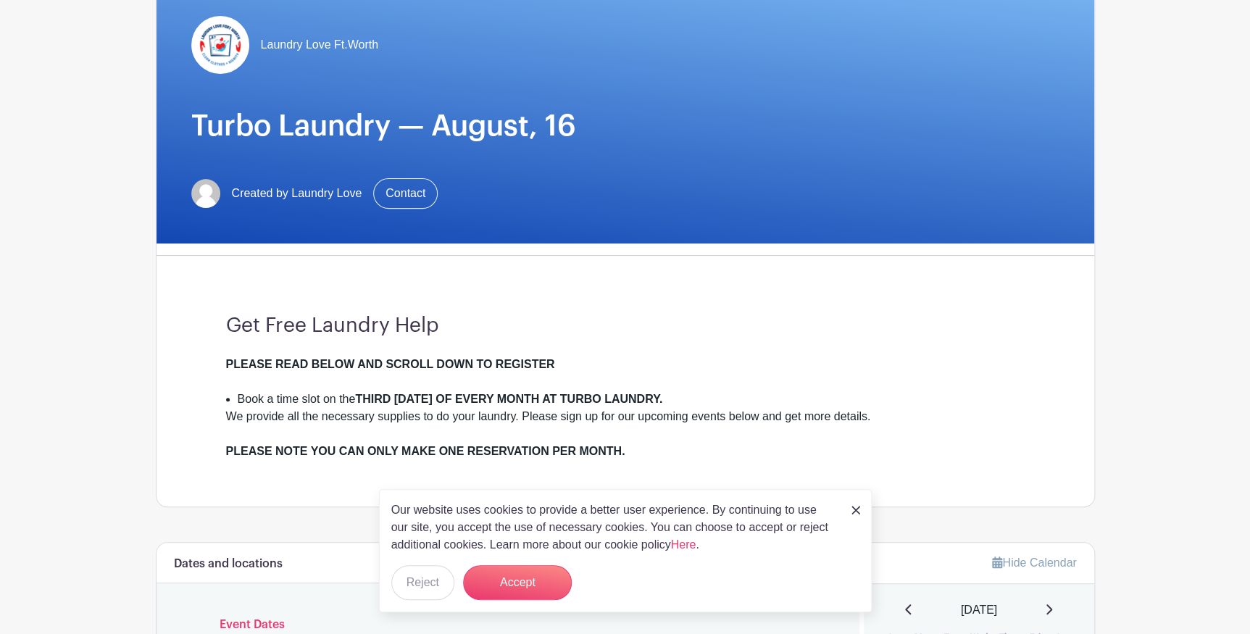
scroll to position [197, 0]
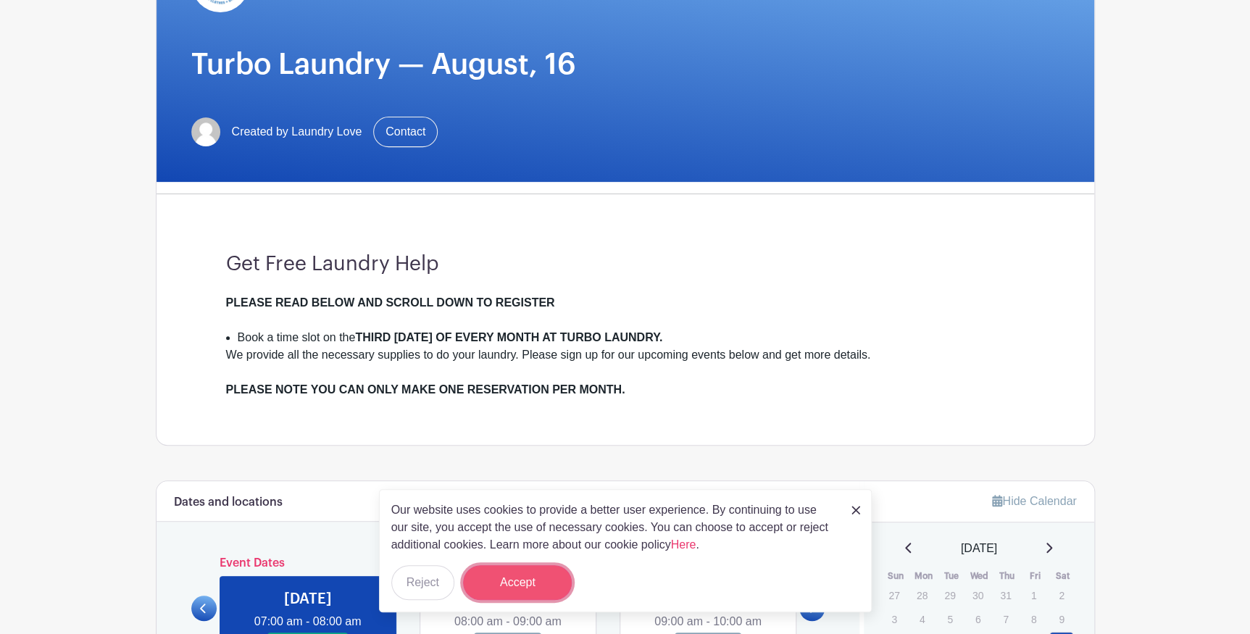
click at [512, 579] on button "Accept" at bounding box center [517, 582] width 109 height 35
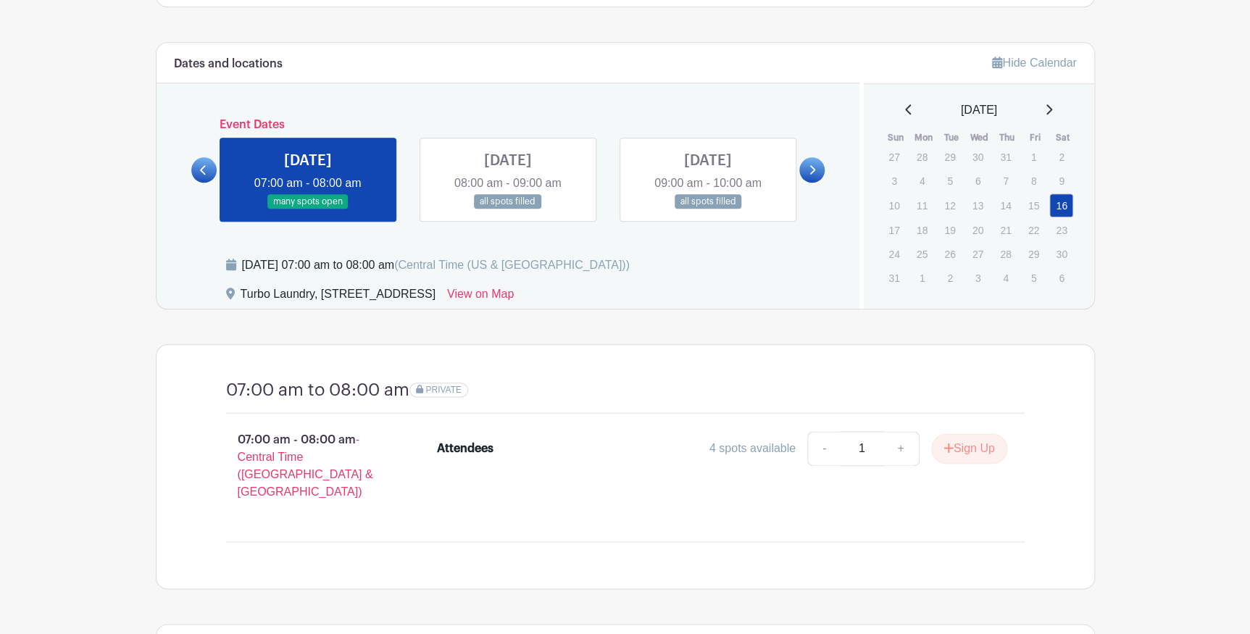
scroll to position [651, 0]
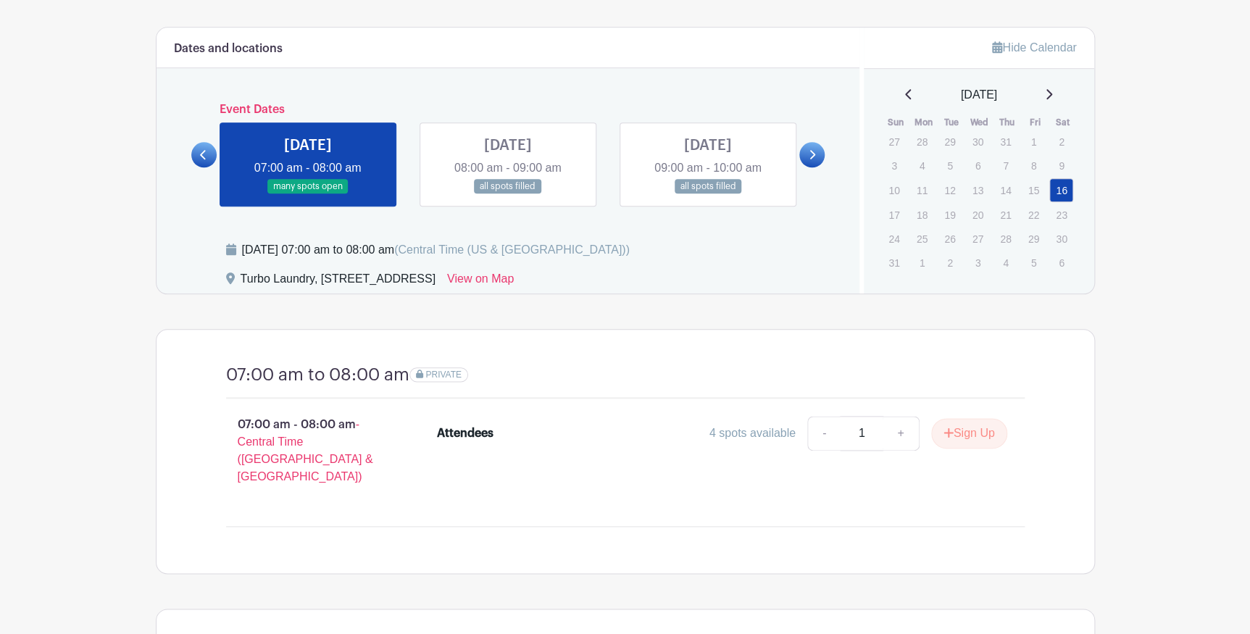
click at [308, 194] on link at bounding box center [308, 194] width 0 height 0
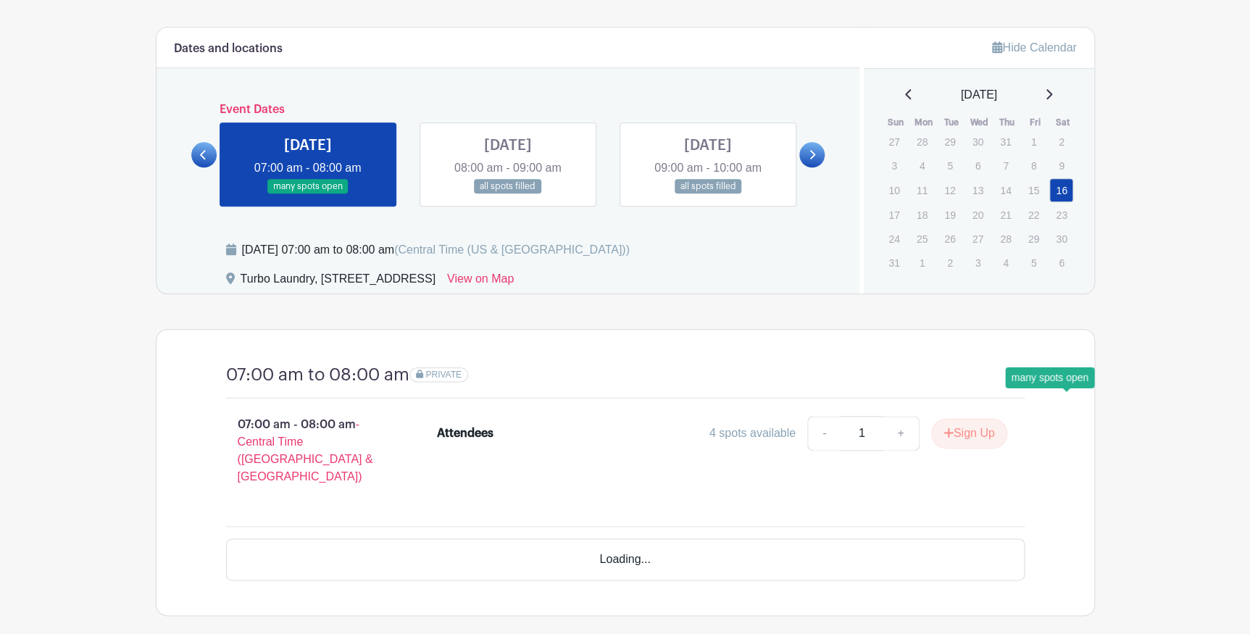
click at [1072, 202] on link "16" at bounding box center [1061, 190] width 24 height 24
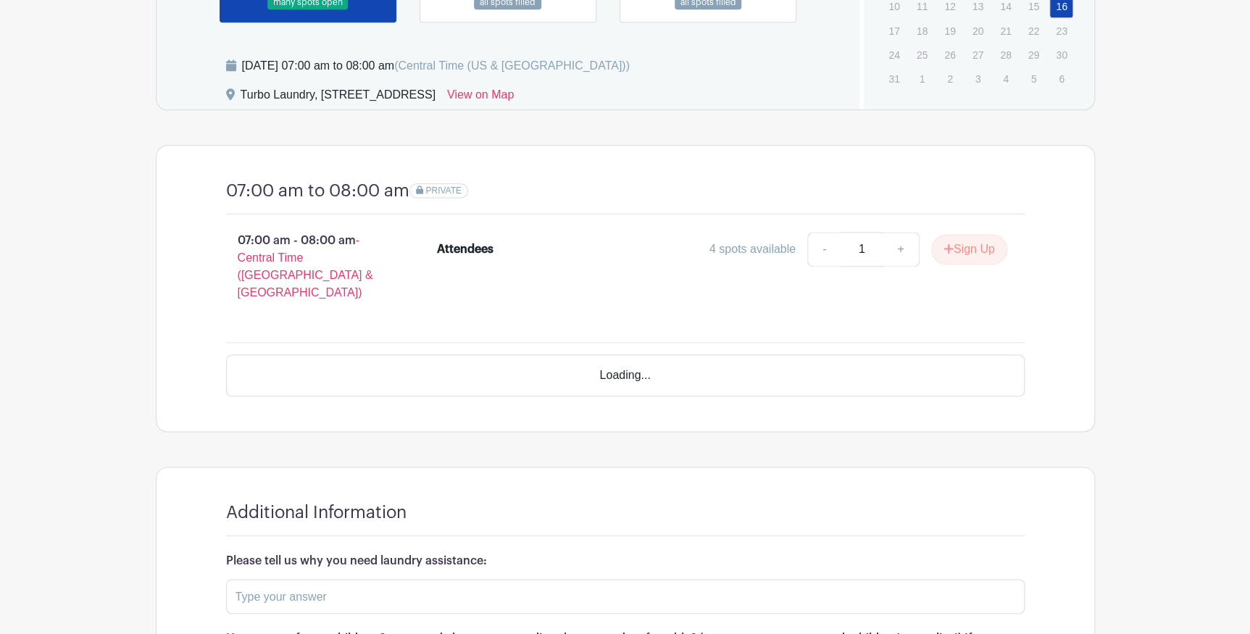
scroll to position [848, 0]
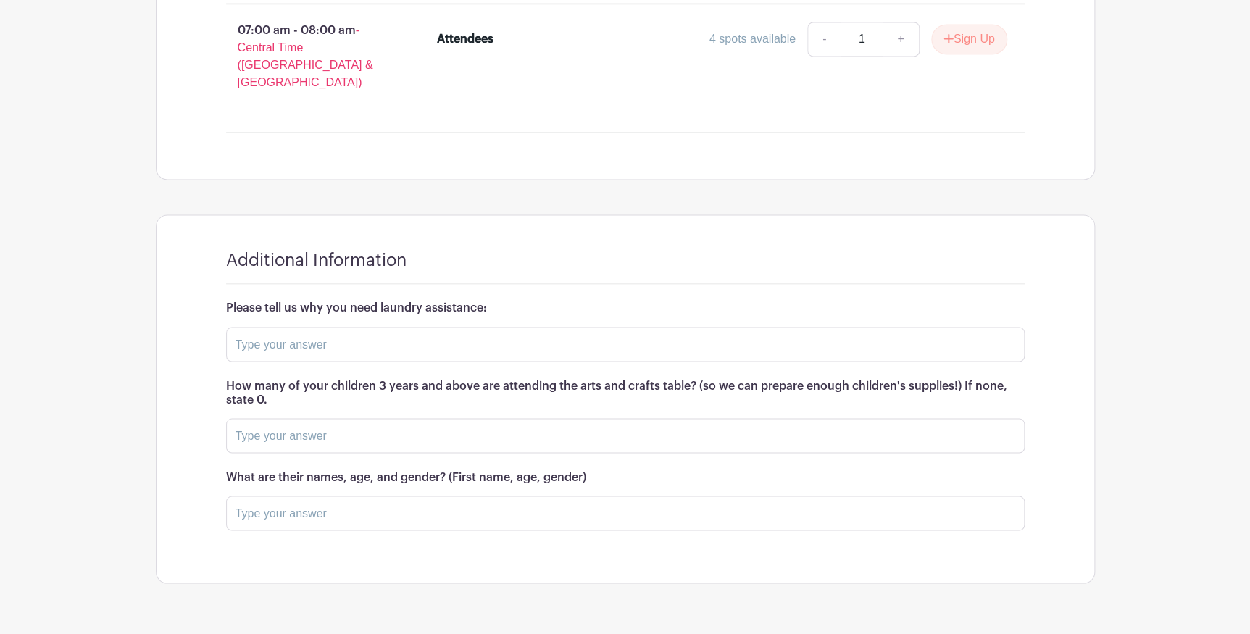
scroll to position [1046, 0]
click at [950, 54] on button "Sign Up" at bounding box center [969, 38] width 76 height 30
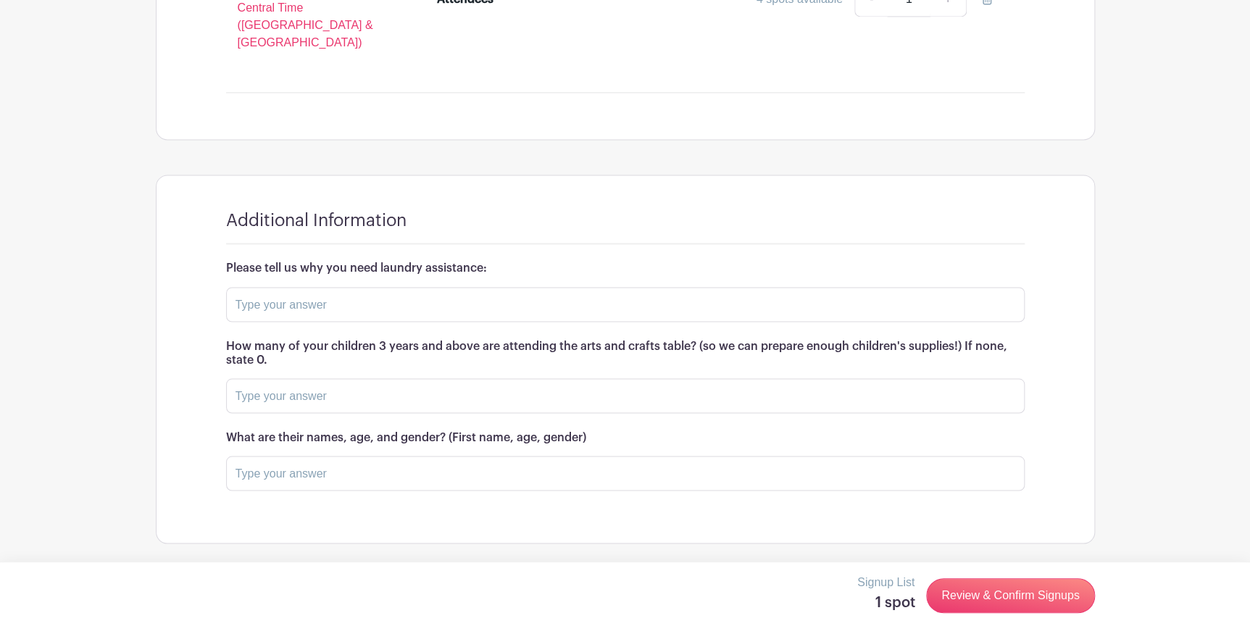
scroll to position [1375, 0]
click at [306, 322] on input "text" at bounding box center [625, 304] width 799 height 35
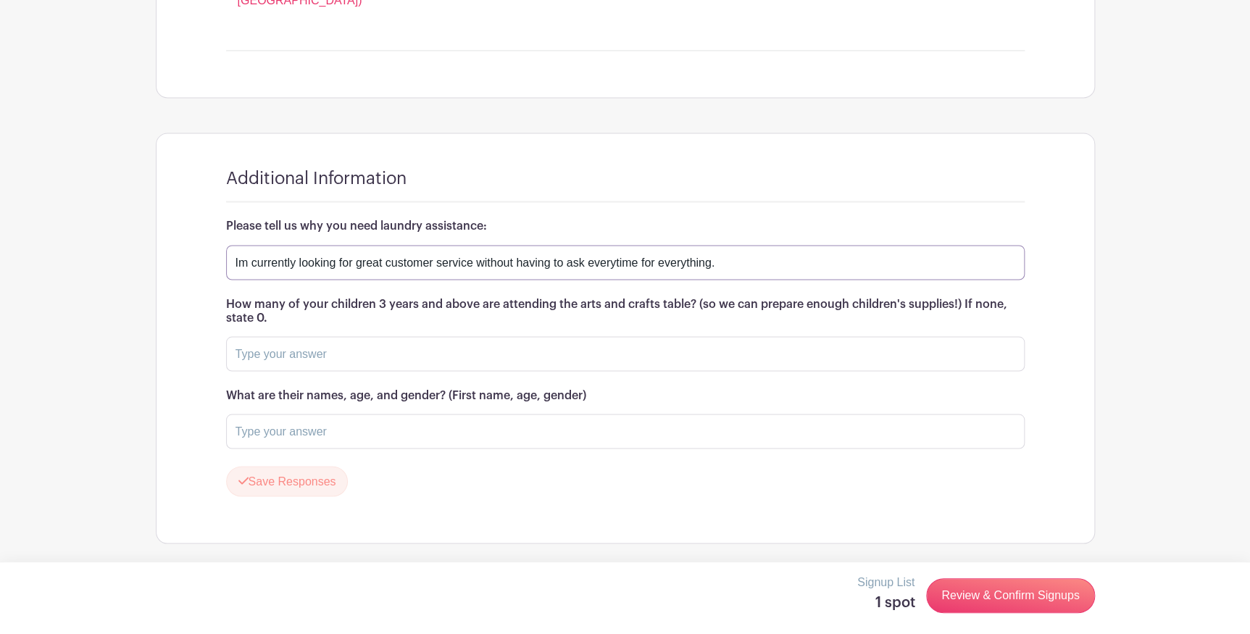
type input "Im currently looking for great customer service without having to ask everytime…"
click at [297, 371] on input "text" at bounding box center [625, 353] width 799 height 35
type input "0"
click at [312, 414] on input "text" at bounding box center [625, 431] width 799 height 35
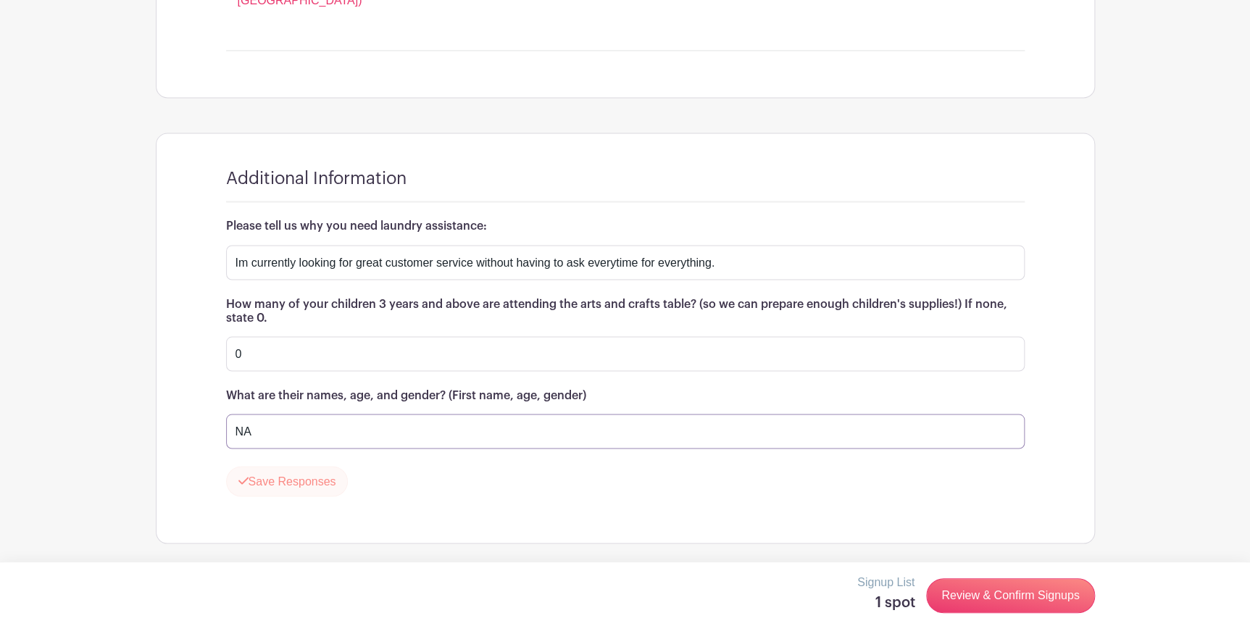
type input "NA"
click at [296, 466] on button "Save Responses" at bounding box center [287, 481] width 122 height 30
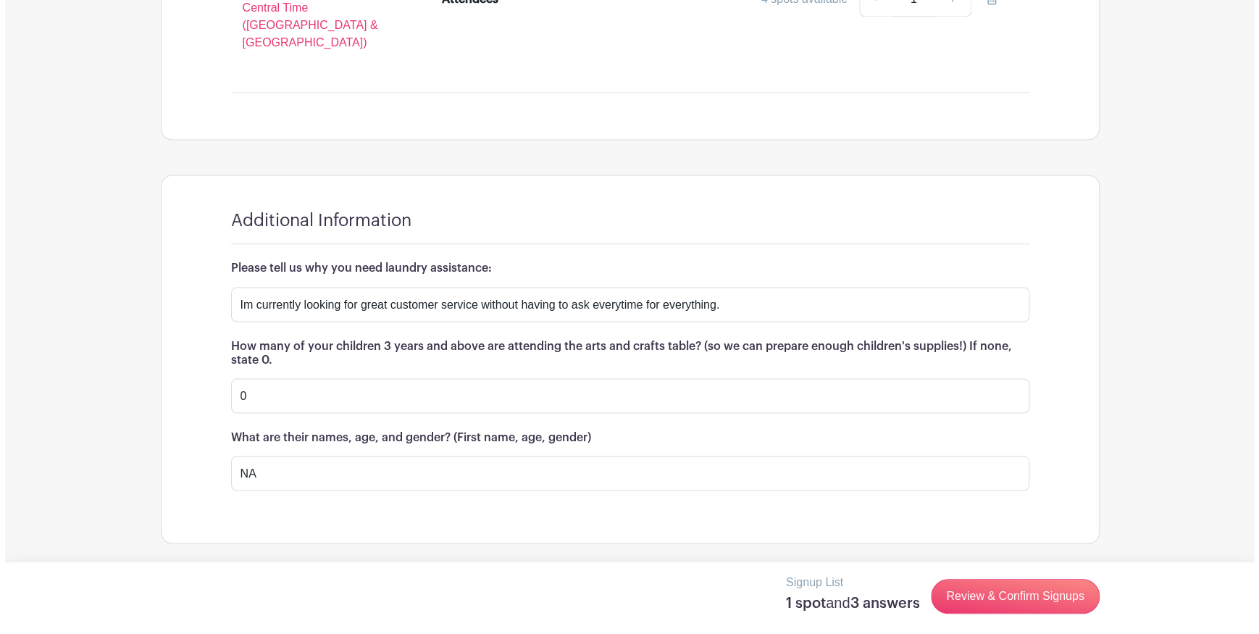
scroll to position [1507, 0]
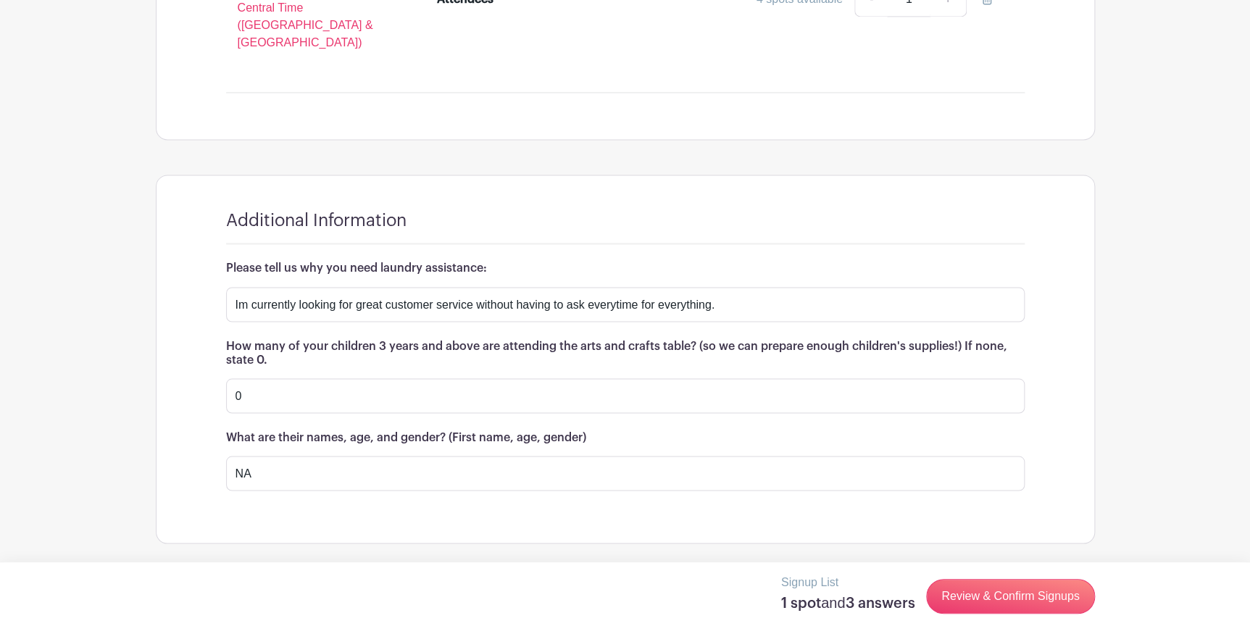
click at [975, 607] on link "Review & Confirm Signups" at bounding box center [1010, 596] width 168 height 35
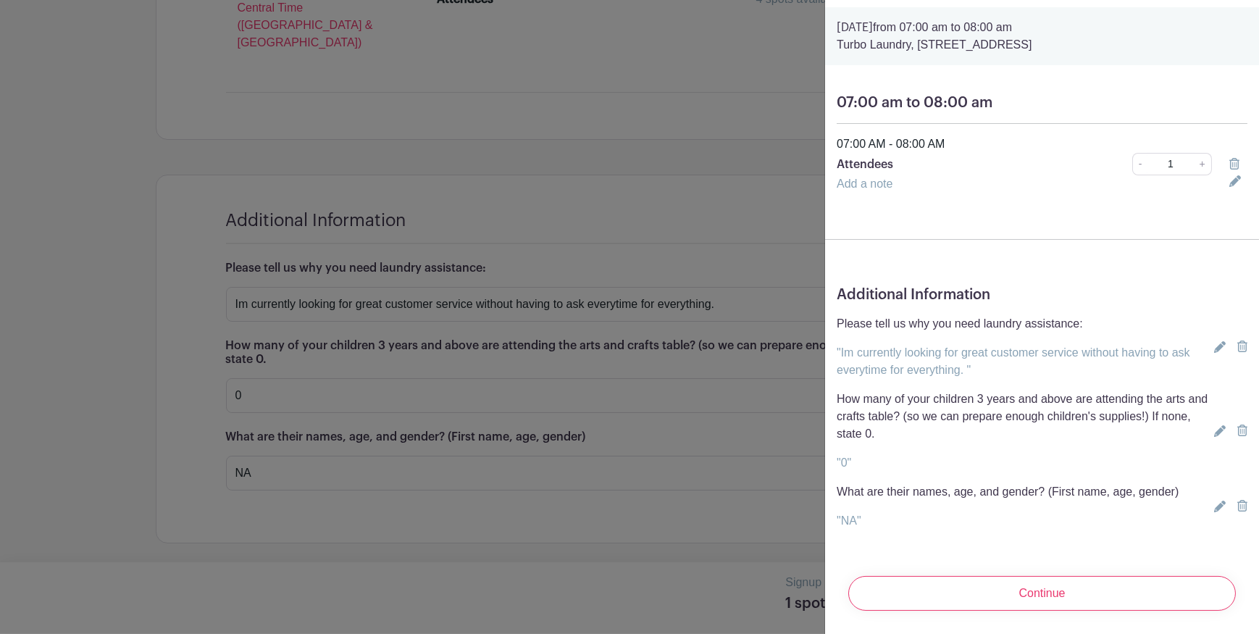
scroll to position [264, 0]
click at [1036, 576] on input "Continue" at bounding box center [1043, 593] width 388 height 35
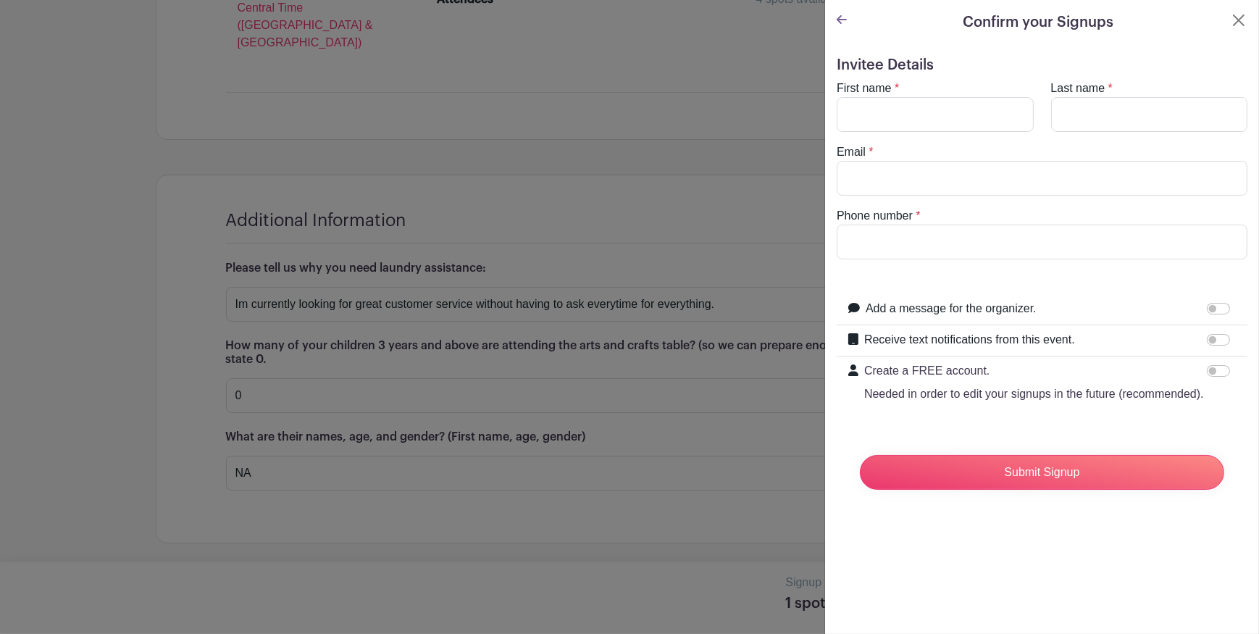
scroll to position [0, 0]
click at [868, 132] on input "First name" at bounding box center [935, 114] width 197 height 35
type input "Barbee"
click at [1080, 132] on input "Last name" at bounding box center [1149, 114] width 197 height 35
type input "B"
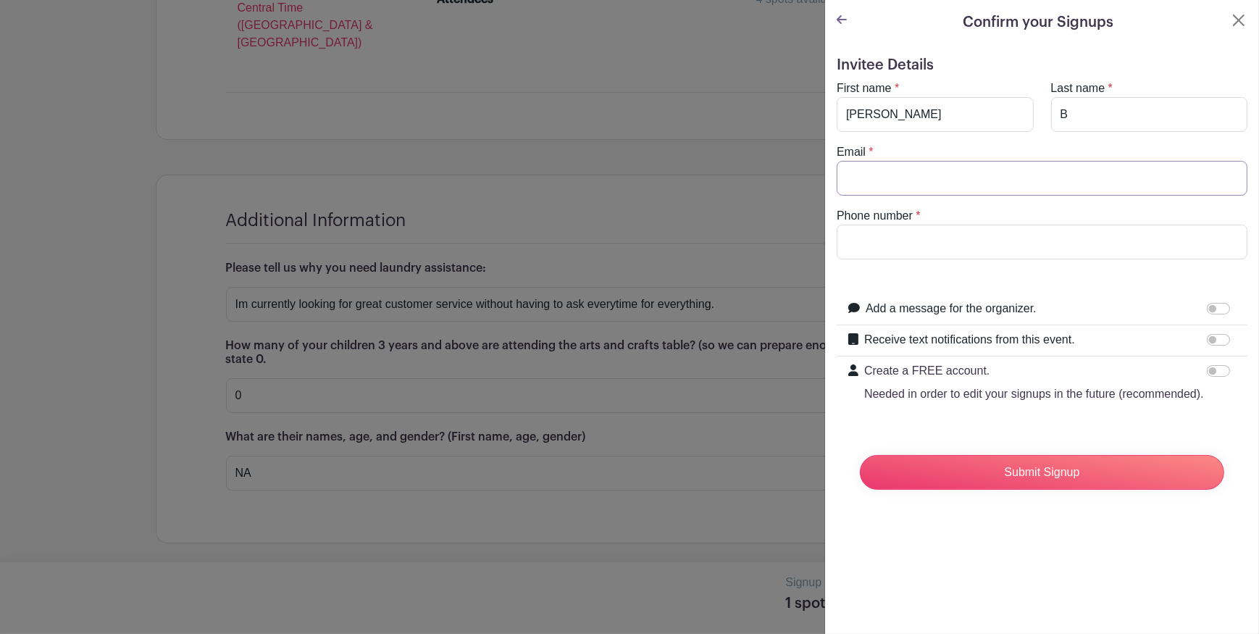
click at [870, 196] on input "Email" at bounding box center [1042, 178] width 411 height 35
type input "I_Am_Tallulah_Protonmail.com@proton.me"
click at [907, 259] on input "Phone number" at bounding box center [1042, 242] width 411 height 35
click at [1207, 377] on input "Create a FREE account. Needed in order to edit your signups in the future (reco…" at bounding box center [1218, 371] width 23 height 12
checkbox input "true"
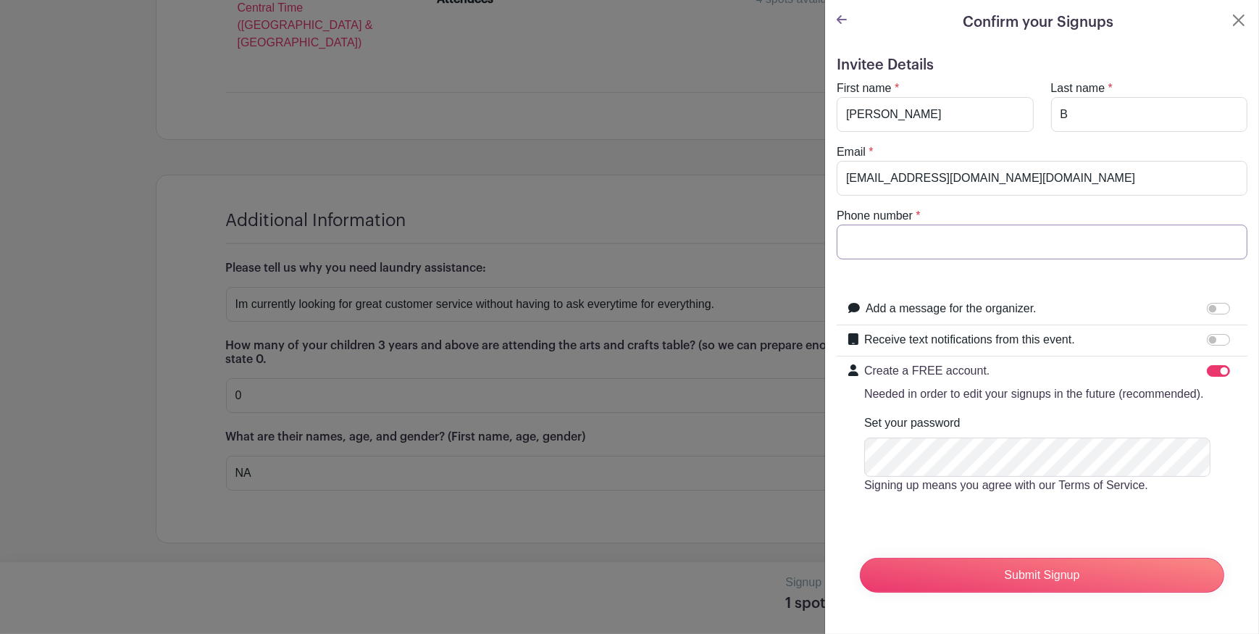
click at [893, 259] on input "Phone number" at bounding box center [1042, 242] width 411 height 35
type input "a"
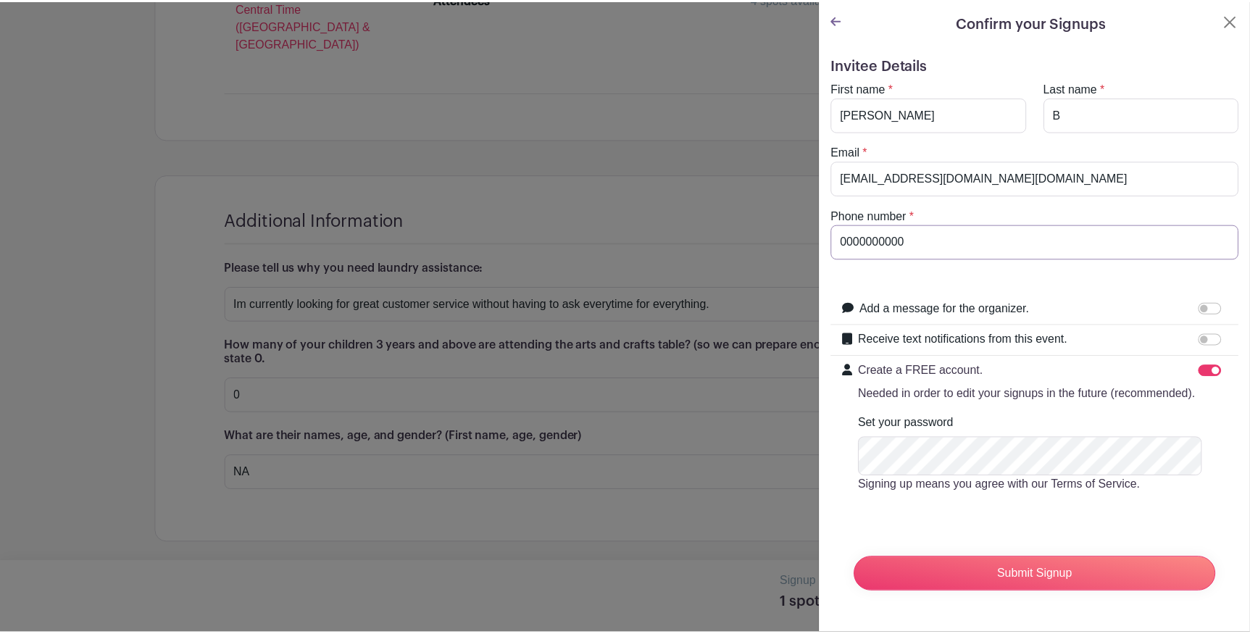
scroll to position [175, 0]
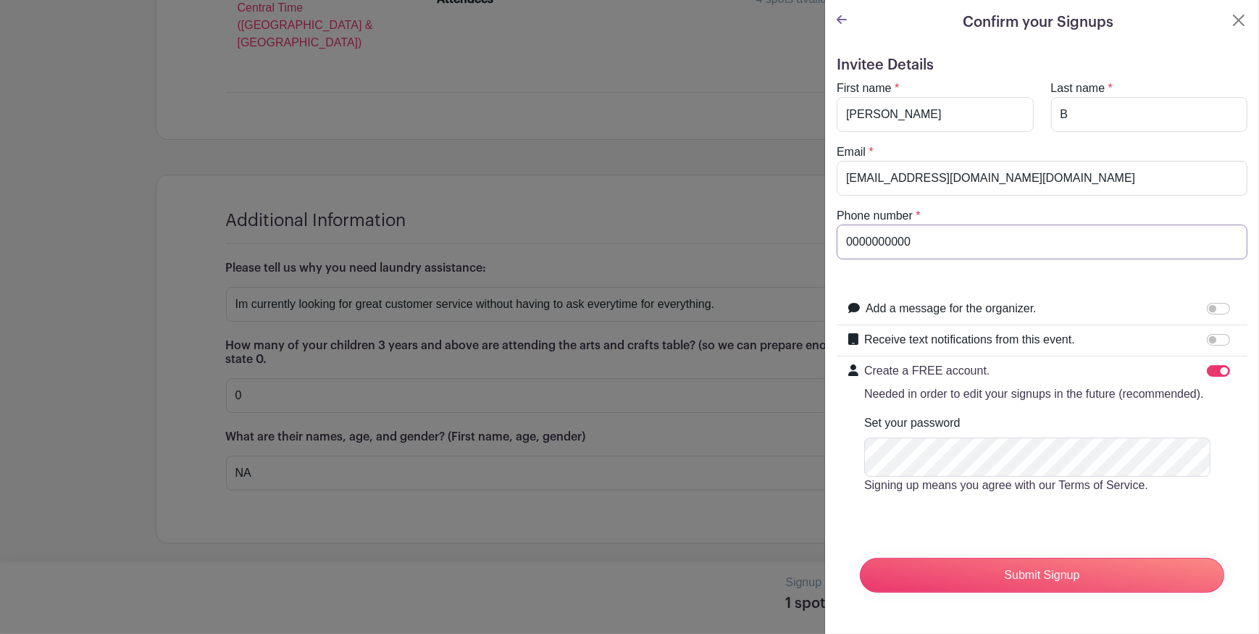
type input "0000000000"
click at [1016, 567] on input "Submit Signup" at bounding box center [1042, 575] width 364 height 35
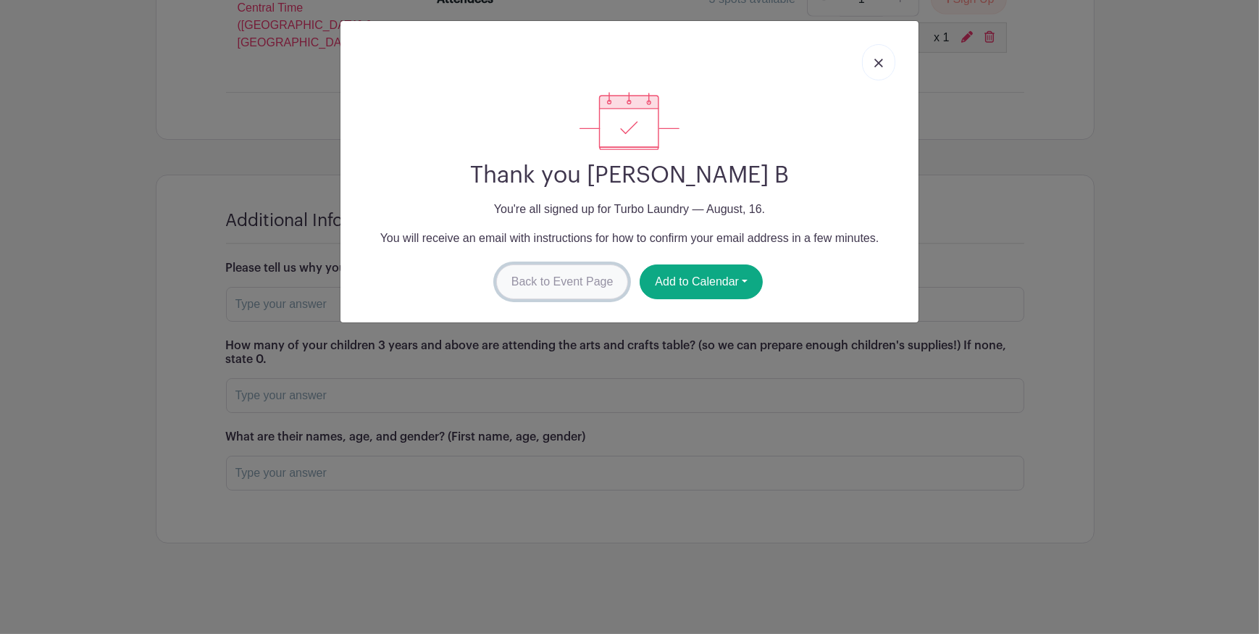
click at [565, 299] on link "Back to Event Page" at bounding box center [562, 281] width 133 height 35
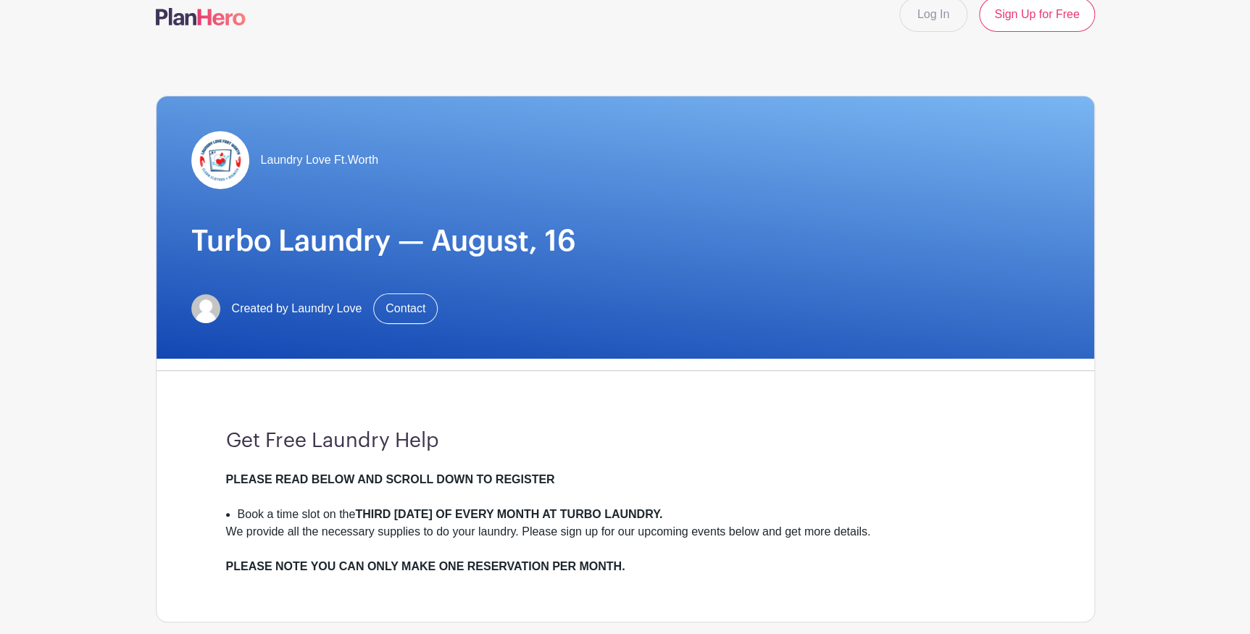
scroll to position [0, 0]
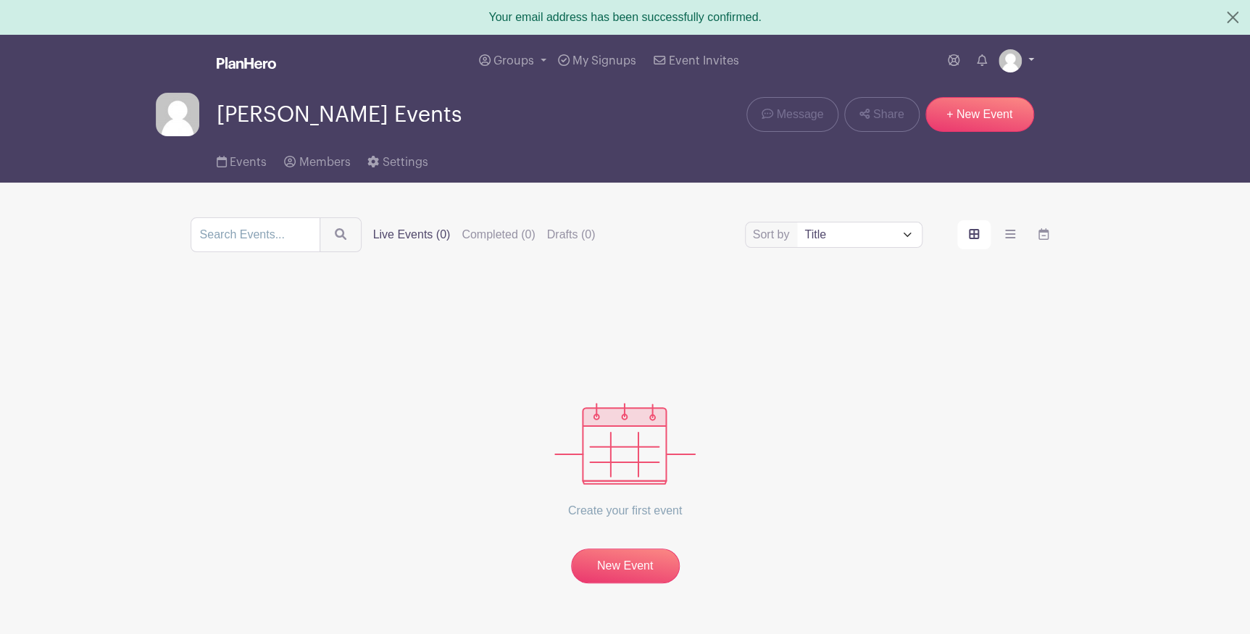
click at [1030, 71] on link at bounding box center [1017, 60] width 36 height 23
click at [1054, 87] on div "Groups All Groups Barbee's Events My Signups Event Invites My account Logout" at bounding box center [625, 61] width 957 height 52
click at [977, 66] on icon at bounding box center [982, 60] width 10 height 12
click at [948, 66] on icon at bounding box center [954, 60] width 12 height 12
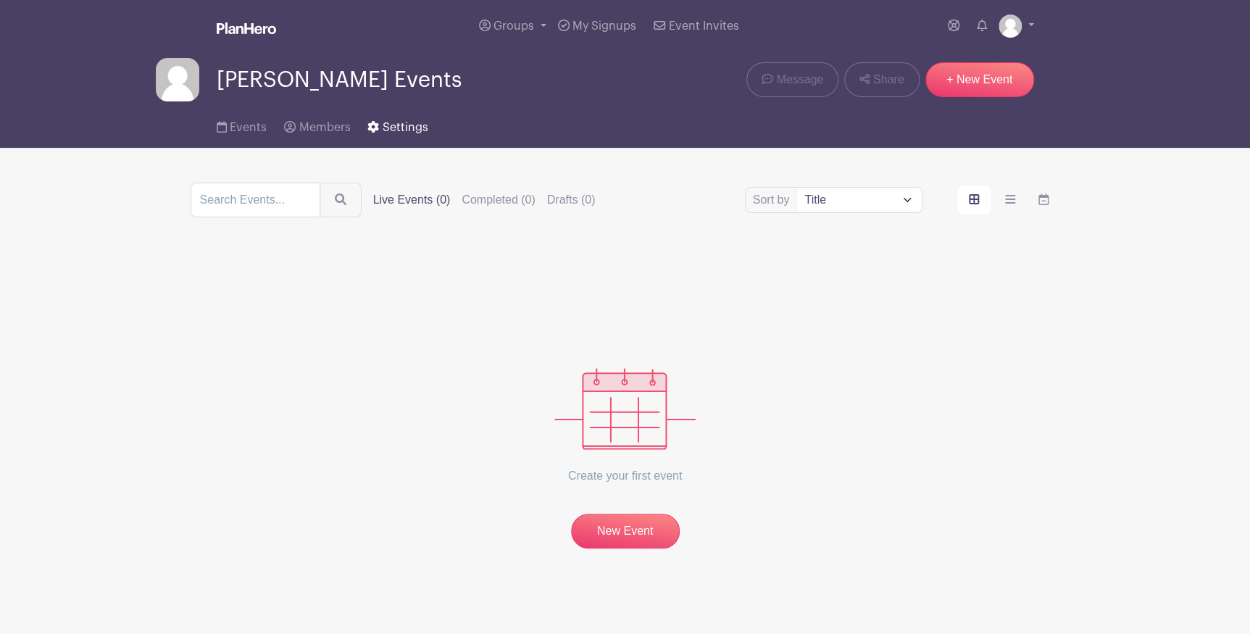
click at [379, 133] on icon at bounding box center [373, 127] width 11 height 12
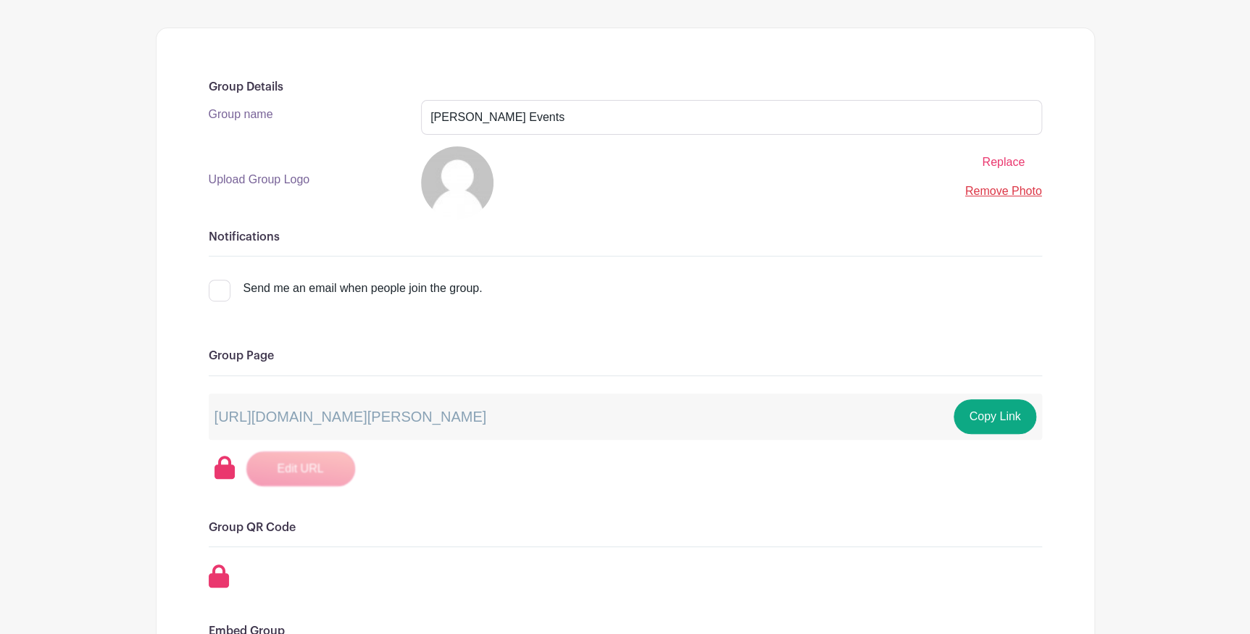
scroll to position [197, 0]
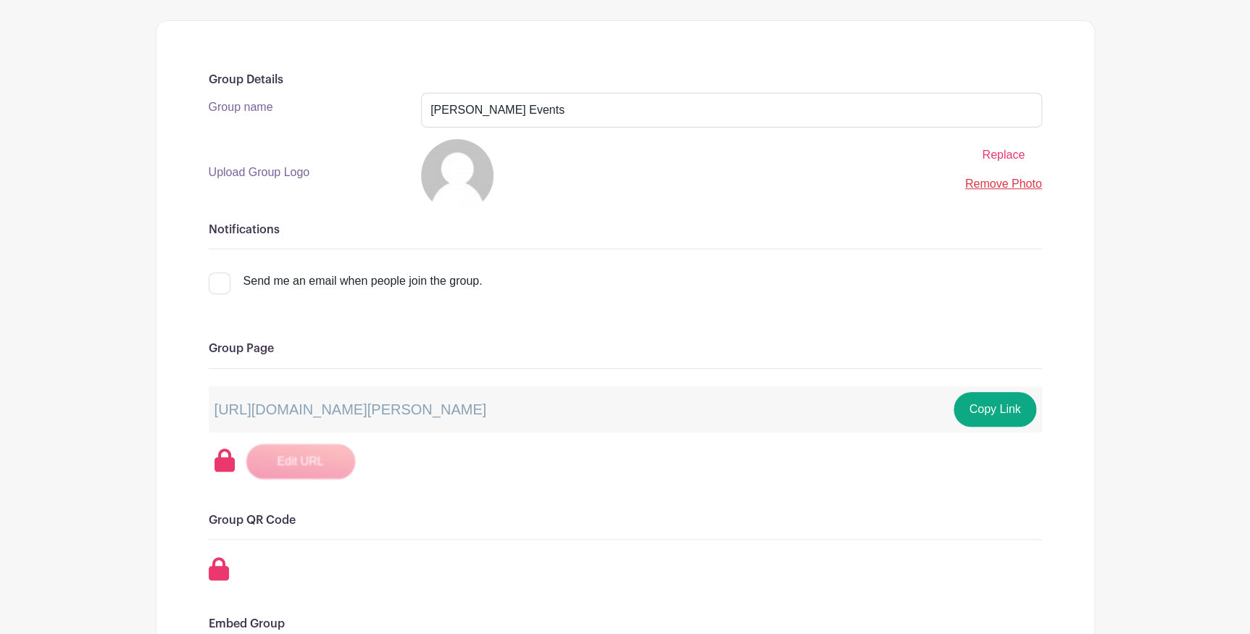
click at [230, 294] on div at bounding box center [220, 283] width 22 height 22
click at [218, 282] on input "Send me an email when people join the group." at bounding box center [213, 276] width 9 height 9
checkbox input "true"
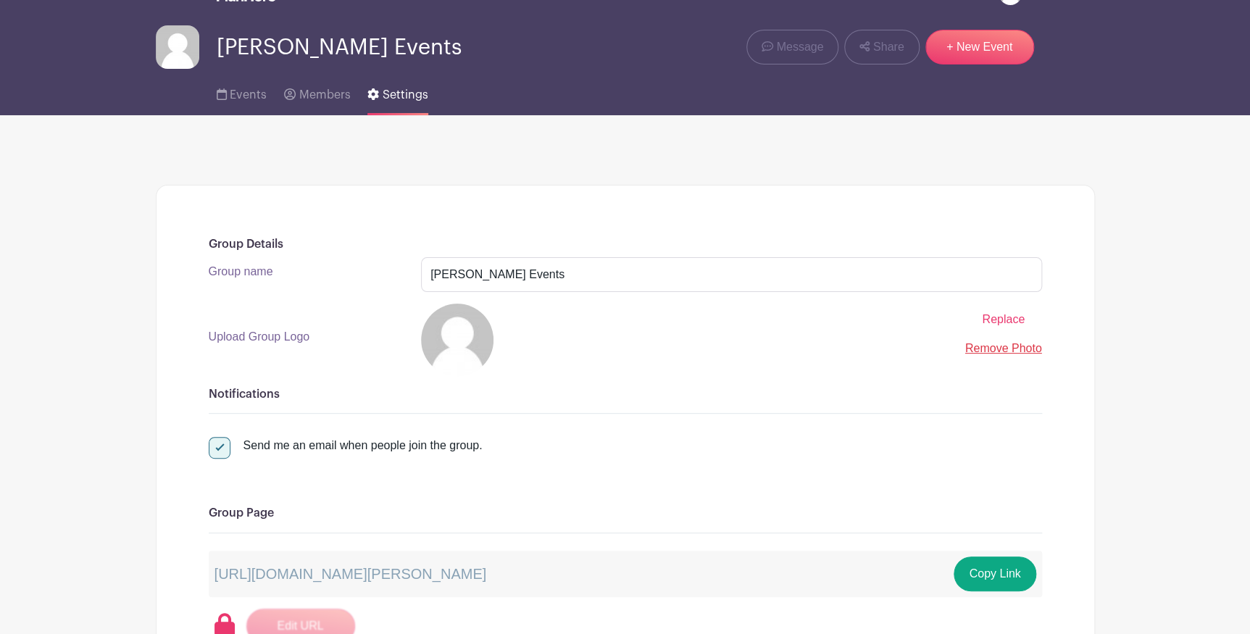
scroll to position [0, 0]
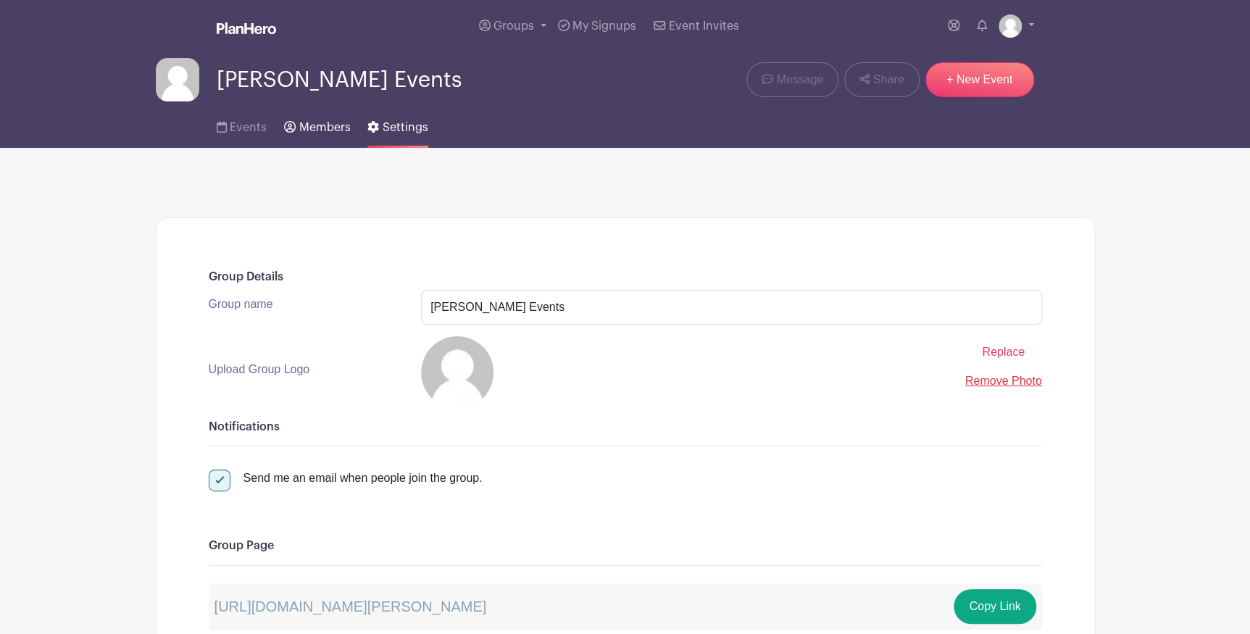
click at [326, 133] on span "Members" at bounding box center [324, 128] width 51 height 12
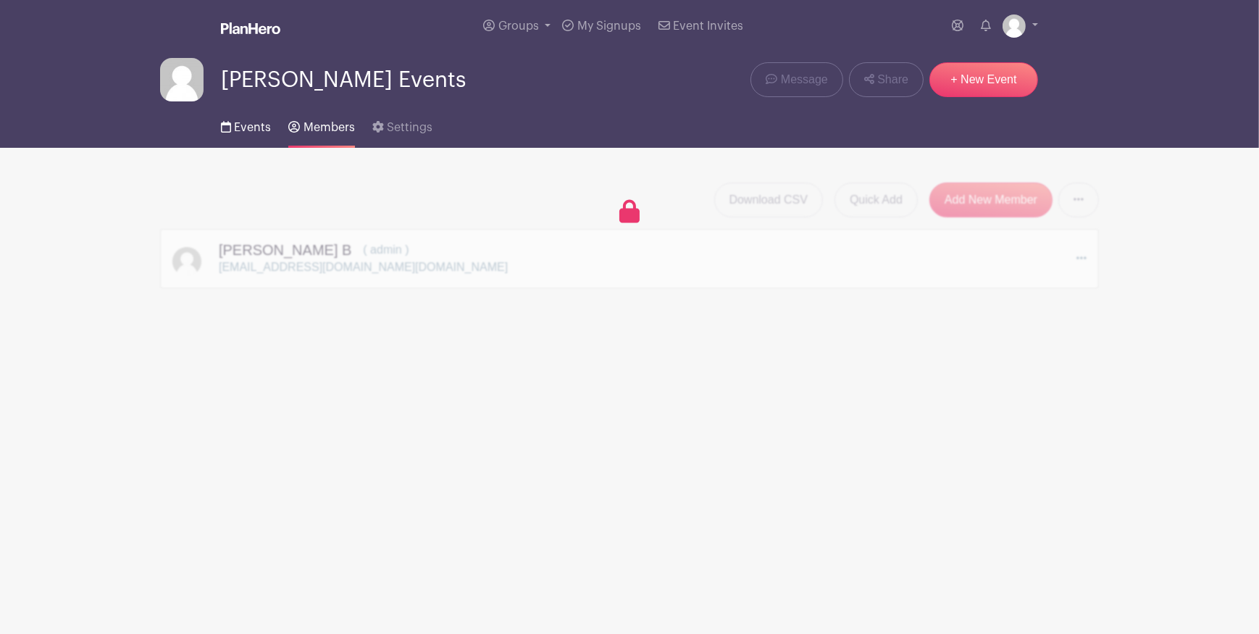
click at [246, 133] on span "Events" at bounding box center [252, 128] width 37 height 12
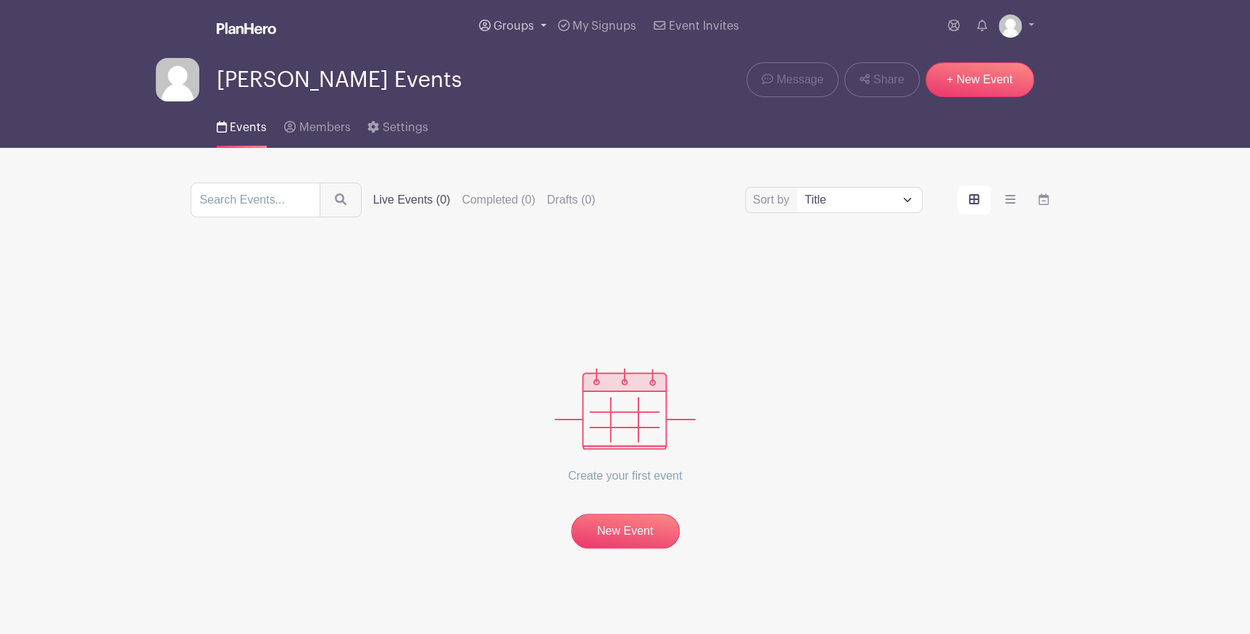
click at [493, 32] on span "Groups" at bounding box center [513, 26] width 41 height 12
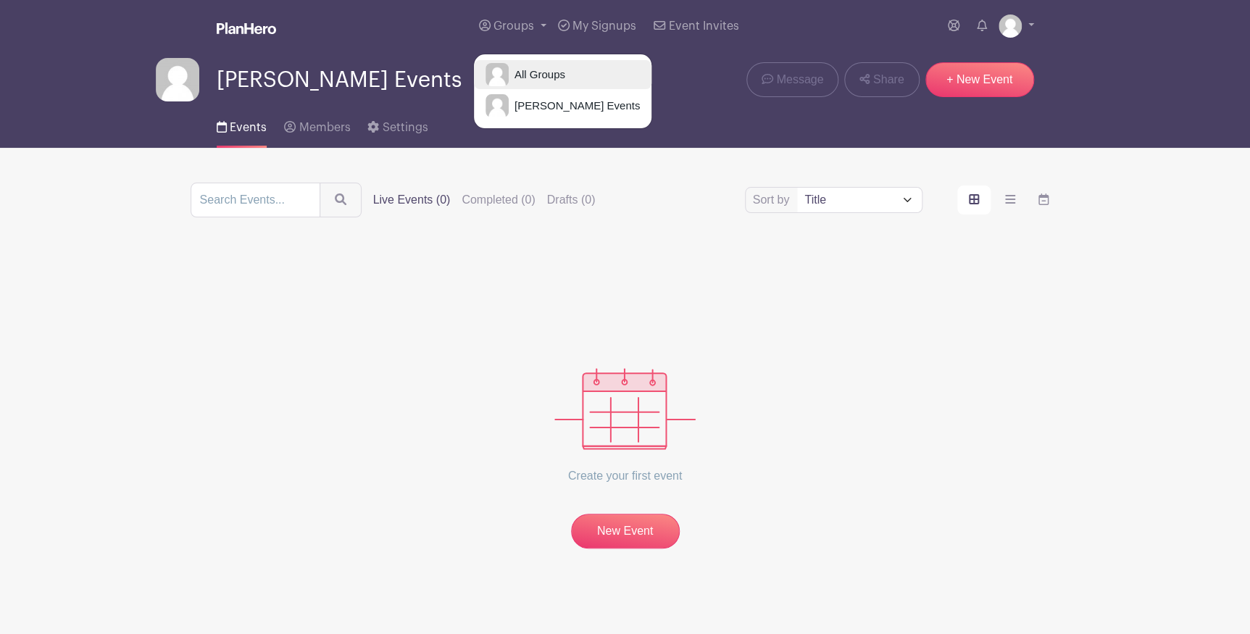
click at [509, 83] on span "All Groups" at bounding box center [537, 75] width 57 height 17
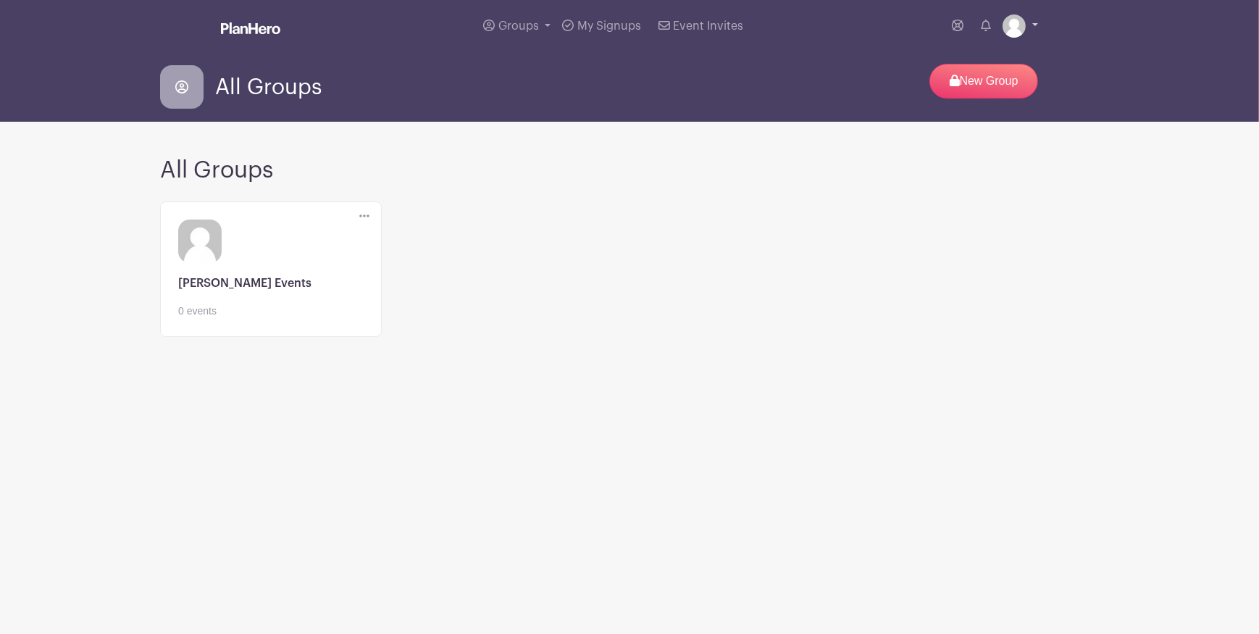
click at [1016, 25] on img at bounding box center [1014, 25] width 23 height 23
click at [957, 72] on link "My account" at bounding box center [980, 60] width 114 height 23
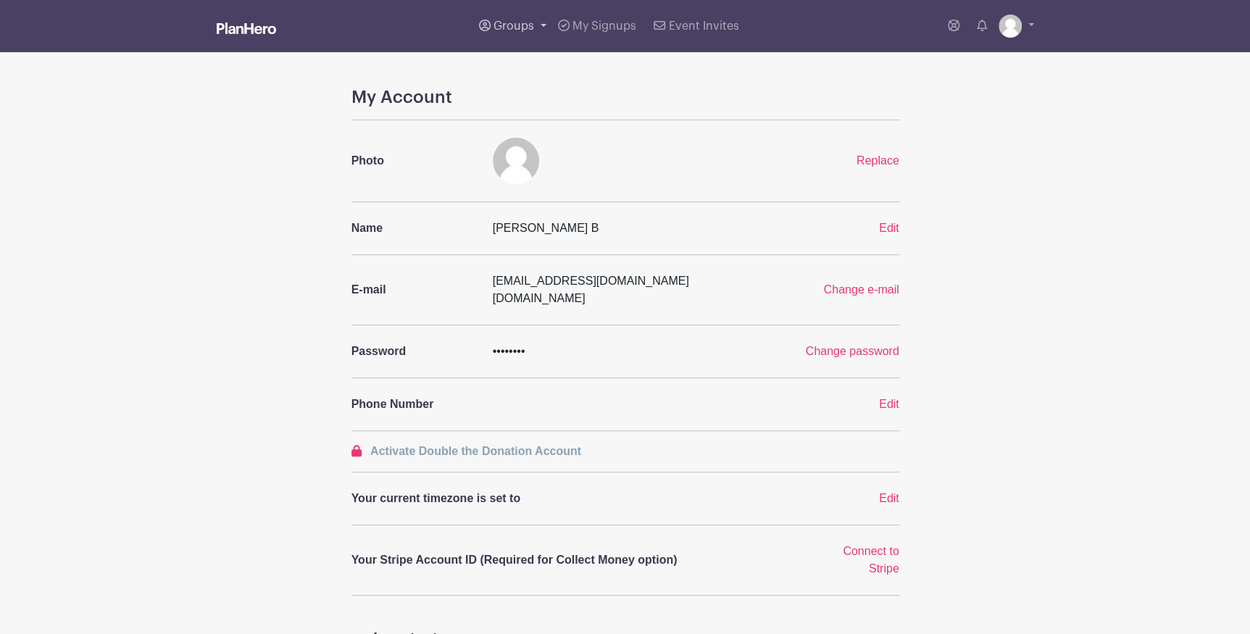
click at [493, 32] on span "Groups" at bounding box center [513, 26] width 41 height 12
click at [509, 83] on span "All Groups" at bounding box center [537, 75] width 57 height 17
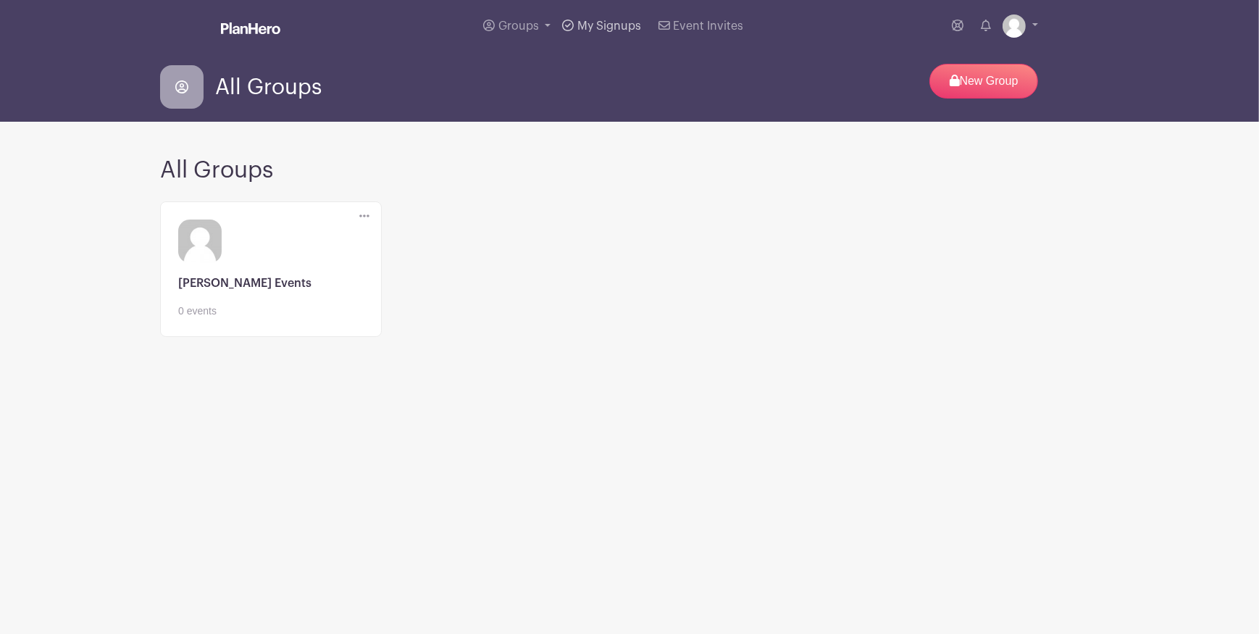
click at [578, 32] on span "My Signups" at bounding box center [610, 26] width 64 height 12
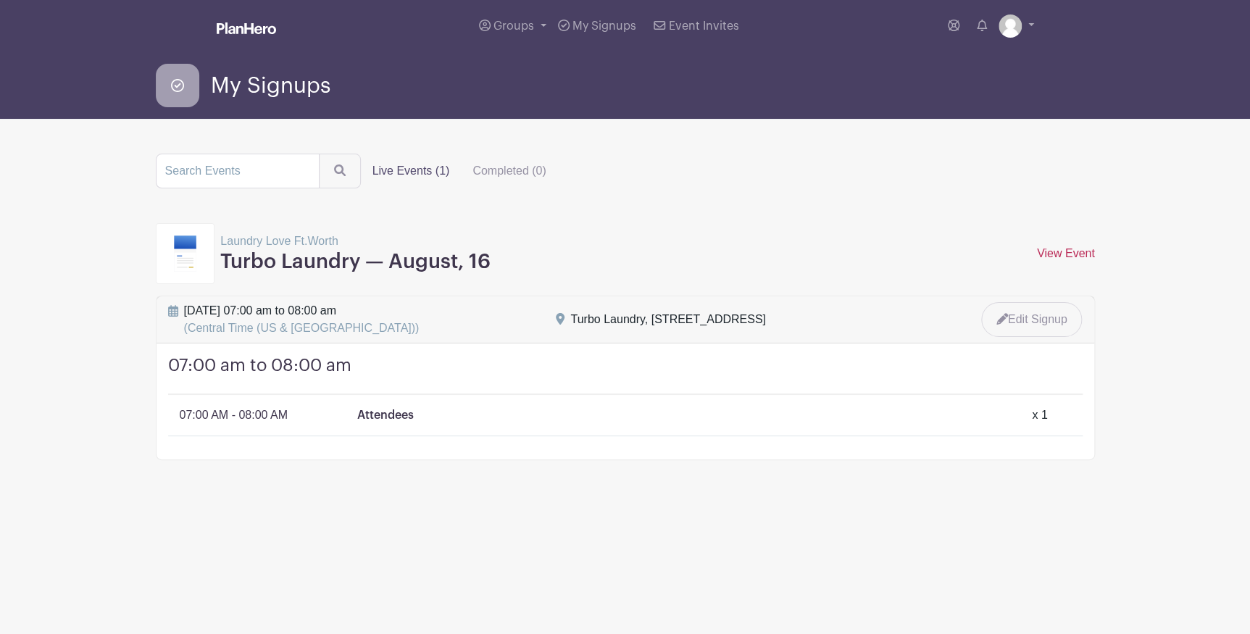
click at [1064, 259] on link "View Event" at bounding box center [1066, 253] width 58 height 12
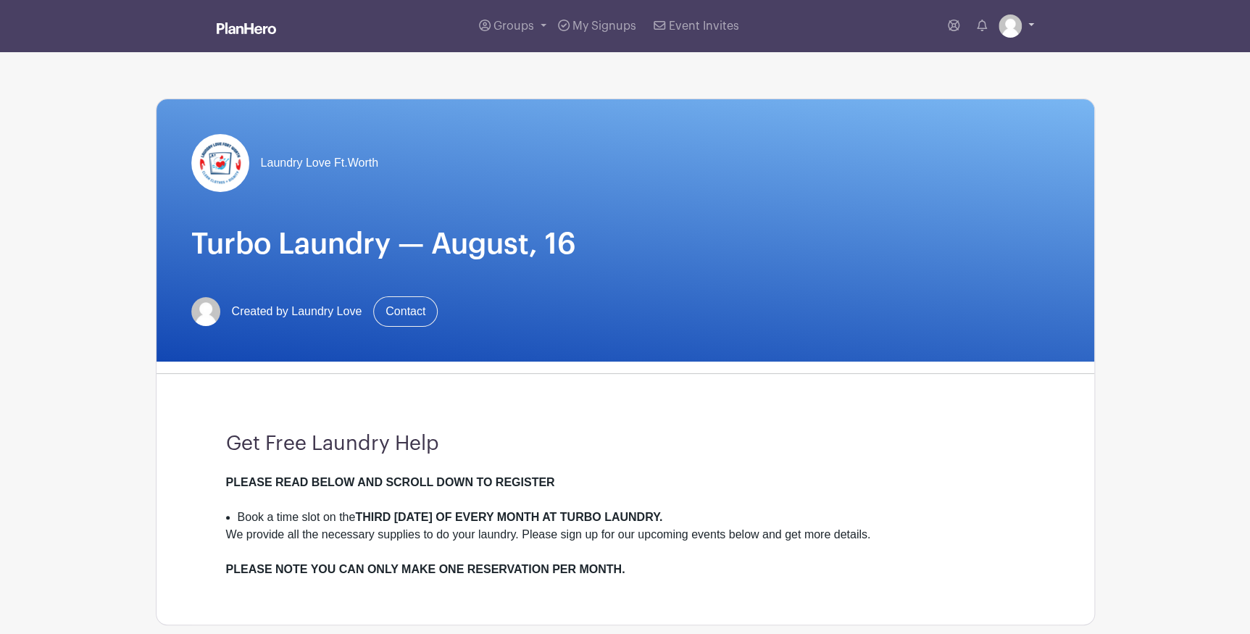
click at [1005, 36] on img at bounding box center [1010, 25] width 23 height 23
click at [962, 72] on link "My account" at bounding box center [976, 60] width 114 height 23
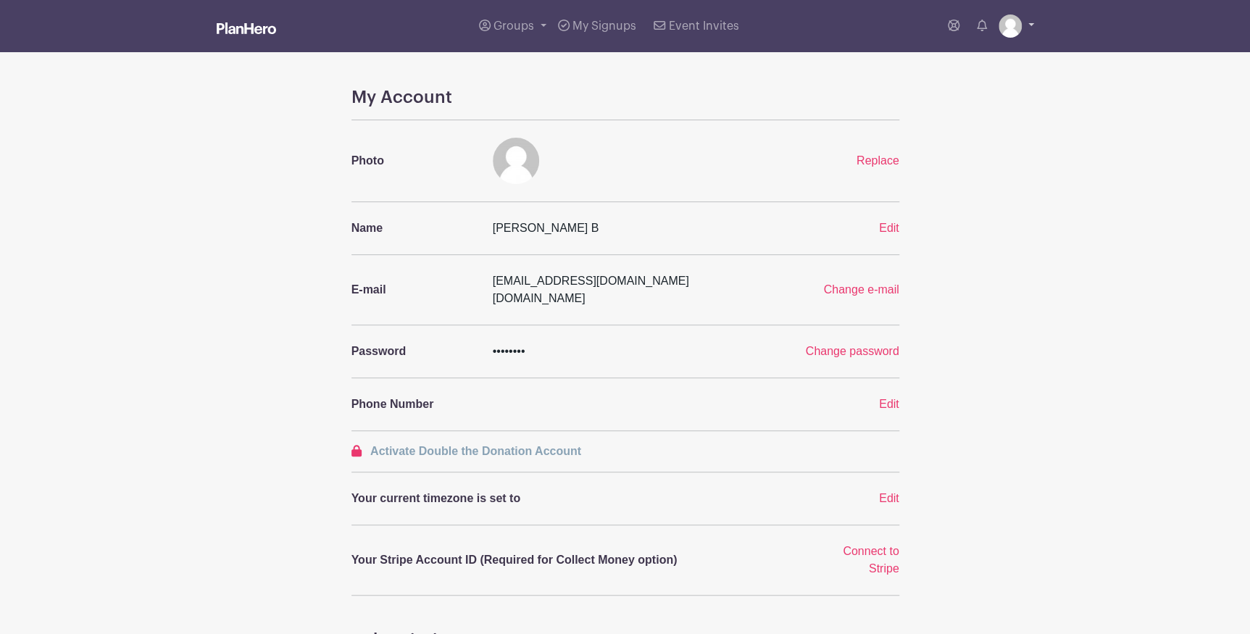
click at [1025, 34] on link at bounding box center [1017, 25] width 36 height 23
click at [952, 107] on link "Logout" at bounding box center [976, 95] width 114 height 23
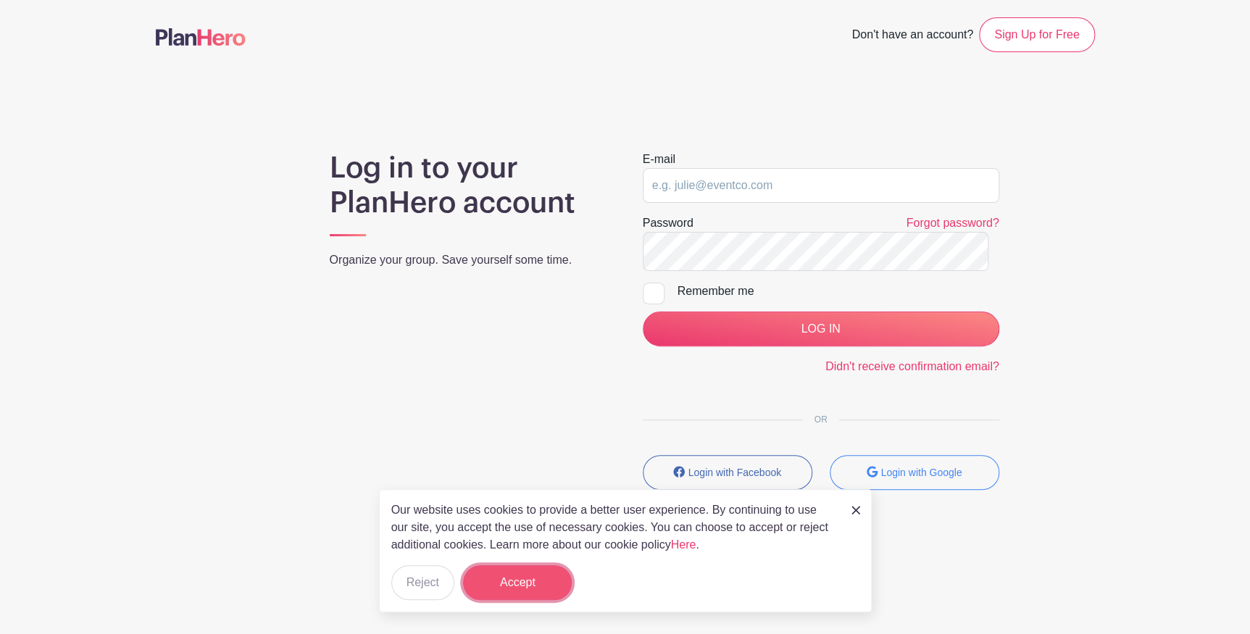
click at [519, 582] on button "Accept" at bounding box center [517, 582] width 109 height 35
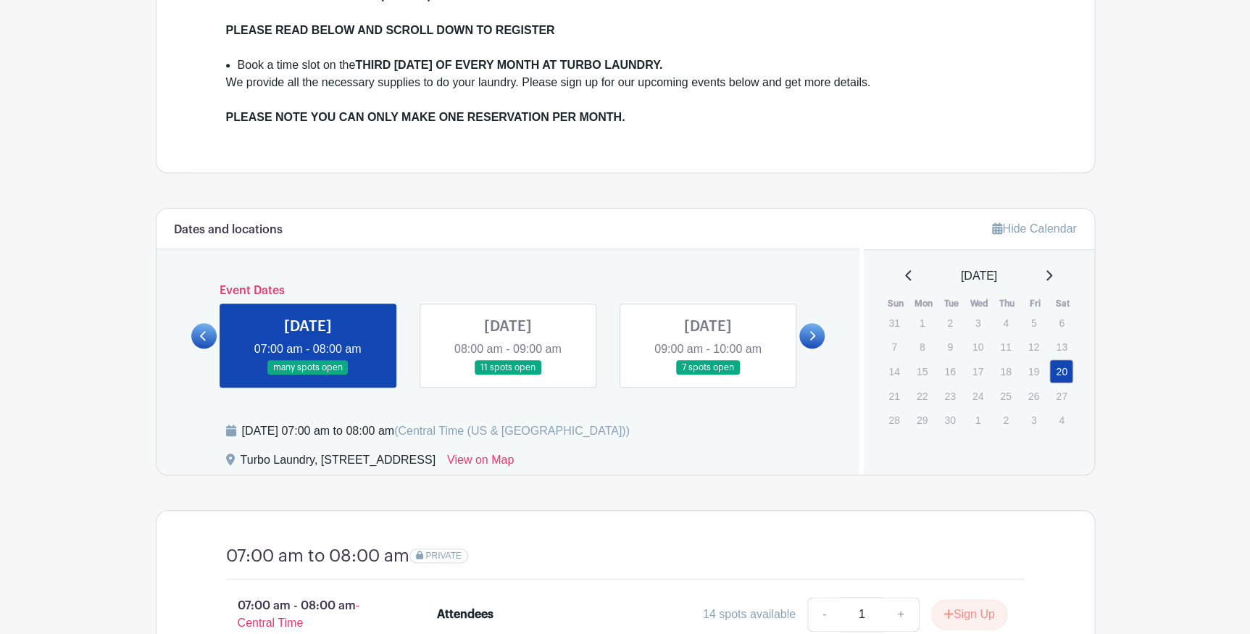
scroll to position [527, 0]
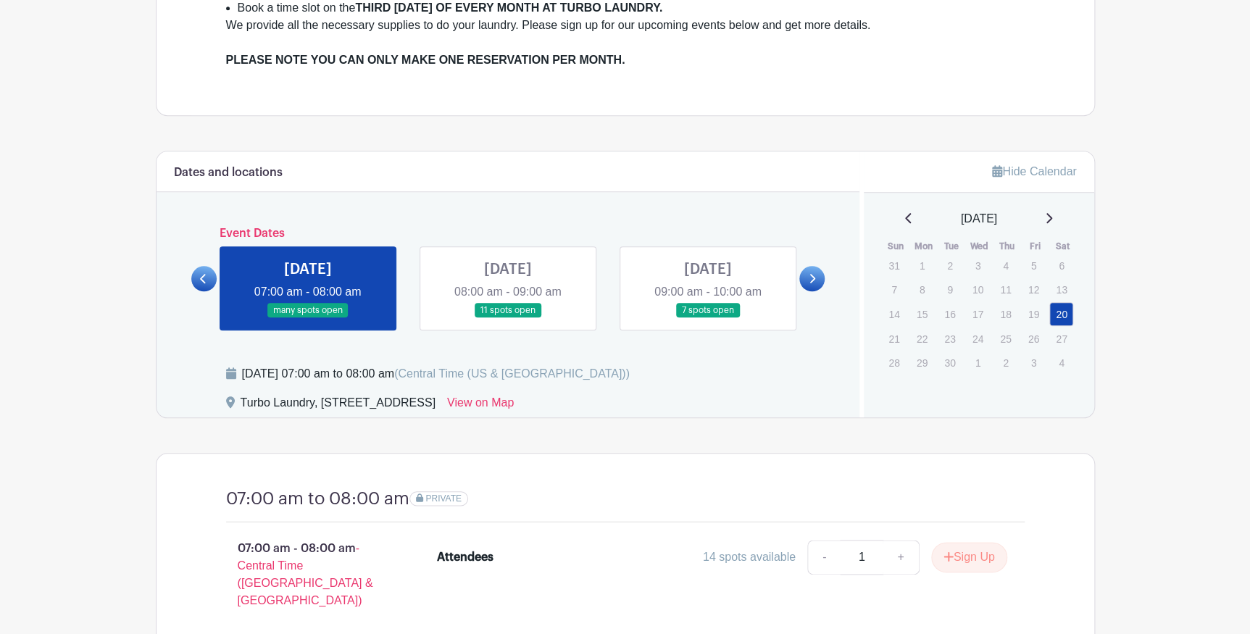
click at [810, 283] on icon at bounding box center [813, 278] width 6 height 9
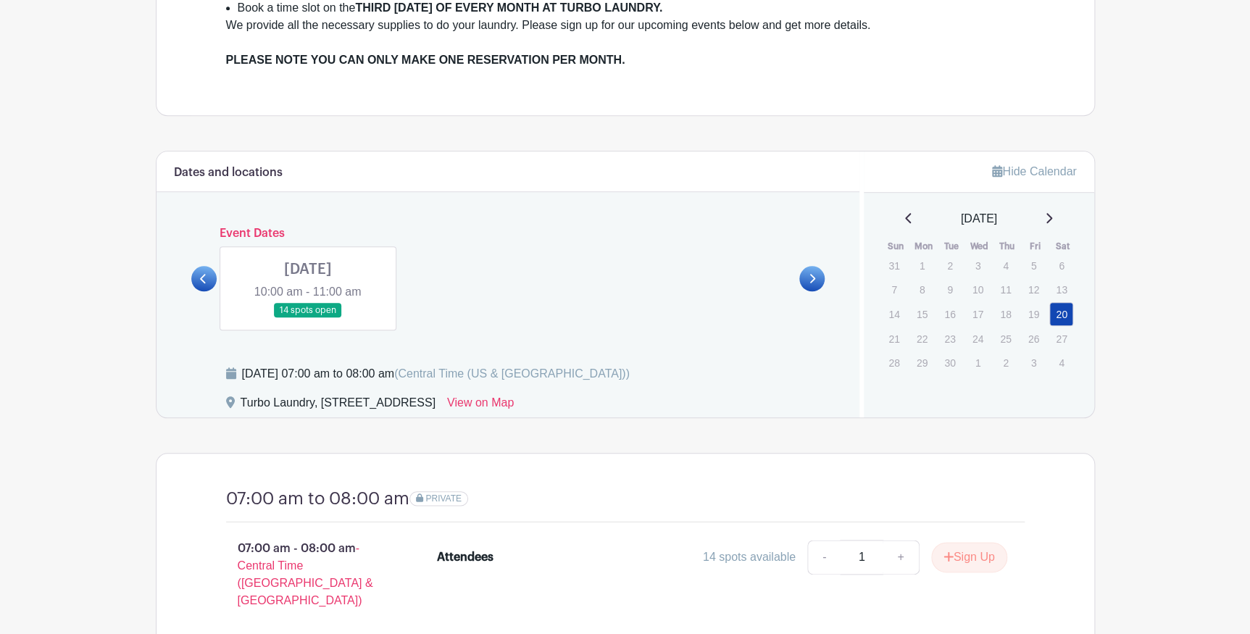
click at [308, 318] on link at bounding box center [308, 318] width 0 height 0
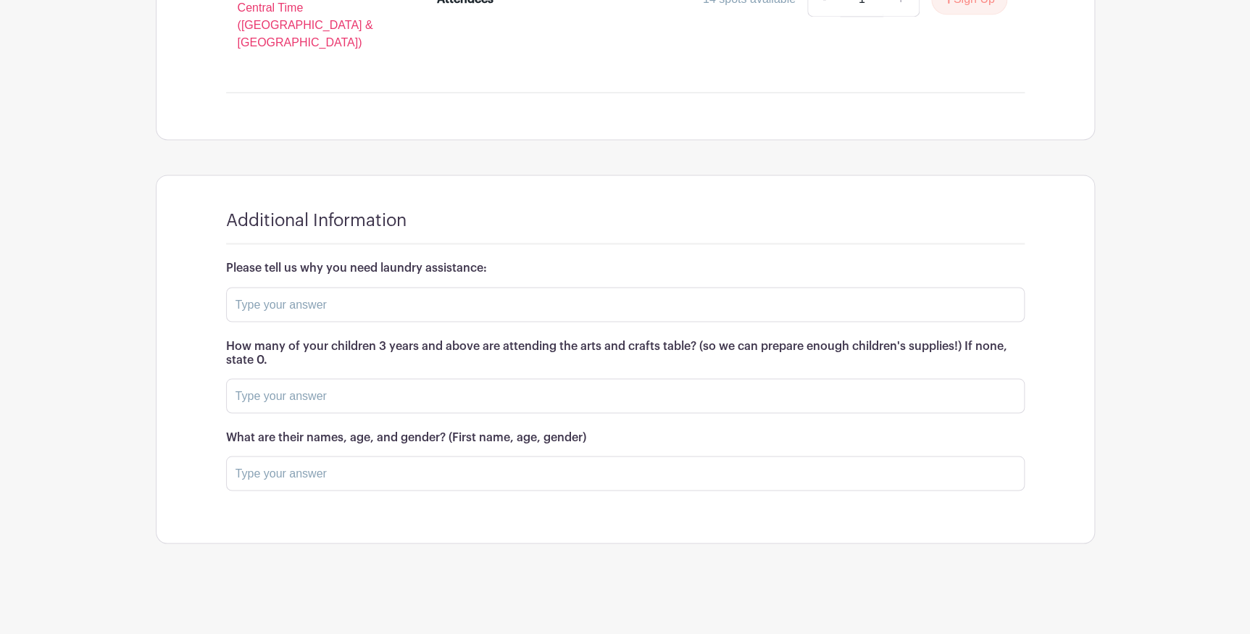
scroll to position [1383, 0]
click at [311, 322] on input "text" at bounding box center [625, 304] width 799 height 35
type input "Im currently looking for great customer service without having to ask everytime…"
type input "0"
type input "NA"
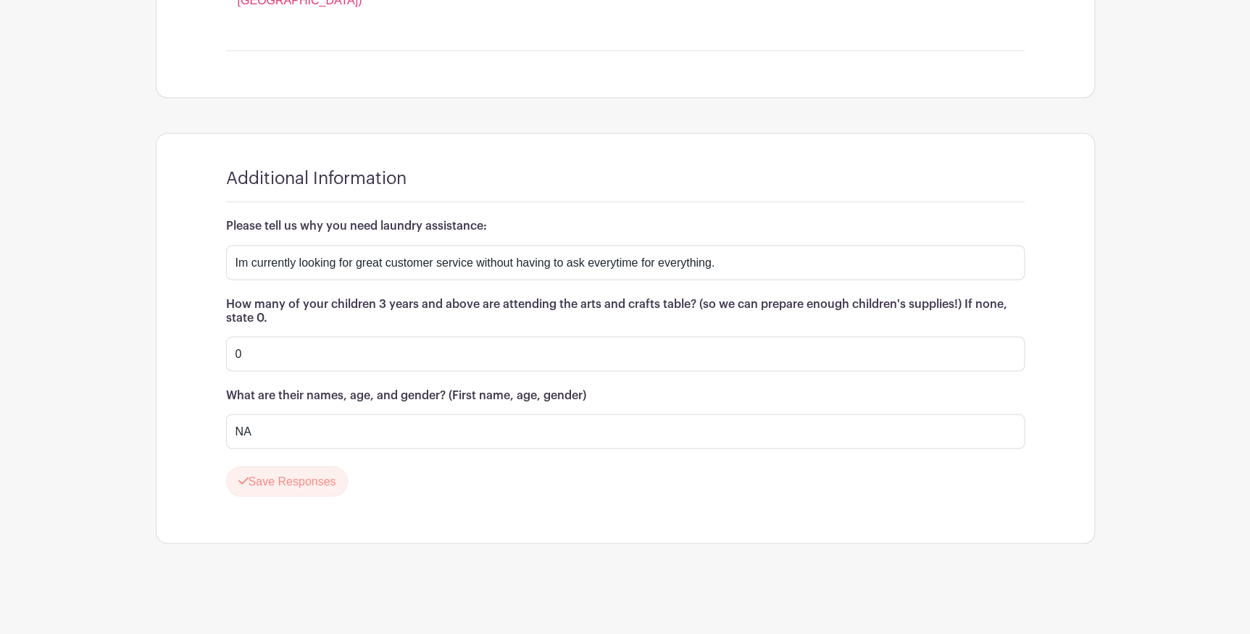
click at [176, 462] on turbo-frame "Additional Information Please tell us why you need laundry assistance: Im curre…" at bounding box center [626, 338] width 938 height 410
click at [318, 469] on button "Save Responses" at bounding box center [287, 481] width 122 height 30
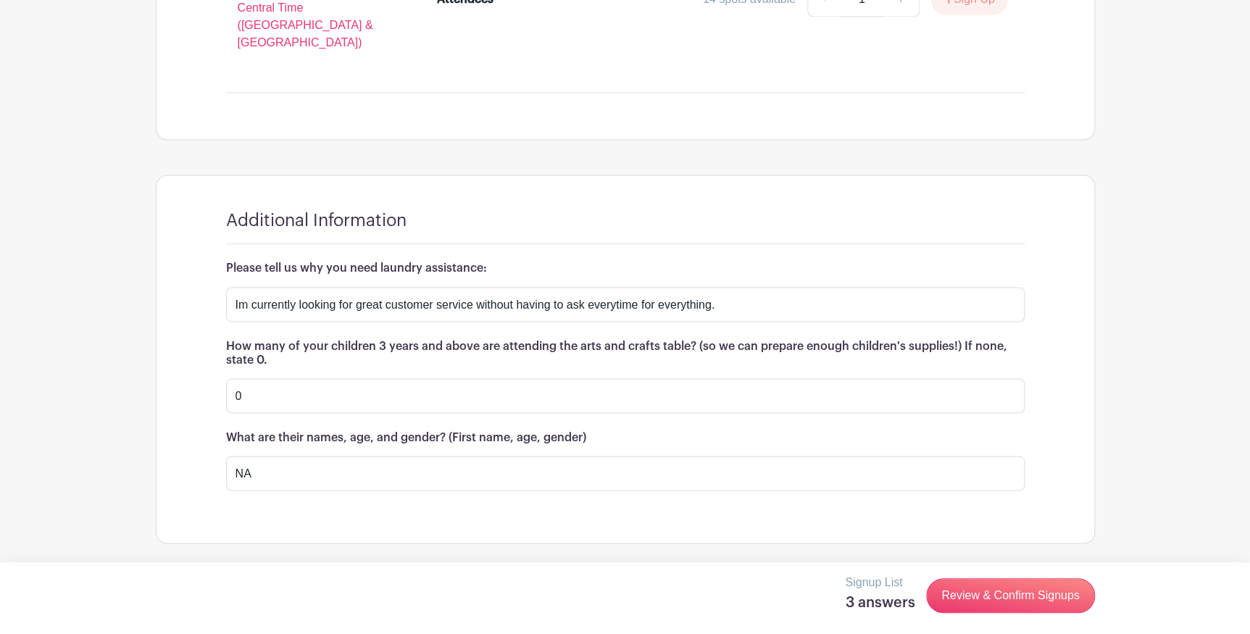
scroll to position [1485, 0]
click at [961, 596] on link "Review & Confirm Signups" at bounding box center [1010, 595] width 168 height 35
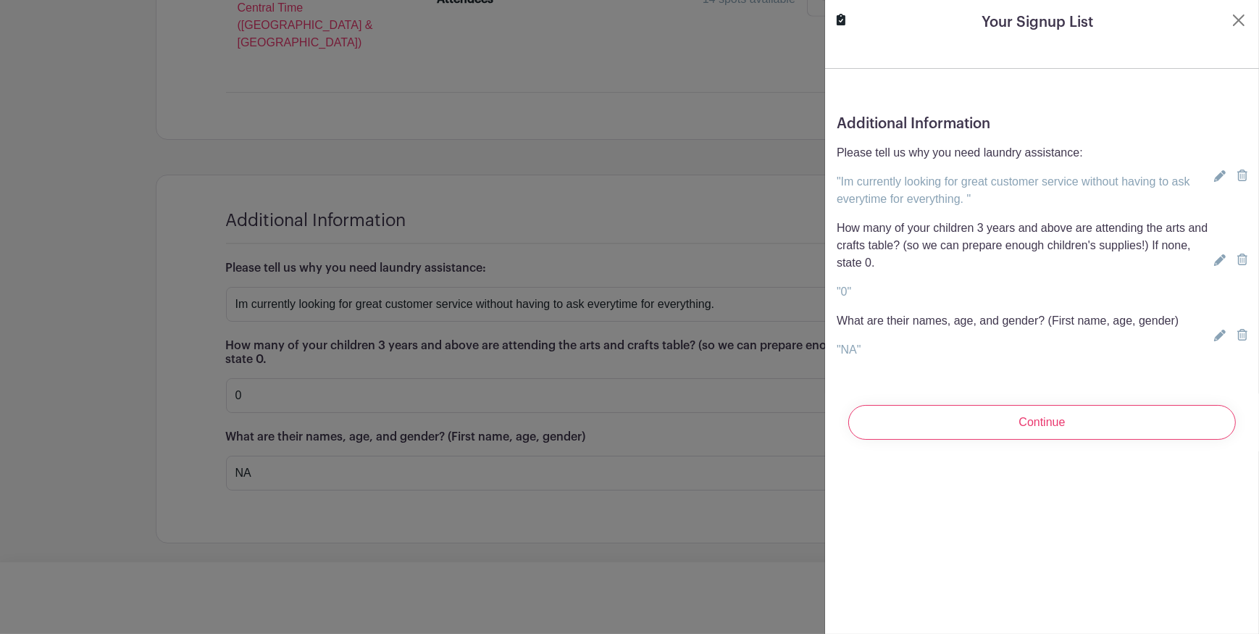
click at [925, 440] on input "Continue" at bounding box center [1043, 422] width 388 height 35
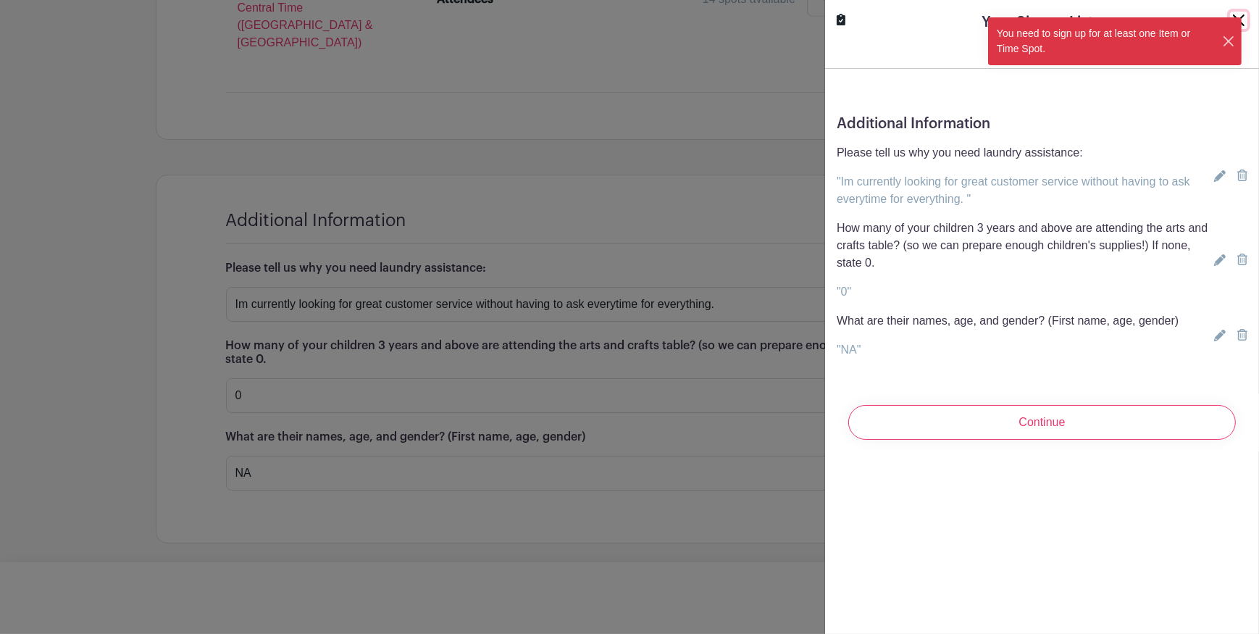
click at [1223, 49] on button "Close" at bounding box center [1229, 41] width 14 height 15
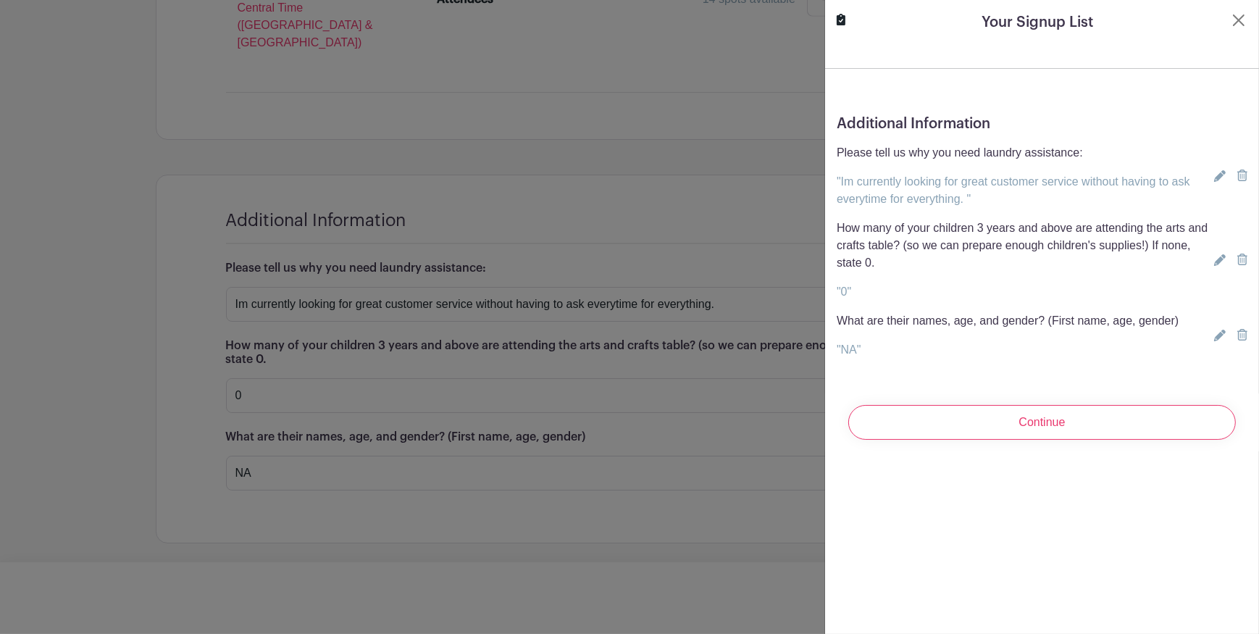
click at [1216, 50] on turbo-frame "Your Signup List Additional Information Please tell us why you need laundry ass…" at bounding box center [1042, 231] width 434 height 463
click at [1225, 51] on turbo-frame "Your Signup List Additional Information Please tell us why you need laundry ass…" at bounding box center [1042, 231] width 434 height 463
click at [1028, 376] on div "Additional Information Please tell us why you need laundry assistance: "Im curr…" at bounding box center [1042, 243] width 434 height 278
click at [864, 89] on form "Additional Information Please tell us why you need laundry assistance: "Im curr…" at bounding box center [1042, 259] width 434 height 383
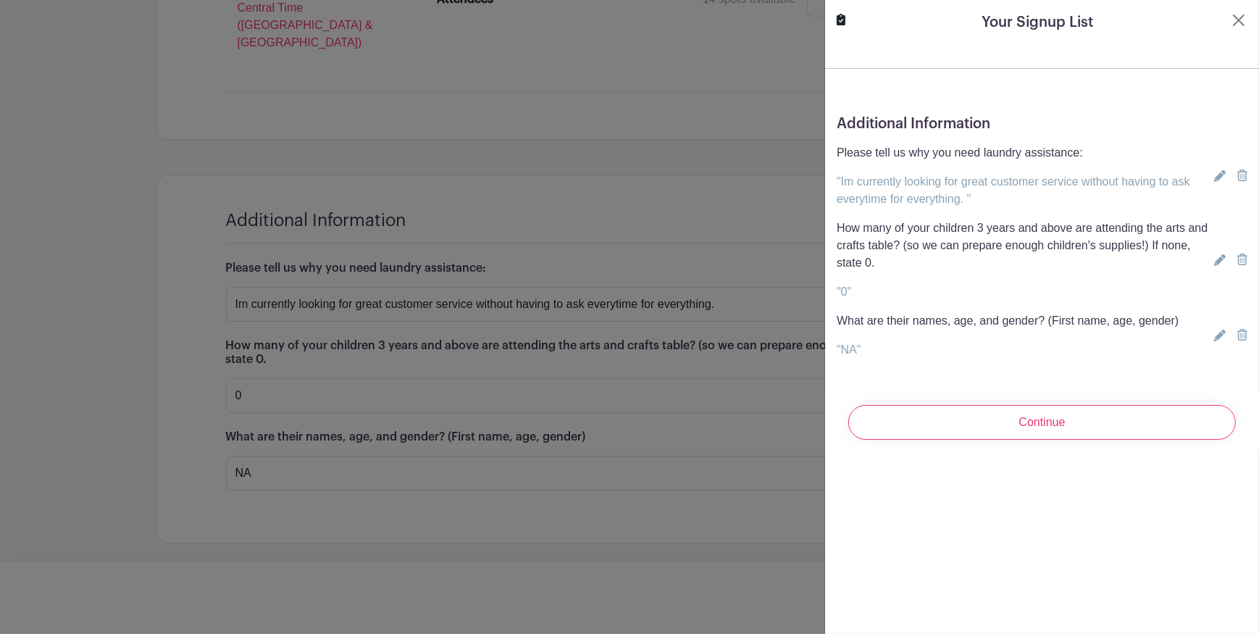
click at [713, 62] on div at bounding box center [629, 317] width 1259 height 634
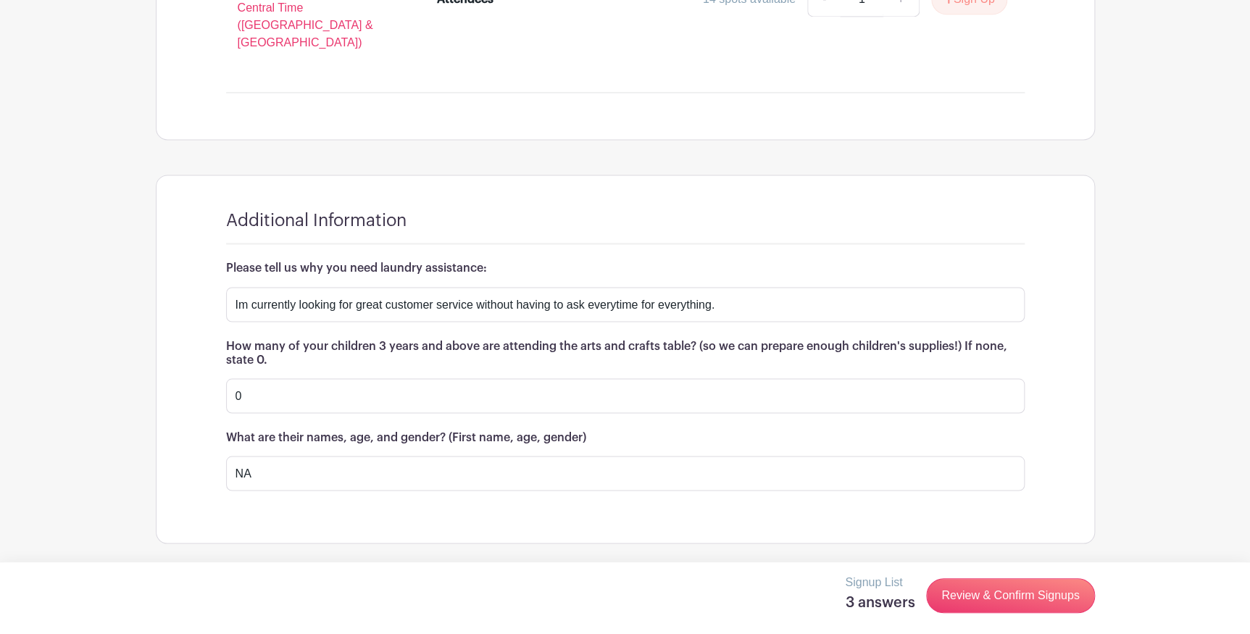
click at [667, 28] on div "10:00 am to 11:00 am PRIVATE 10:00 am - 11:00 am - Central Time (US & Canada) A…" at bounding box center [625, 17] width 868 height 243
click at [654, 578] on div "Signup List 3 answers Review & Confirm Signups" at bounding box center [625, 595] width 939 height 43
click at [962, 609] on link "Review & Confirm Signups" at bounding box center [1010, 595] width 168 height 35
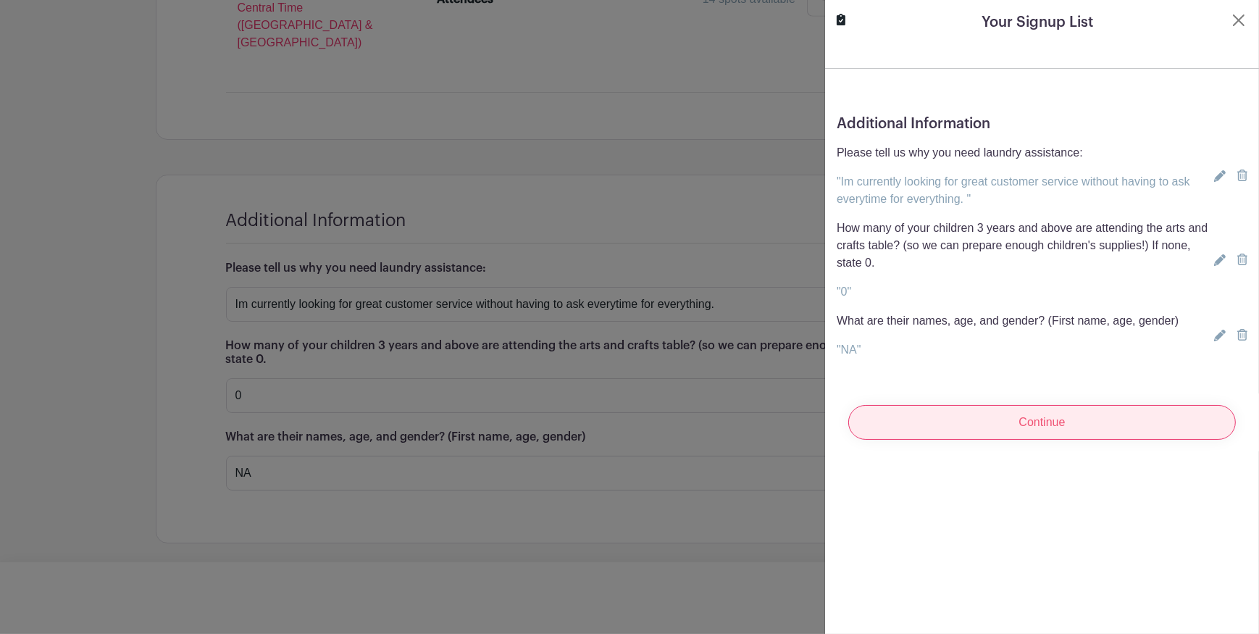
click at [964, 440] on input "Continue" at bounding box center [1043, 422] width 388 height 35
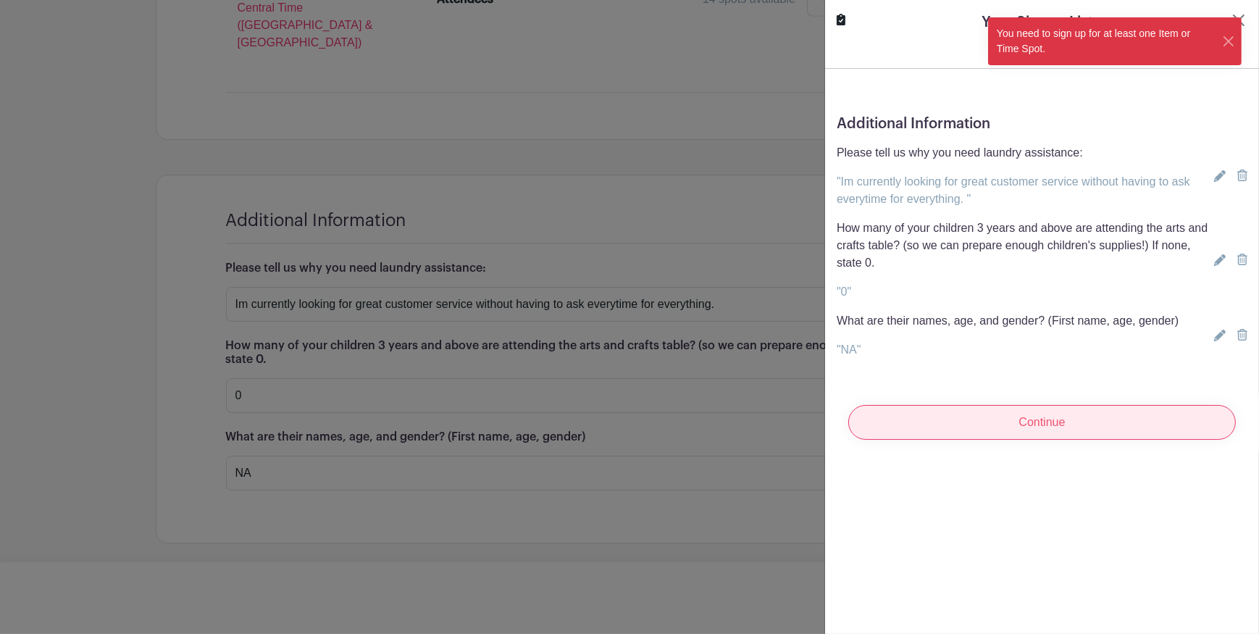
click at [1020, 440] on input "Continue" at bounding box center [1043, 422] width 388 height 35
click at [1222, 49] on button "Close" at bounding box center [1229, 41] width 14 height 15
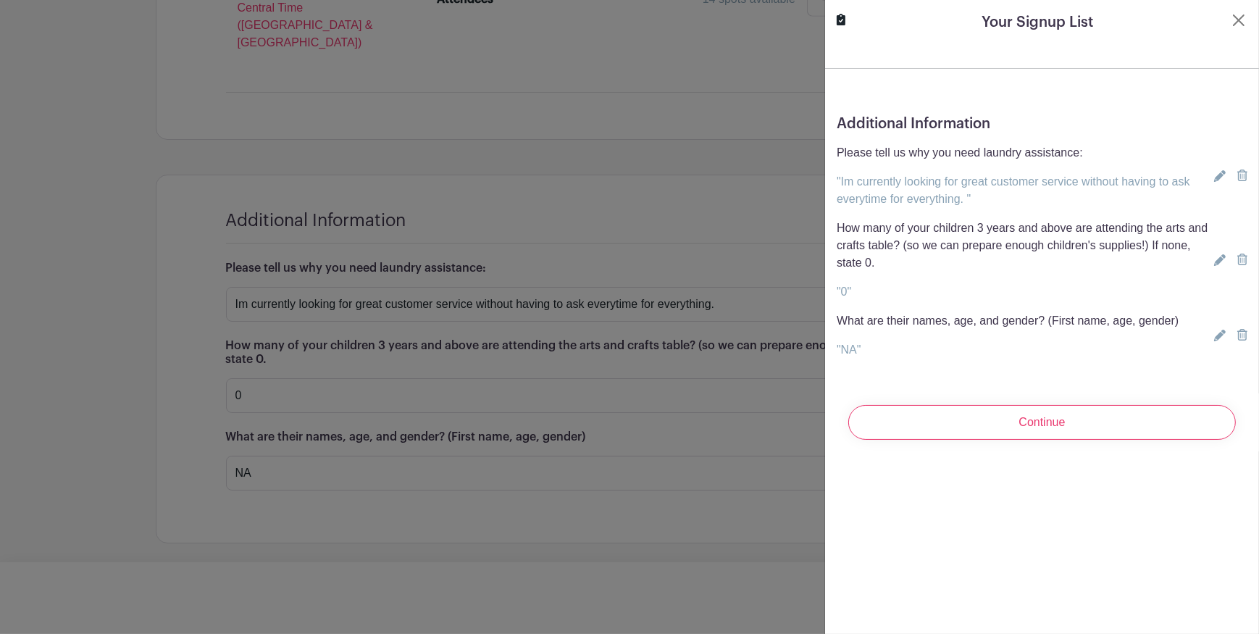
click at [760, 48] on div at bounding box center [629, 317] width 1259 height 634
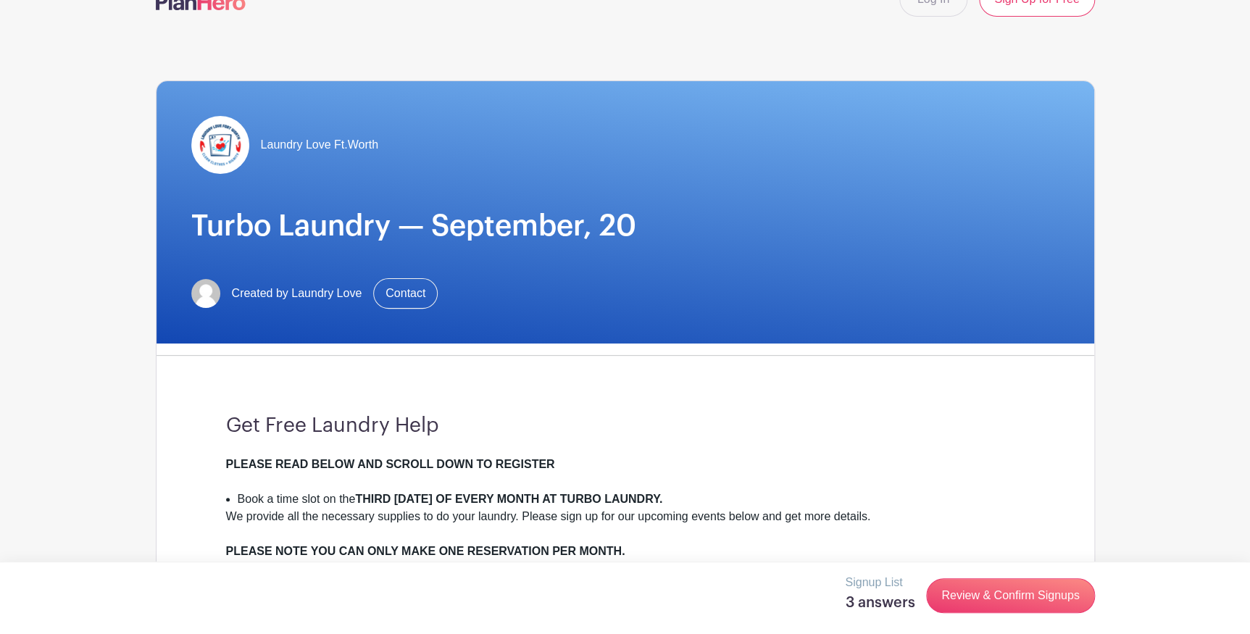
scroll to position [0, 0]
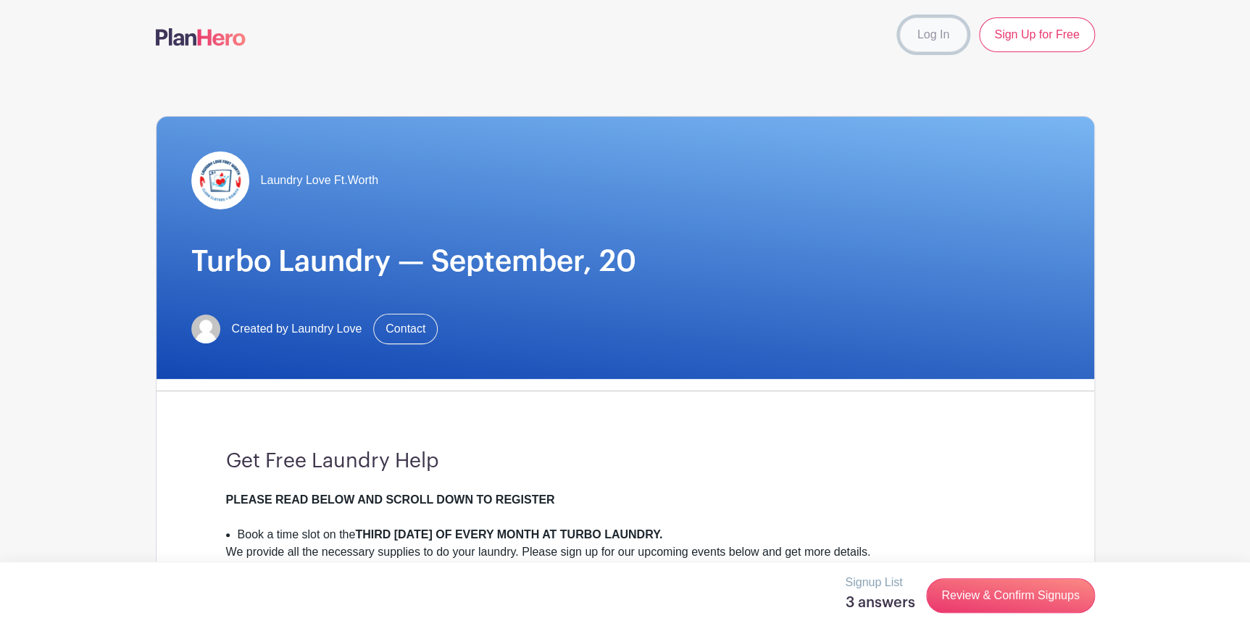
click at [899, 49] on link "Log In" at bounding box center [933, 34] width 68 height 35
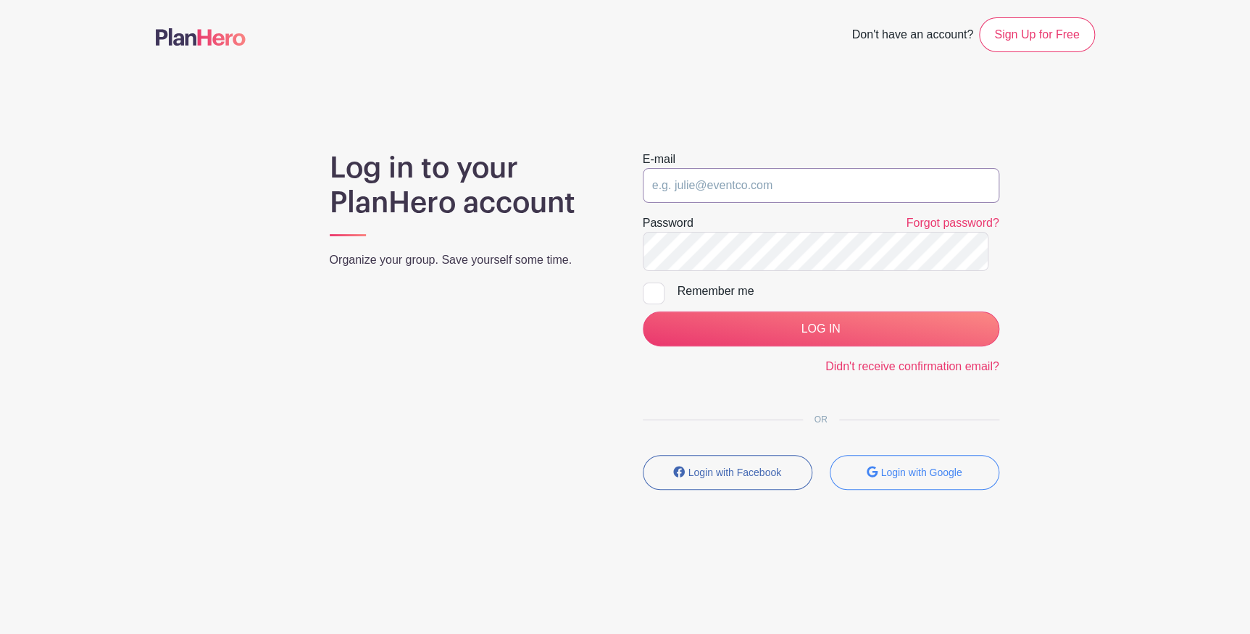
click at [691, 203] on input "email" at bounding box center [821, 185] width 357 height 35
type input "I_Am_Tallulah_Protonmail.com@proton.me"
click at [663, 304] on div at bounding box center [654, 294] width 22 height 22
click at [652, 292] on input "Remember me" at bounding box center [647, 287] width 9 height 9
checkbox input "true"
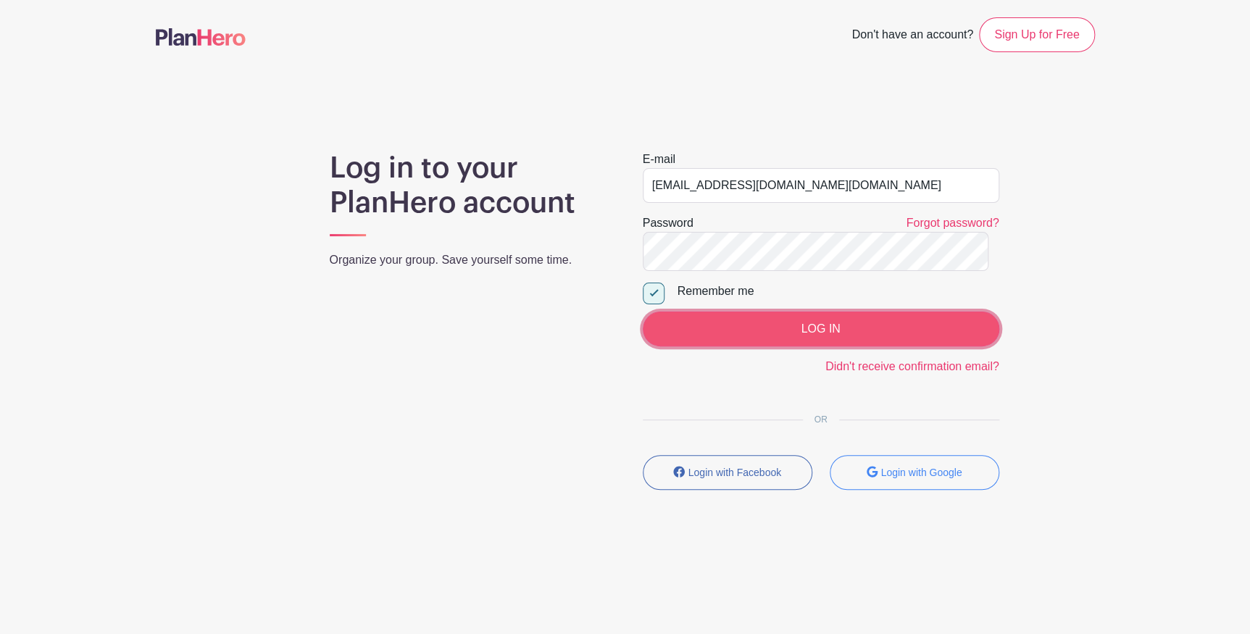
click at [741, 346] on input "LOG IN" at bounding box center [821, 329] width 357 height 35
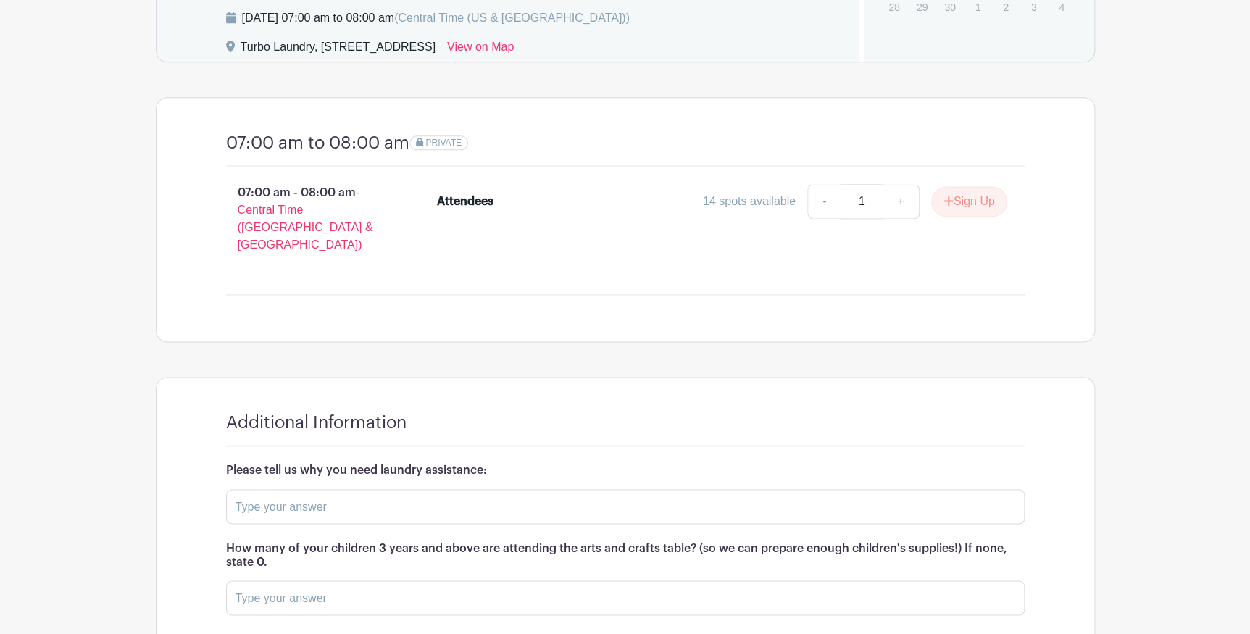
scroll to position [856, 0]
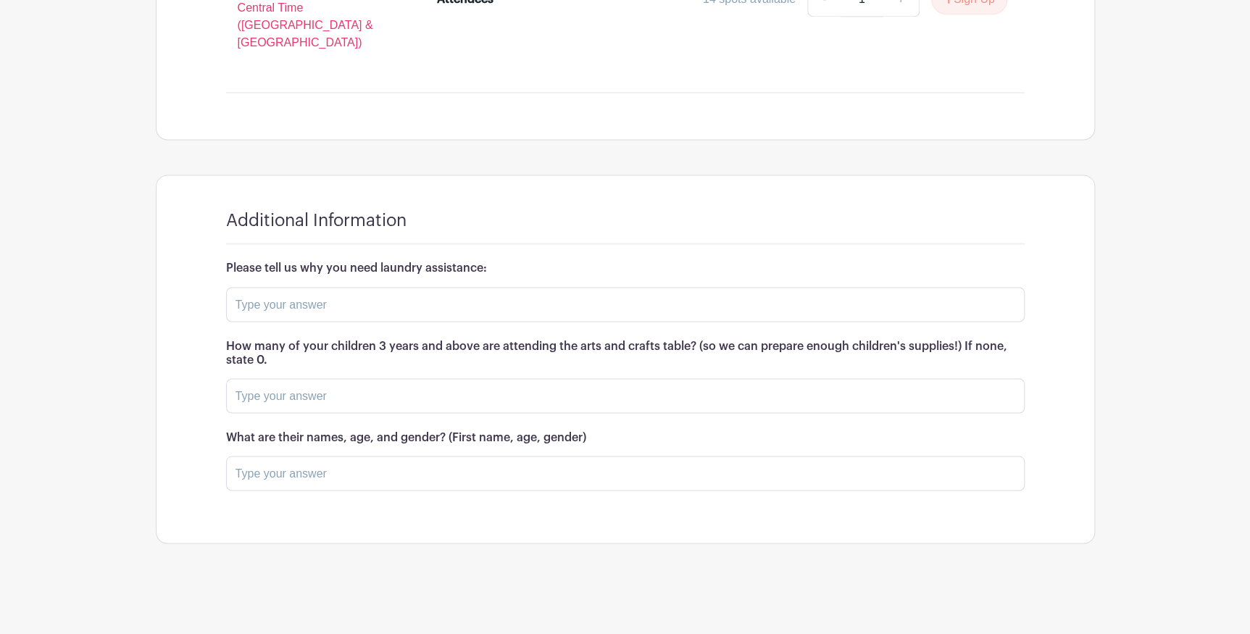
scroll to position [1383, 0]
click at [284, 322] on input "text" at bounding box center [625, 304] width 799 height 35
type input "Im currently looking for great customer service without having to ask everytime…"
type input "0"
type input "NA"
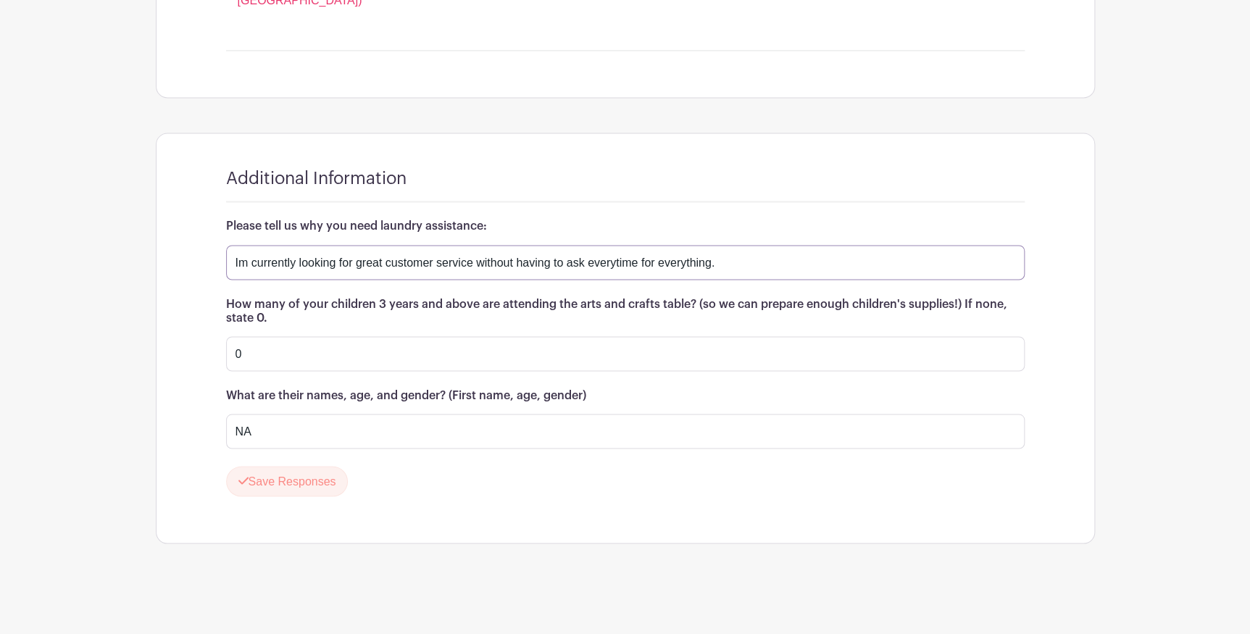
scroll to position [1520, 0]
click at [348, 466] on button "Save Responses" at bounding box center [287, 481] width 122 height 30
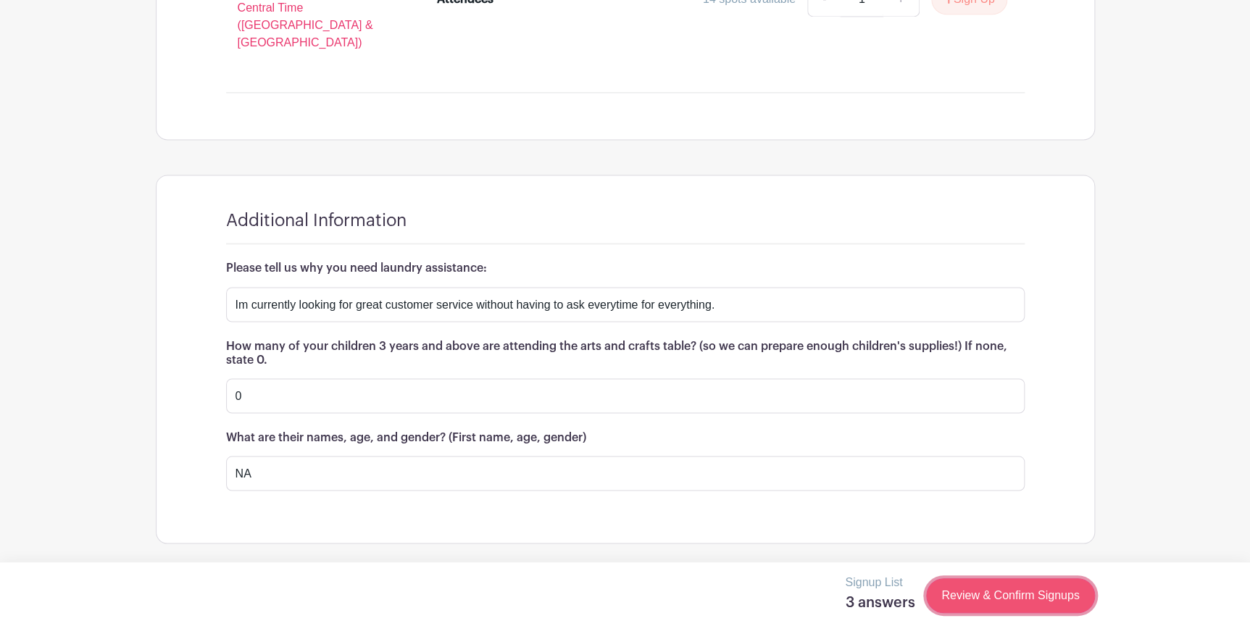
click at [982, 596] on link "Review & Confirm Signups" at bounding box center [1010, 595] width 168 height 35
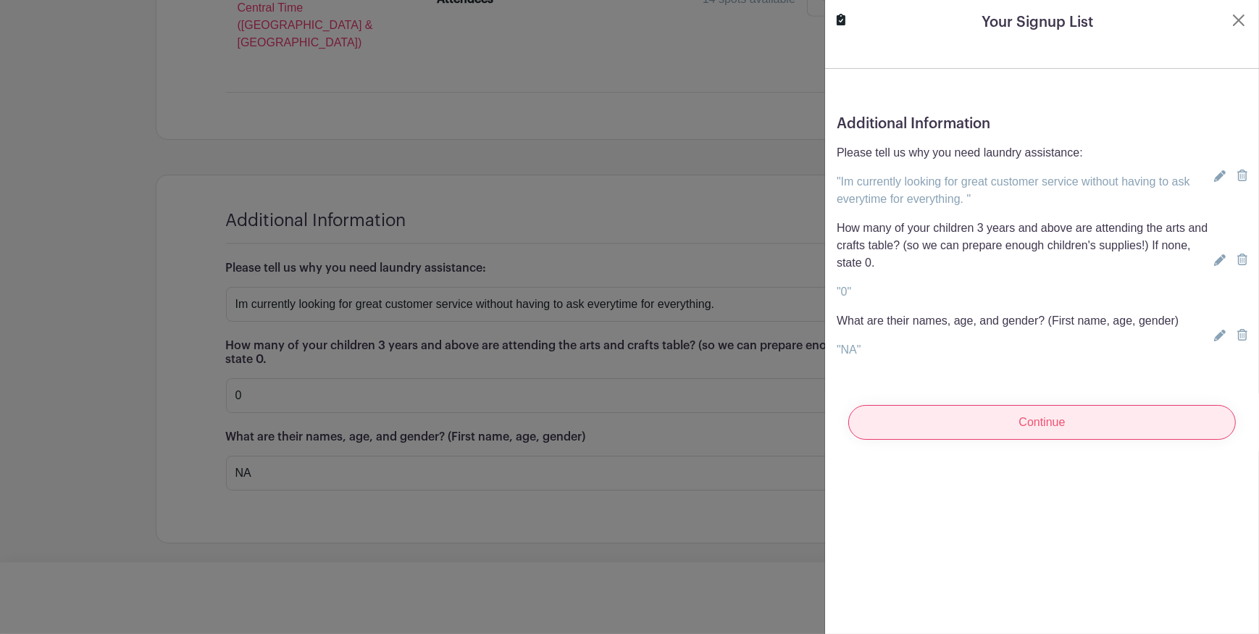
click at [942, 440] on input "Continue" at bounding box center [1043, 422] width 388 height 35
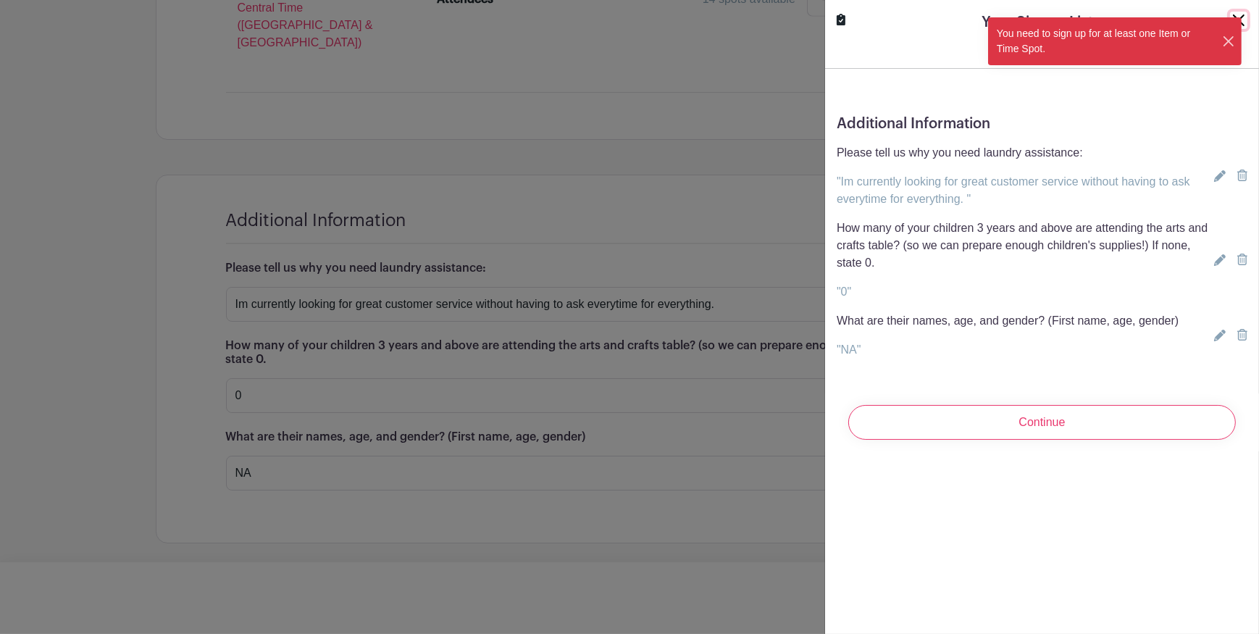
click at [1225, 49] on button "Close" at bounding box center [1229, 41] width 14 height 15
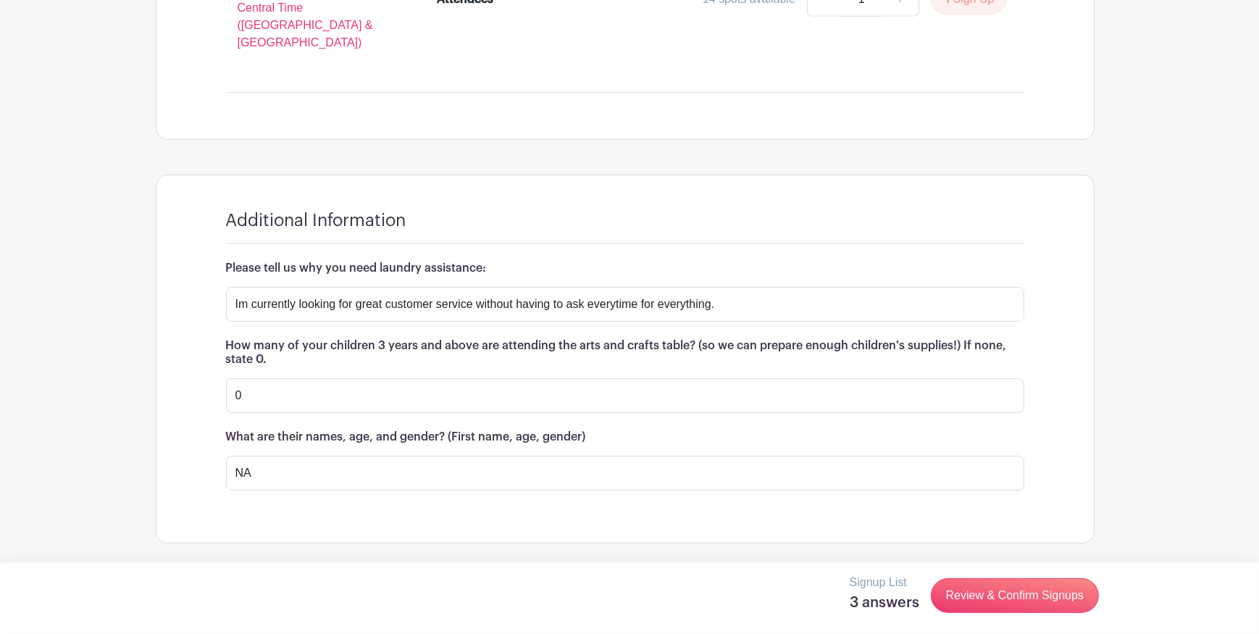
click at [597, 61] on div at bounding box center [629, 317] width 1259 height 634
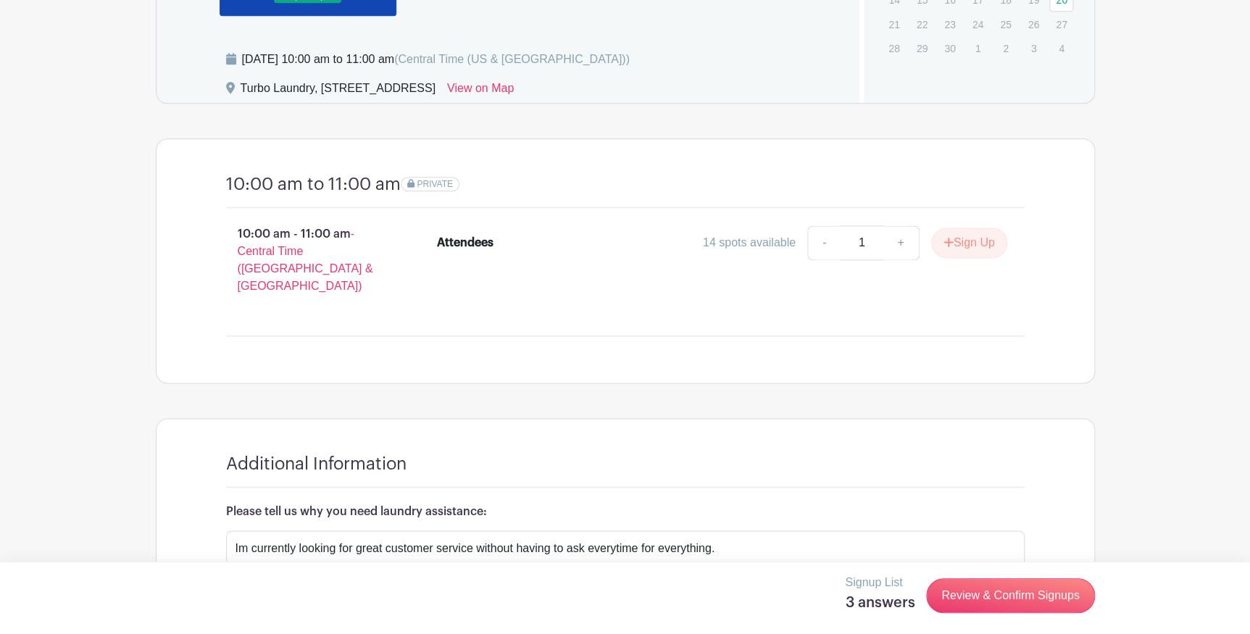
scroll to position [743, 0]
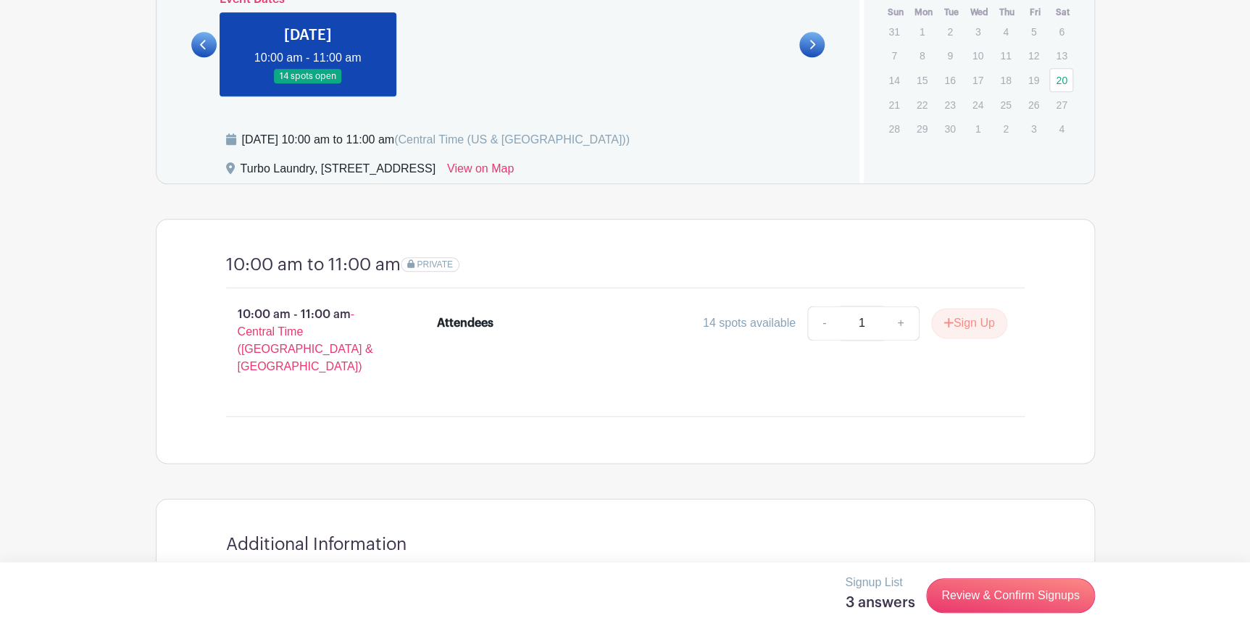
click at [308, 84] on link at bounding box center [308, 84] width 0 height 0
click at [826, 183] on div "Dates and locations Event Dates [DATE] 07:00 am - 08:00 am many spots open [DAT…" at bounding box center [509, 50] width 704 height 266
click at [1066, 92] on link "20" at bounding box center [1061, 80] width 24 height 24
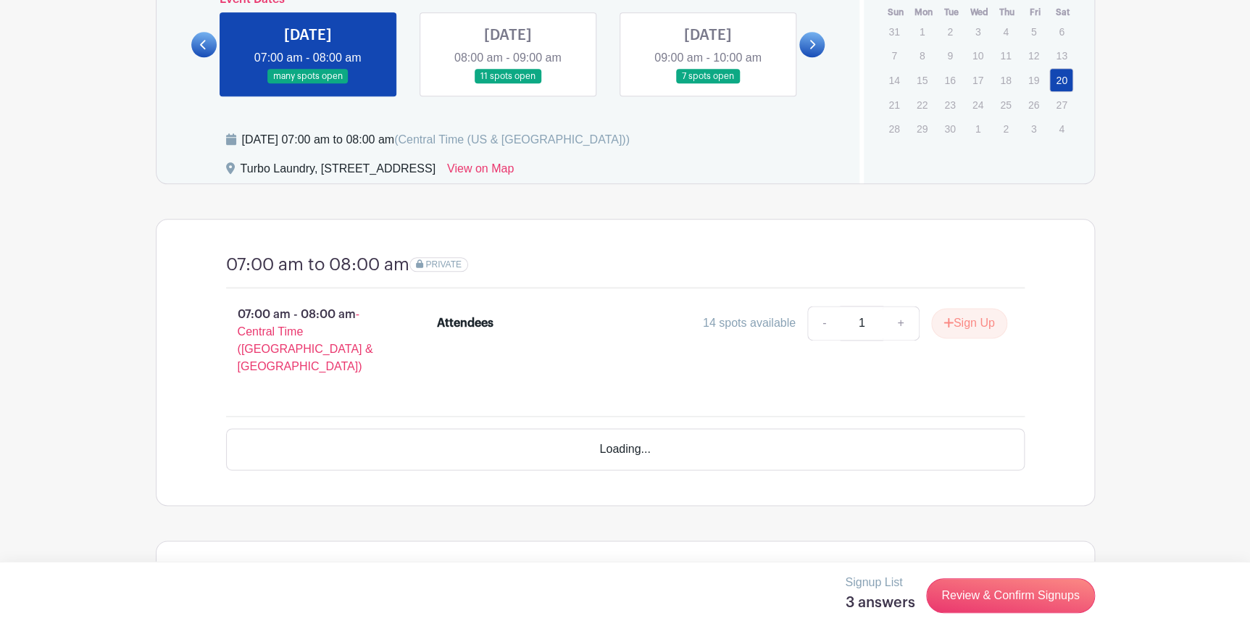
click at [810, 49] on icon at bounding box center [813, 44] width 6 height 9
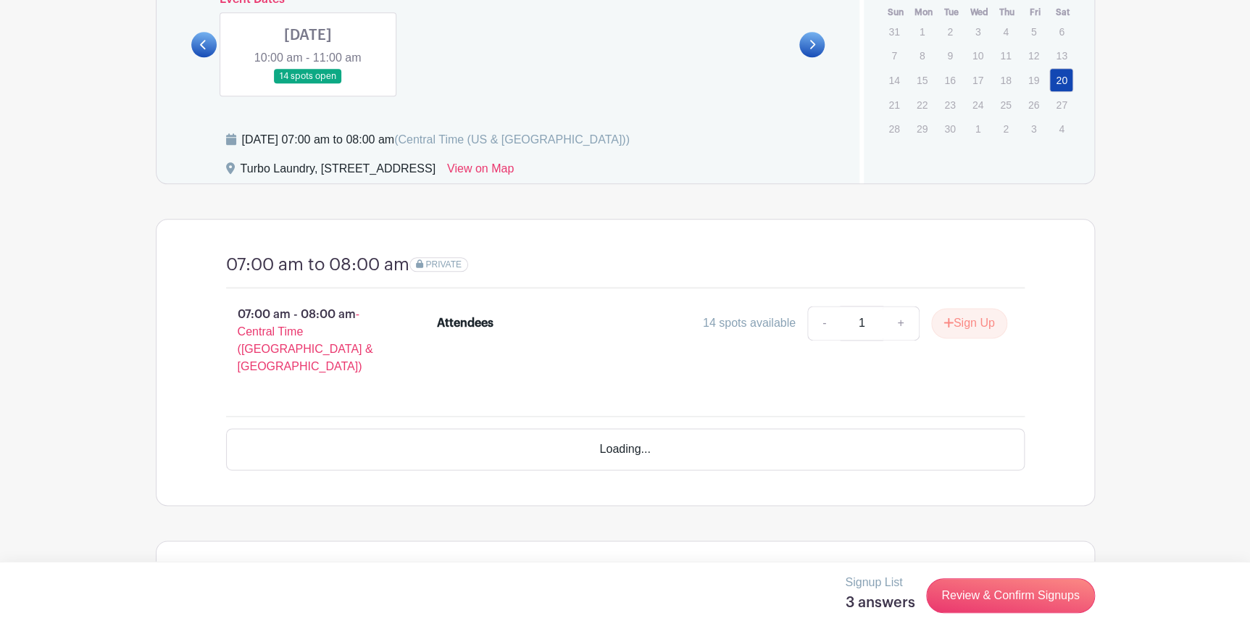
click at [810, 49] on icon at bounding box center [813, 44] width 6 height 9
click at [308, 84] on link at bounding box center [308, 84] width 0 height 0
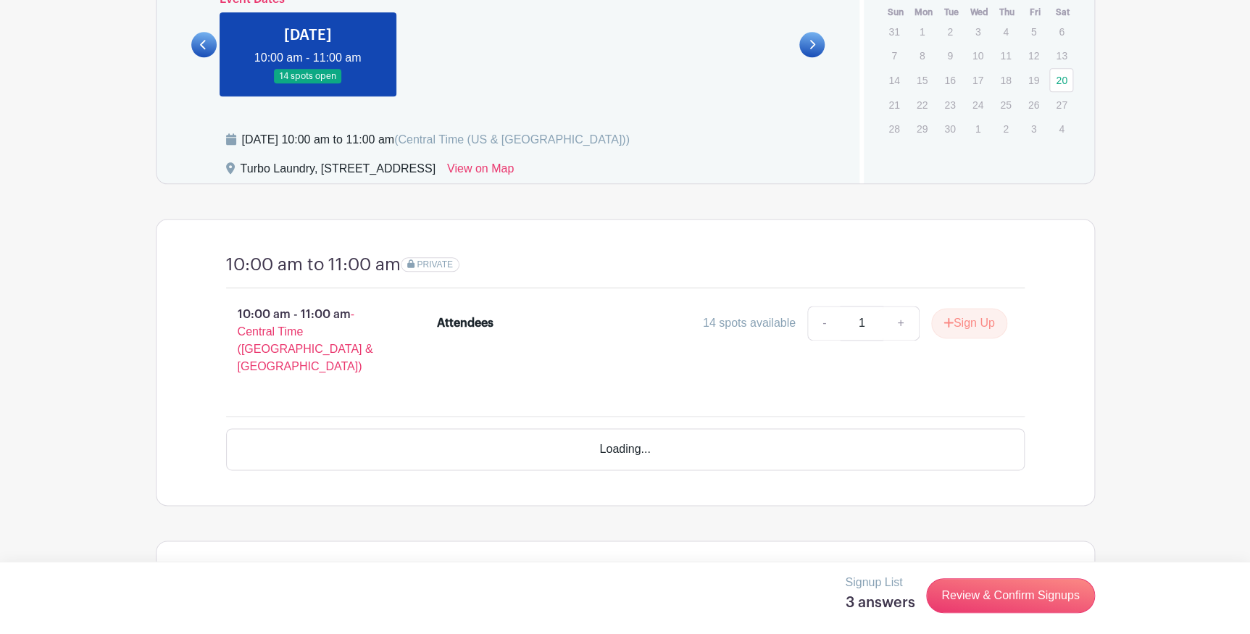
click at [308, 84] on link at bounding box center [308, 84] width 0 height 0
click at [976, 612] on link "Review & Confirm Signups" at bounding box center [1010, 595] width 168 height 35
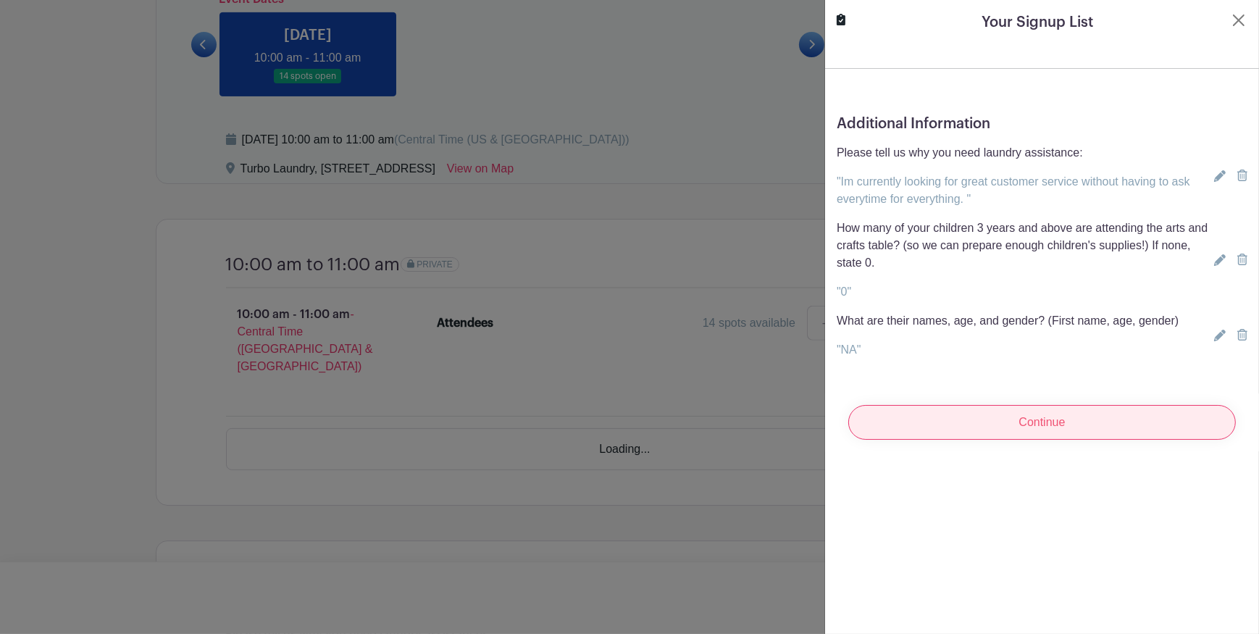
click at [968, 440] on input "Continue" at bounding box center [1043, 422] width 388 height 35
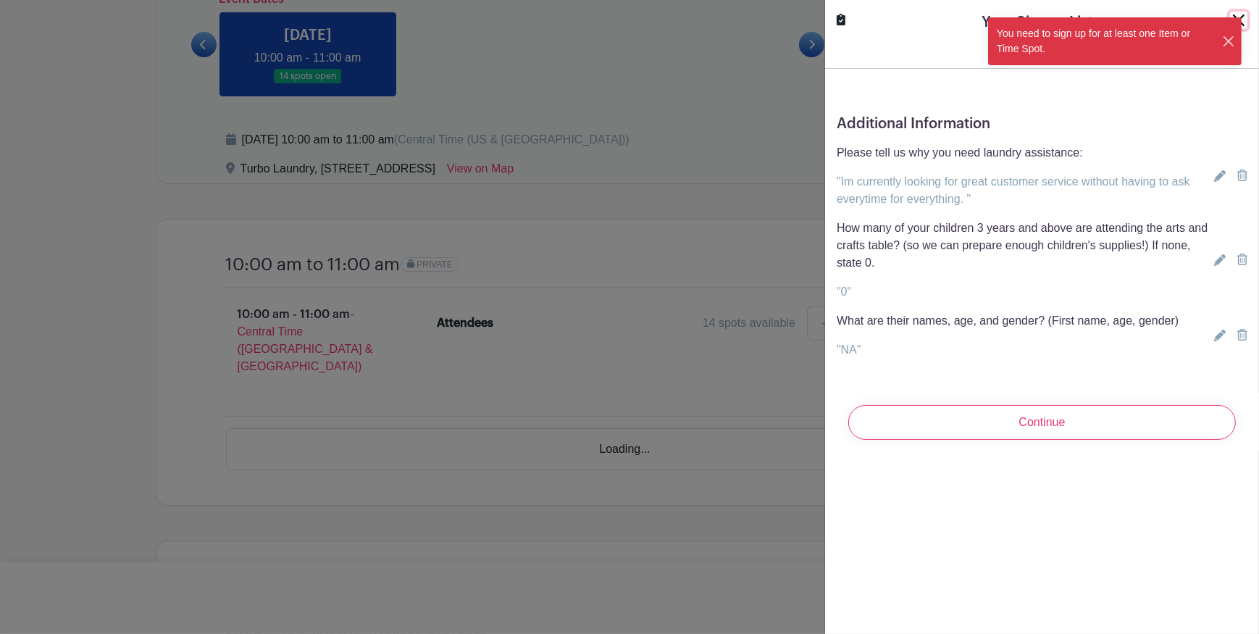
click at [1222, 49] on button "Close" at bounding box center [1229, 41] width 14 height 15
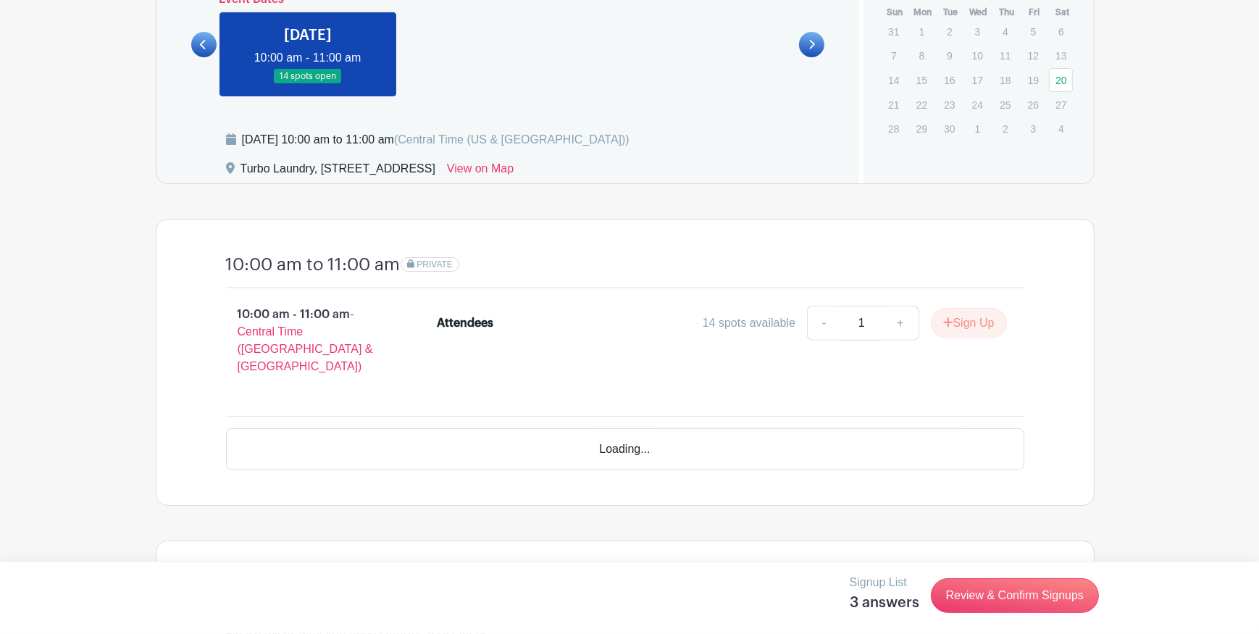
drag, startPoint x: 1000, startPoint y: 110, endPoint x: 541, endPoint y: 120, distance: 458.8
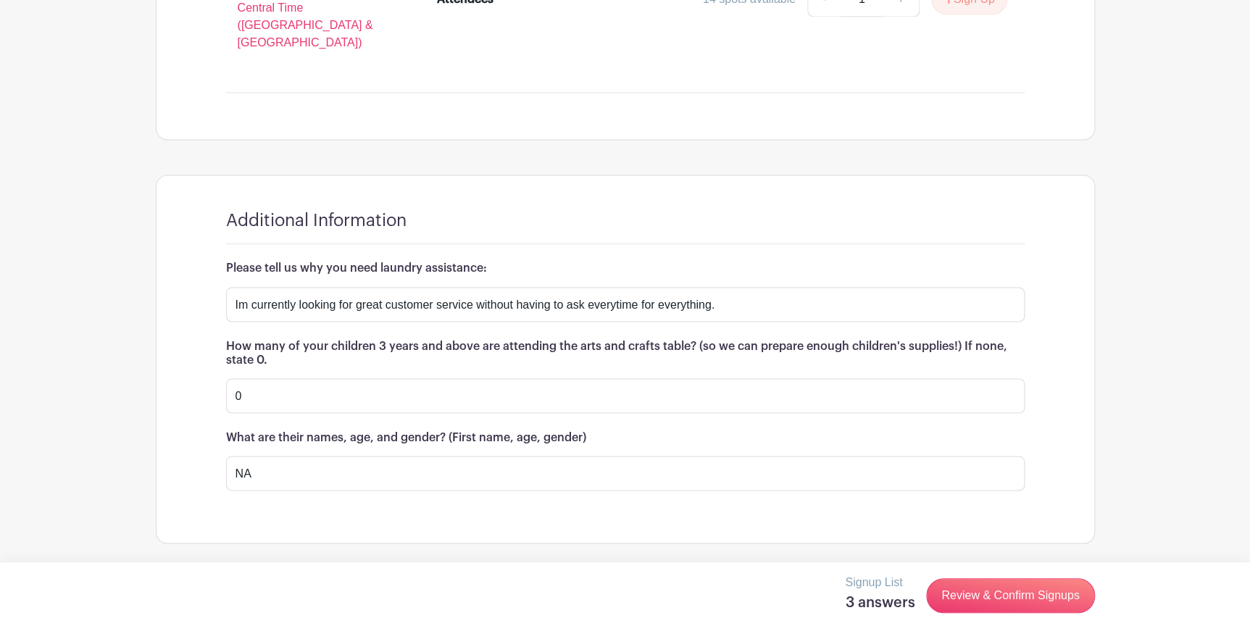
scroll to position [1468, 0]
click at [941, 596] on link "Review & Confirm Signups" at bounding box center [1010, 595] width 168 height 35
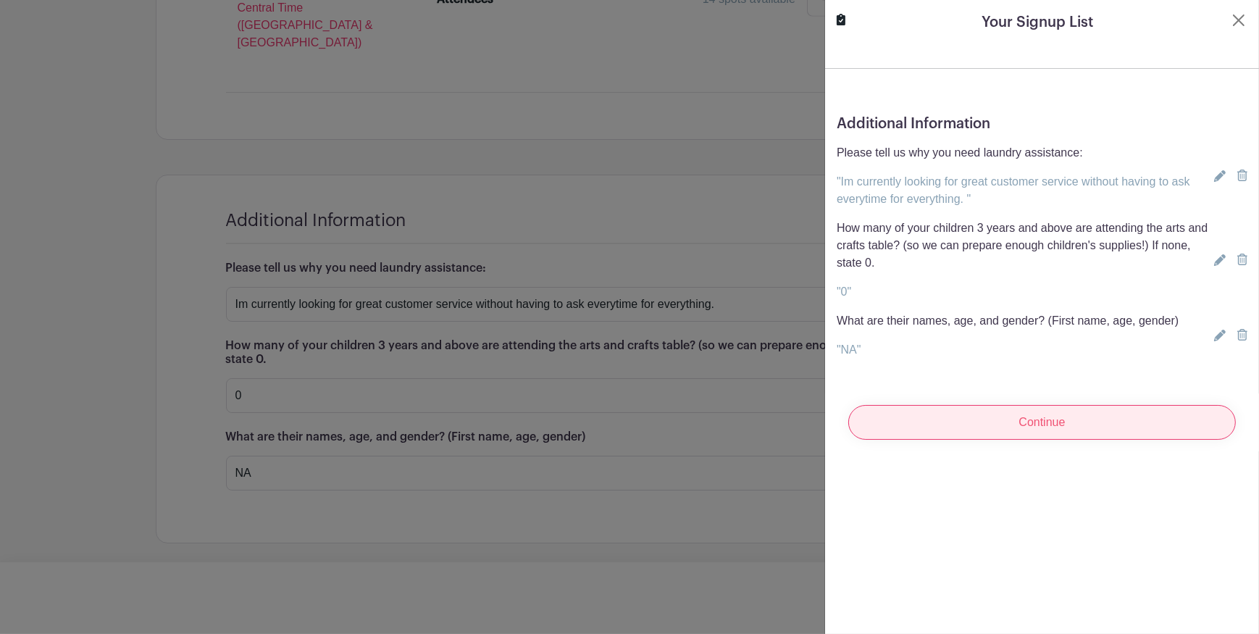
click at [894, 440] on input "Continue" at bounding box center [1043, 422] width 388 height 35
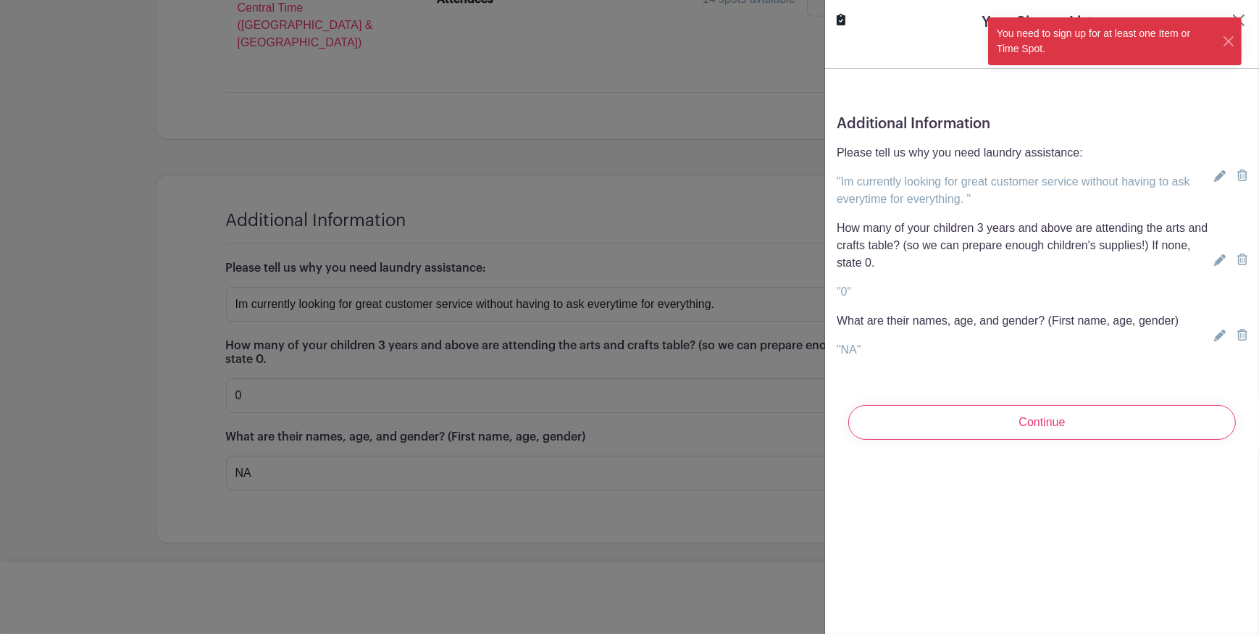
click at [640, 154] on div at bounding box center [629, 317] width 1259 height 634
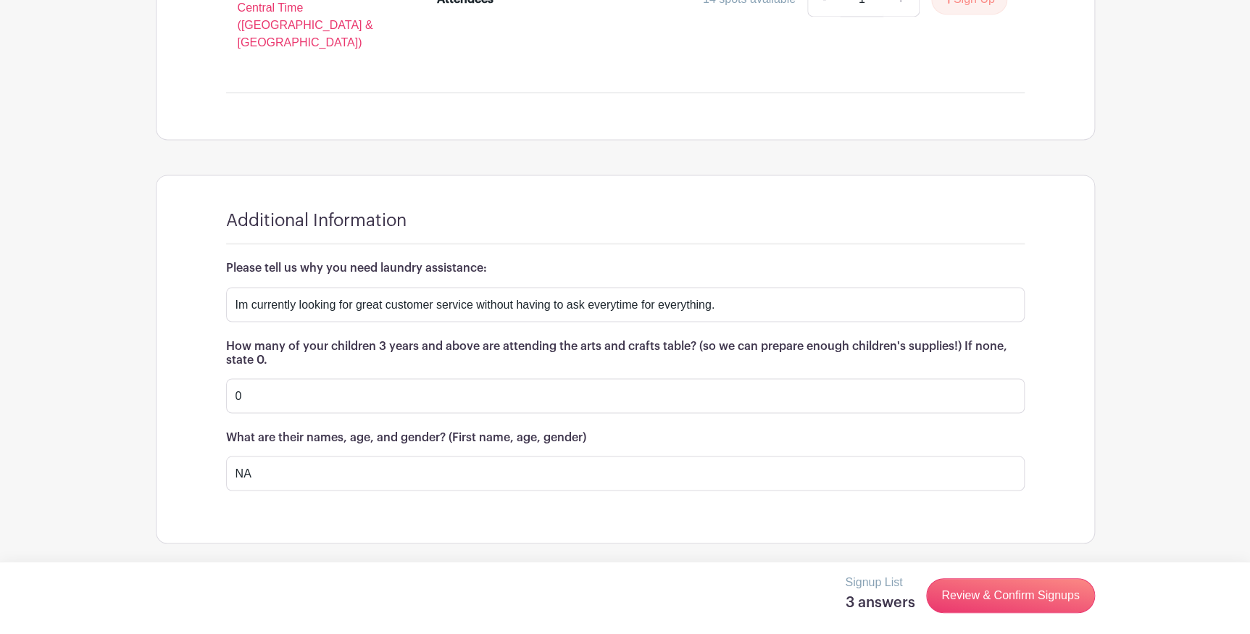
scroll to position [1138, 0]
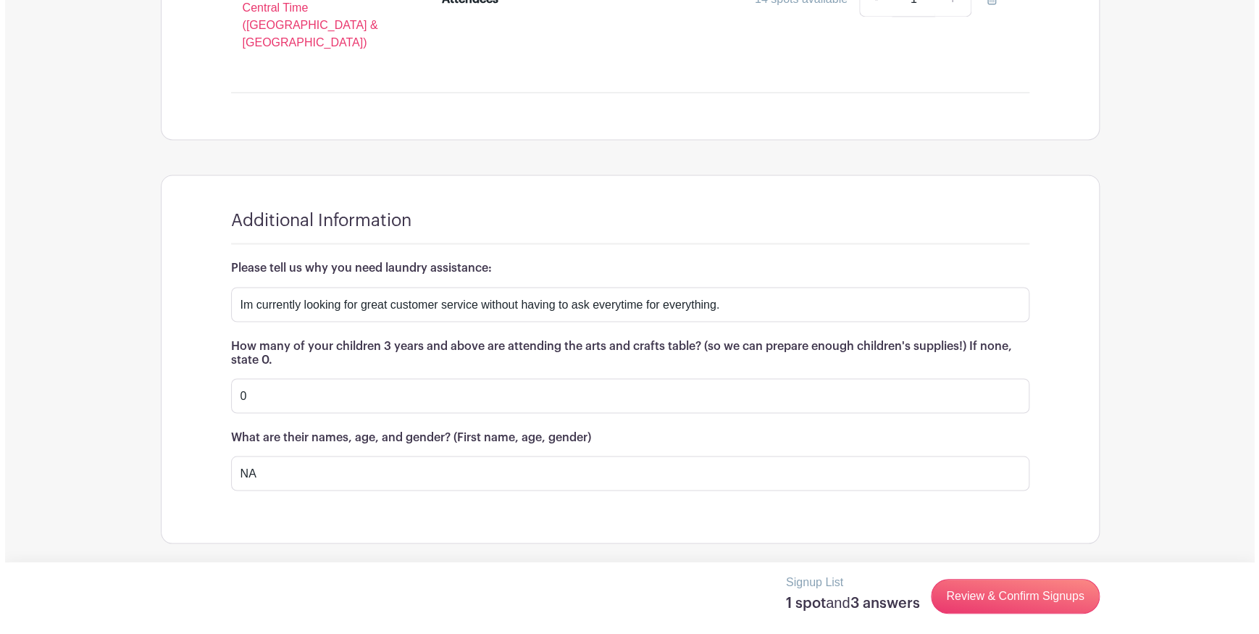
scroll to position [1468, 0]
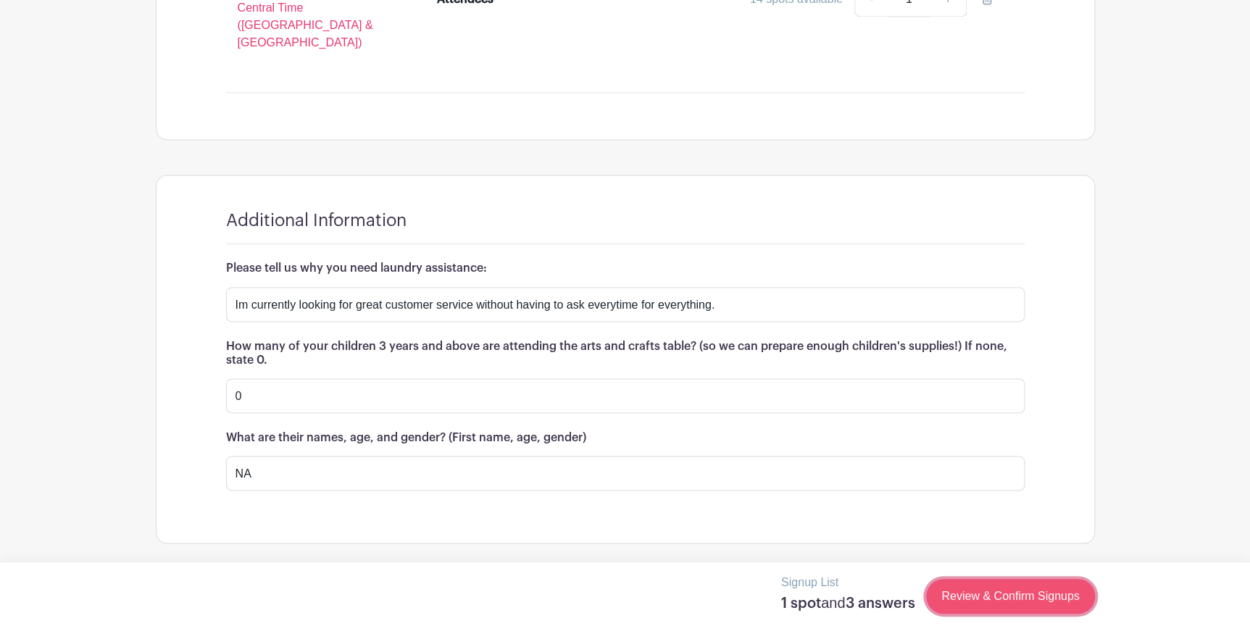
click at [931, 602] on link "Review & Confirm Signups" at bounding box center [1010, 596] width 168 height 35
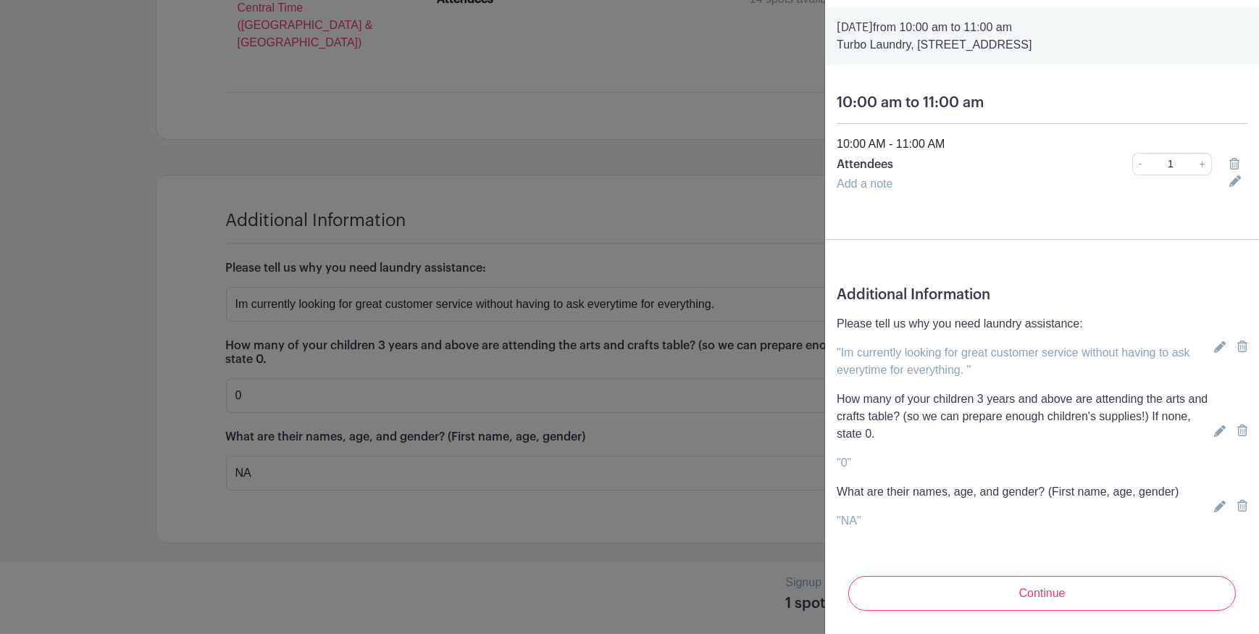
scroll to position [264, 0]
click at [943, 576] on input "Continue" at bounding box center [1043, 593] width 388 height 35
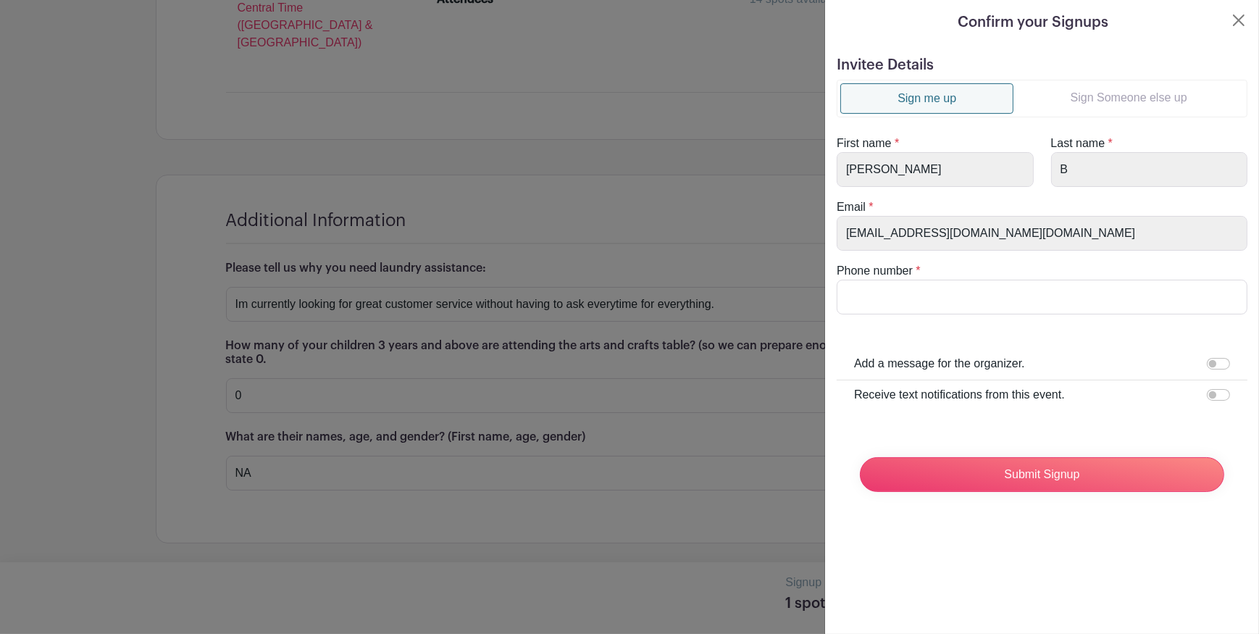
scroll to position [15, 0]
click at [993, 492] on input "Submit Signup" at bounding box center [1042, 474] width 364 height 35
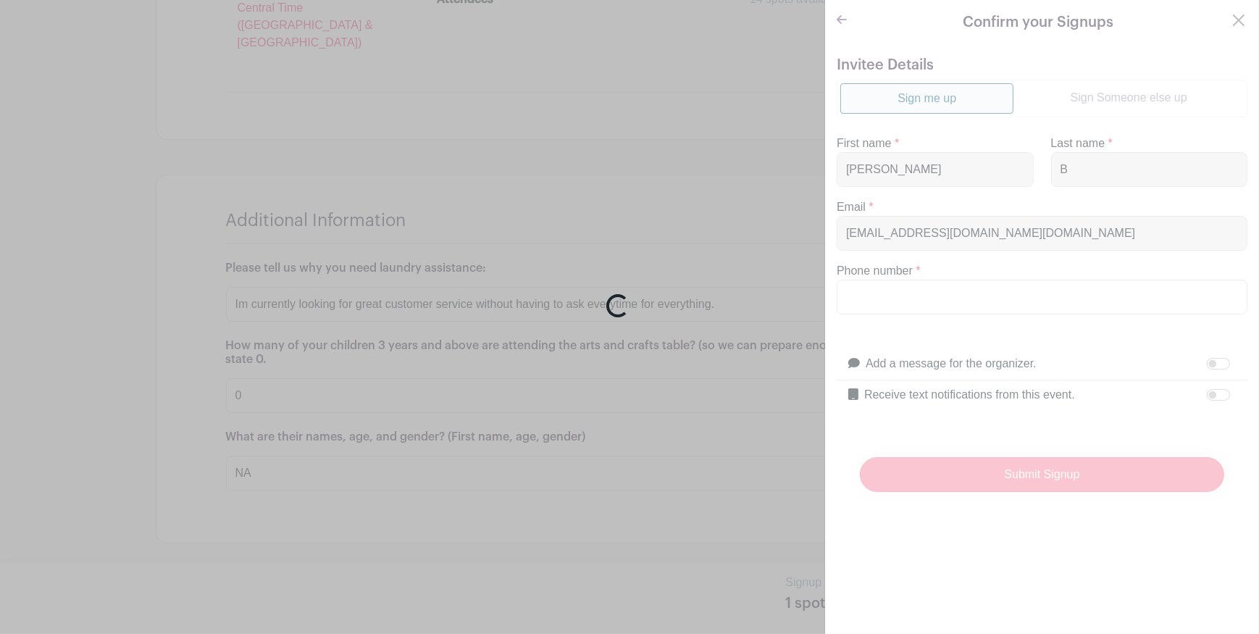
scroll to position [148, 0]
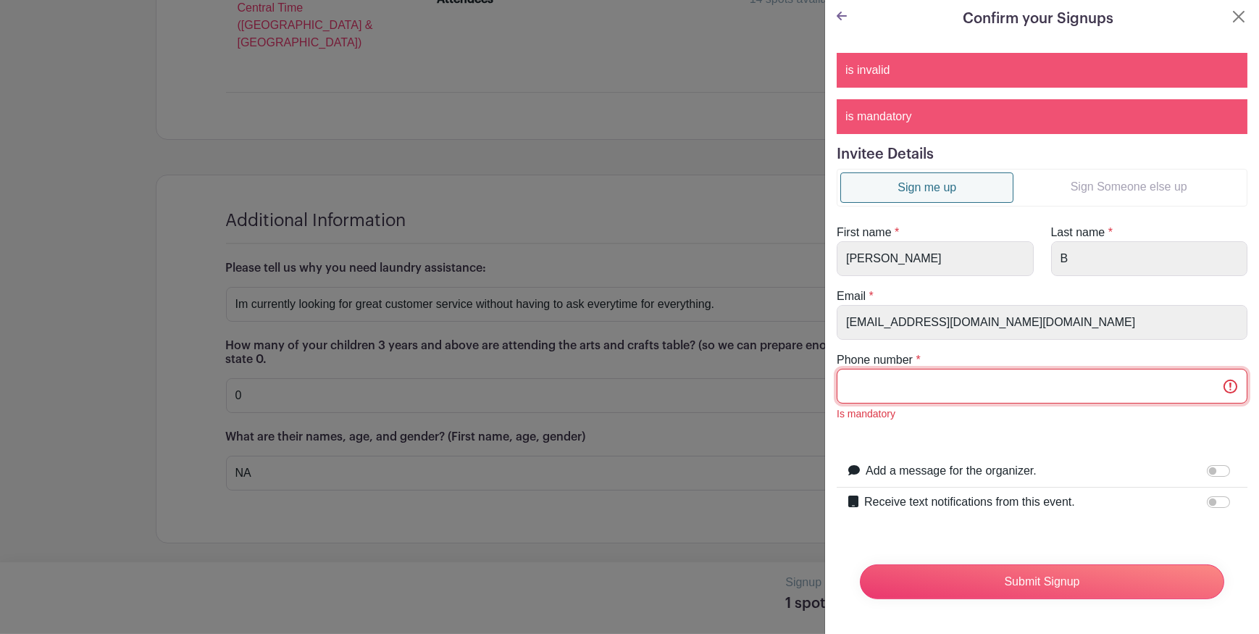
click at [877, 369] on input "Phone number" at bounding box center [1042, 386] width 411 height 35
type input "0000000000"
click at [967, 564] on input "Submit Signup" at bounding box center [1042, 581] width 364 height 35
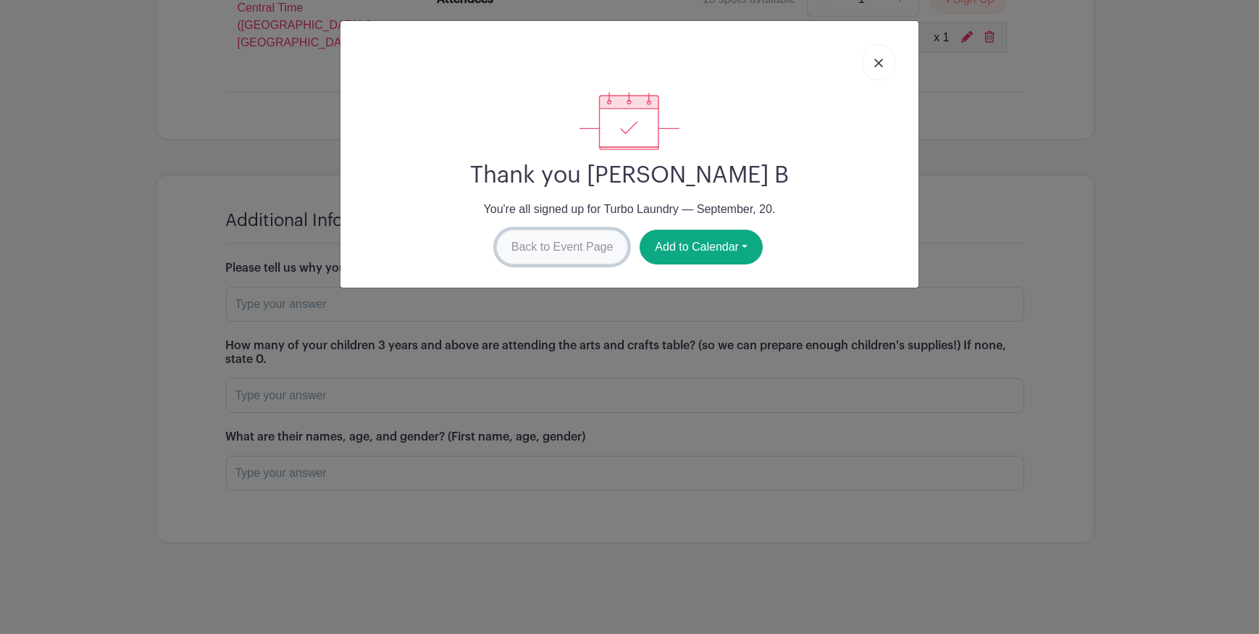
click at [551, 264] on link "Back to Event Page" at bounding box center [562, 247] width 133 height 35
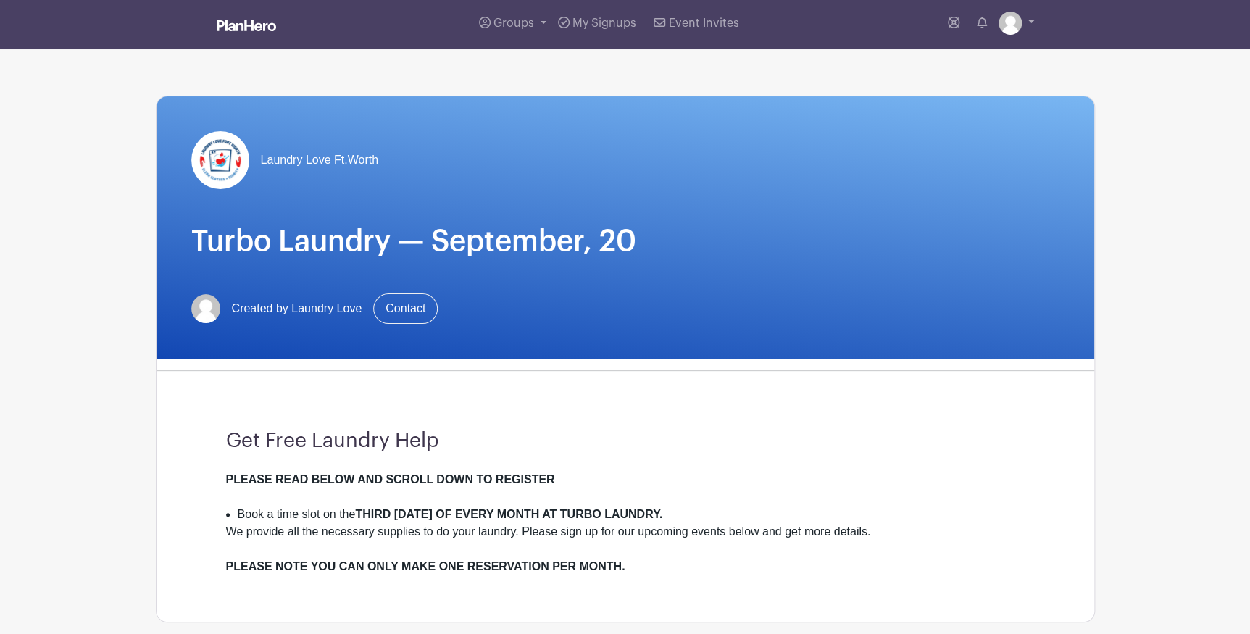
scroll to position [0, 0]
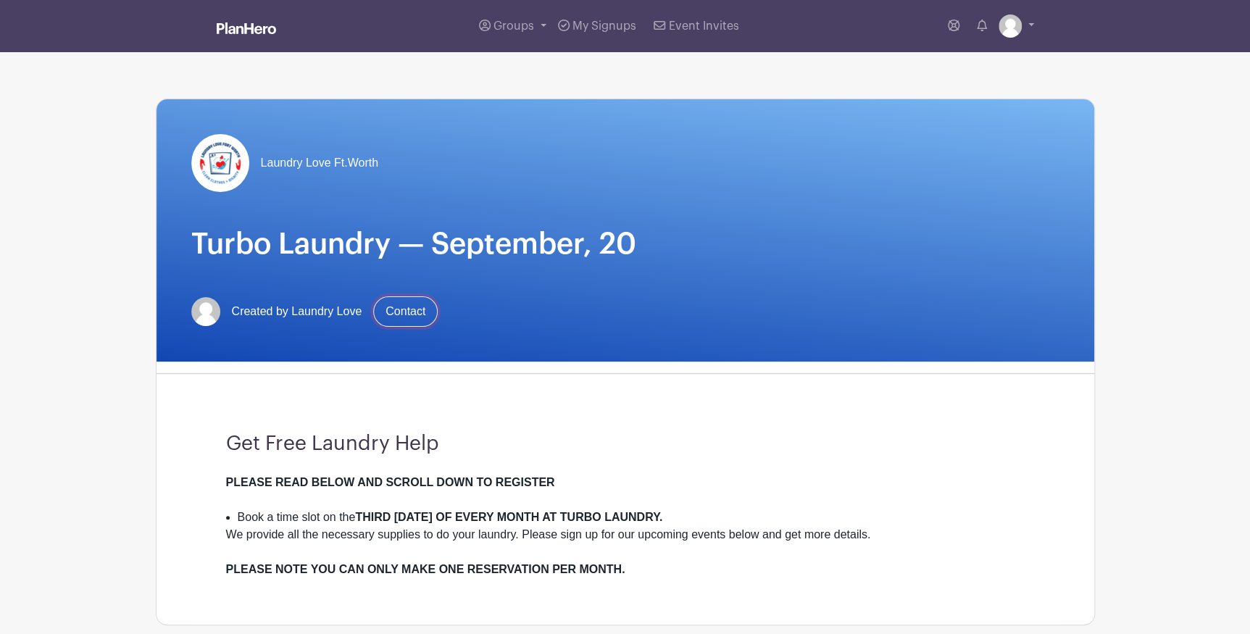
click at [438, 327] on link "Contact" at bounding box center [405, 311] width 64 height 30
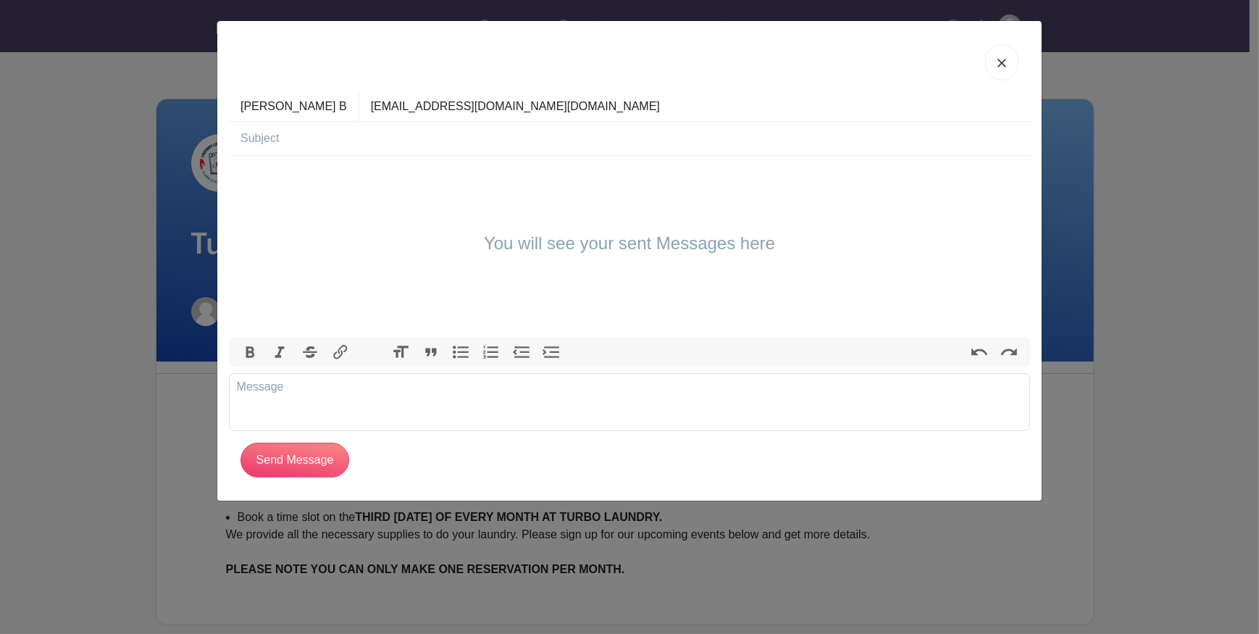
click at [998, 67] on img at bounding box center [1002, 63] width 9 height 9
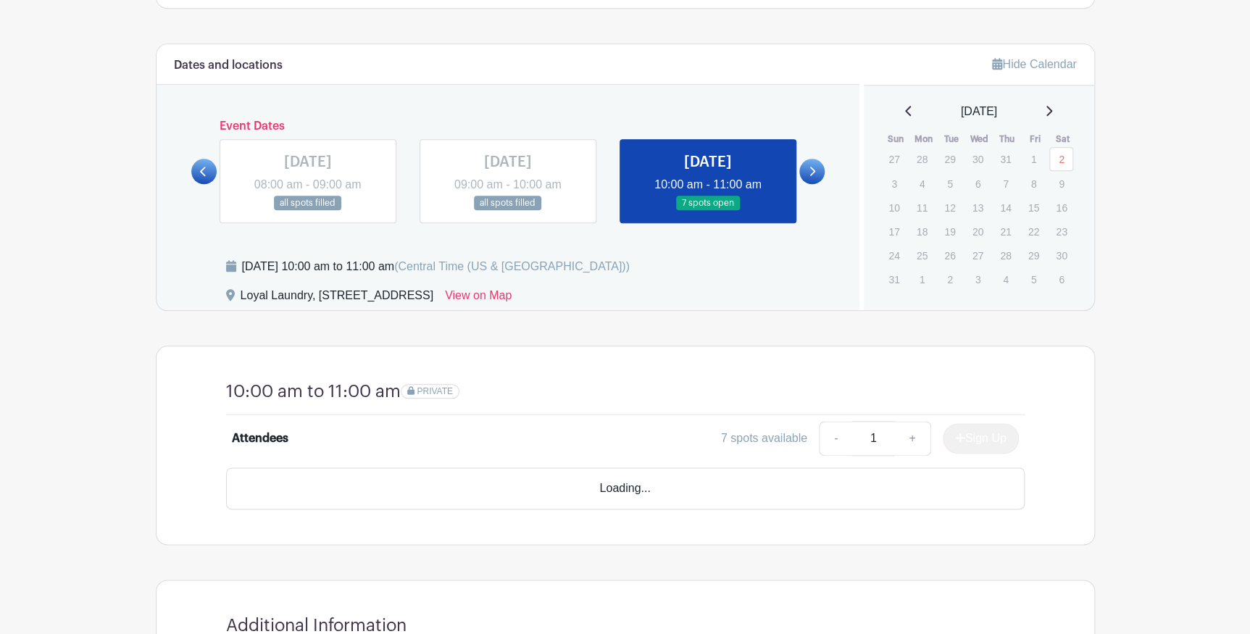
scroll to position [659, 0]
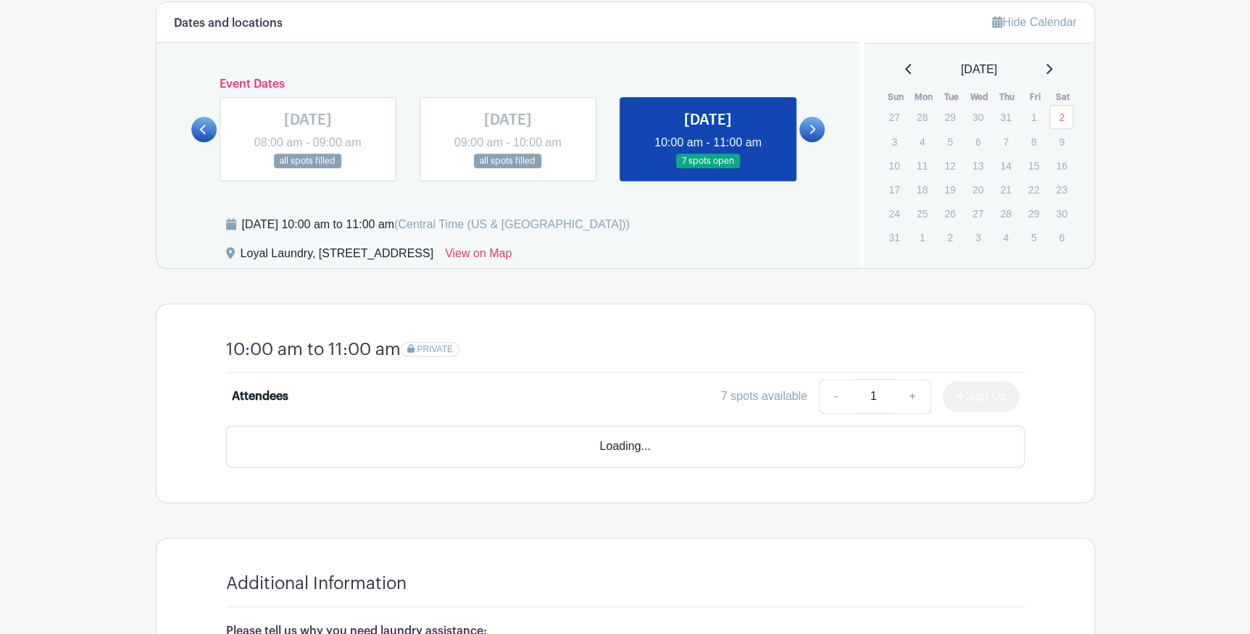
click at [812, 142] on link at bounding box center [811, 129] width 25 height 25
click at [809, 142] on link at bounding box center [811, 129] width 25 height 25
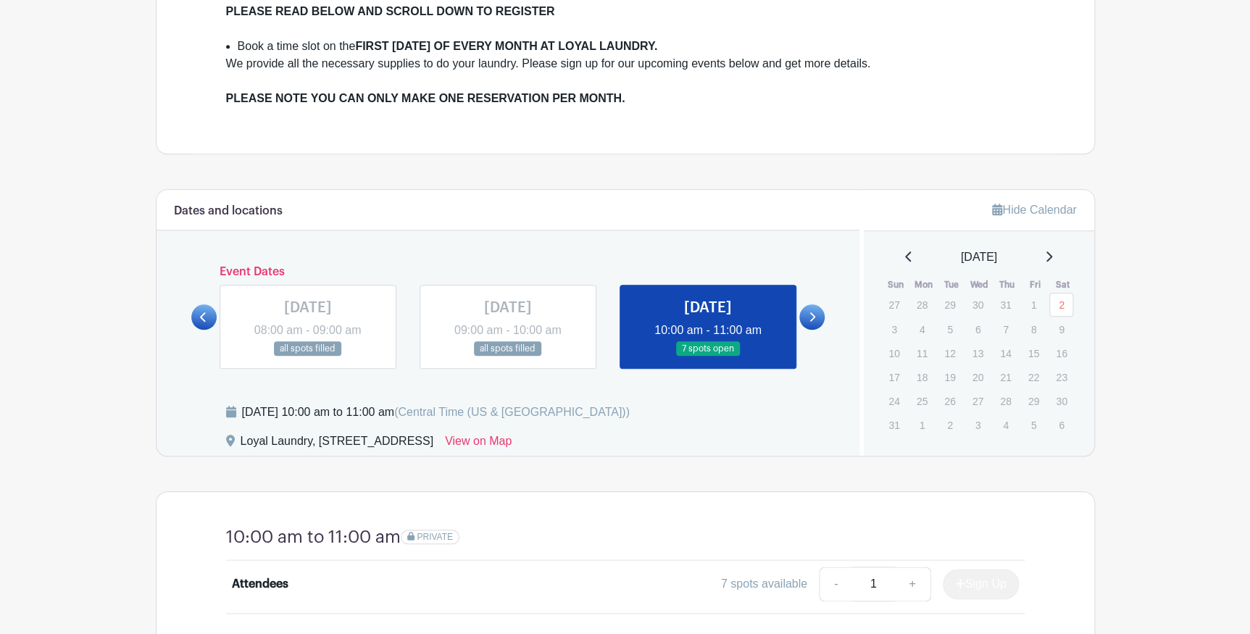
scroll to position [263, 0]
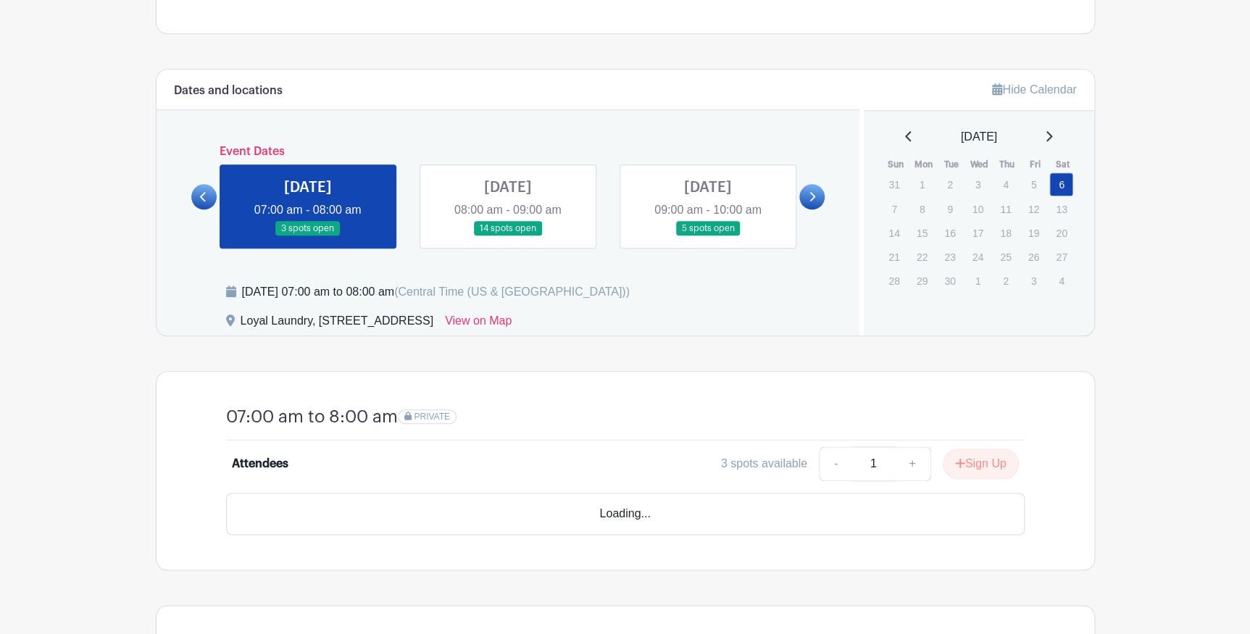
scroll to position [593, 0]
click at [808, 208] on link at bounding box center [811, 195] width 25 height 25
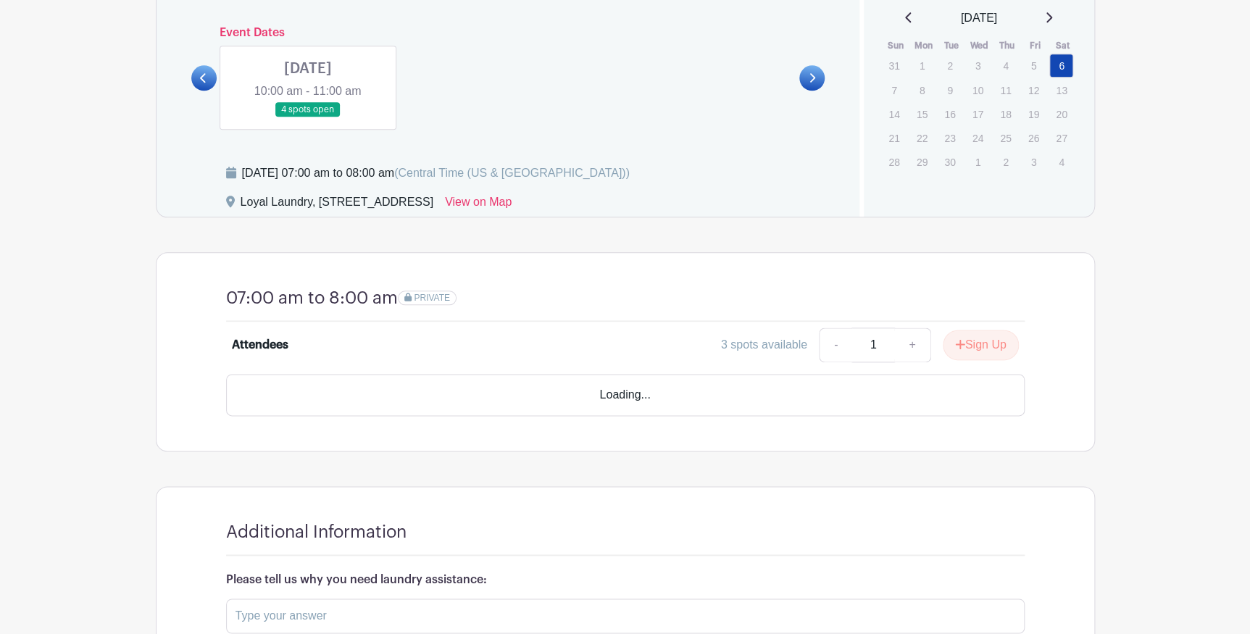
scroll to position [725, 0]
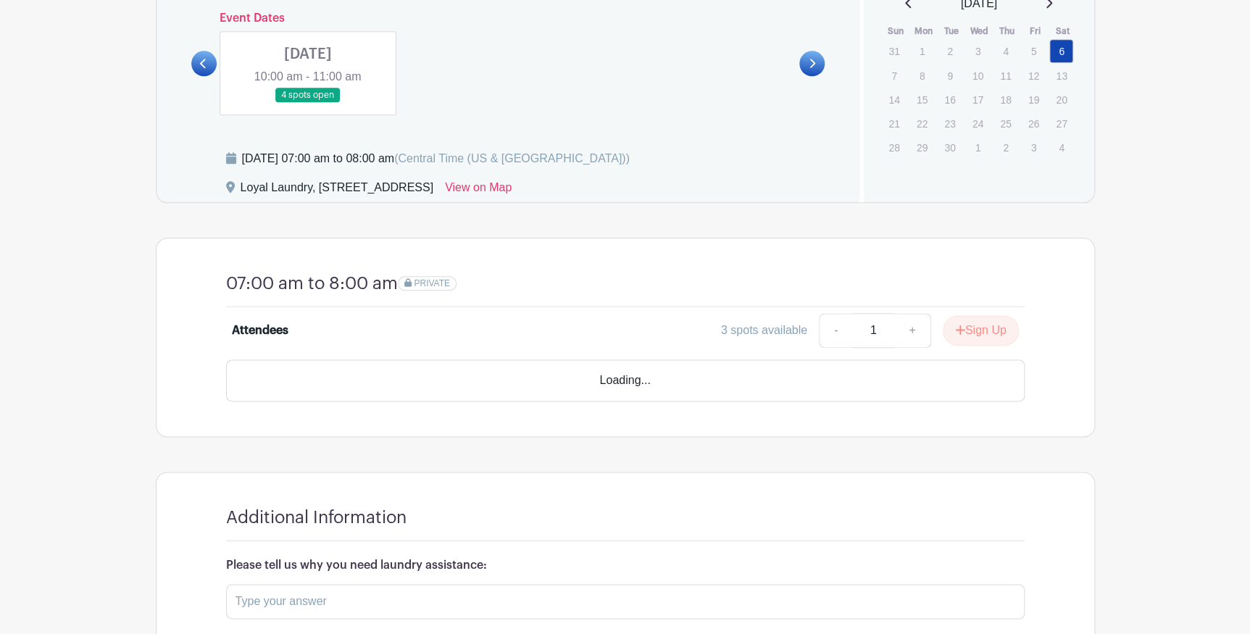
click at [308, 103] on link at bounding box center [308, 103] width 0 height 0
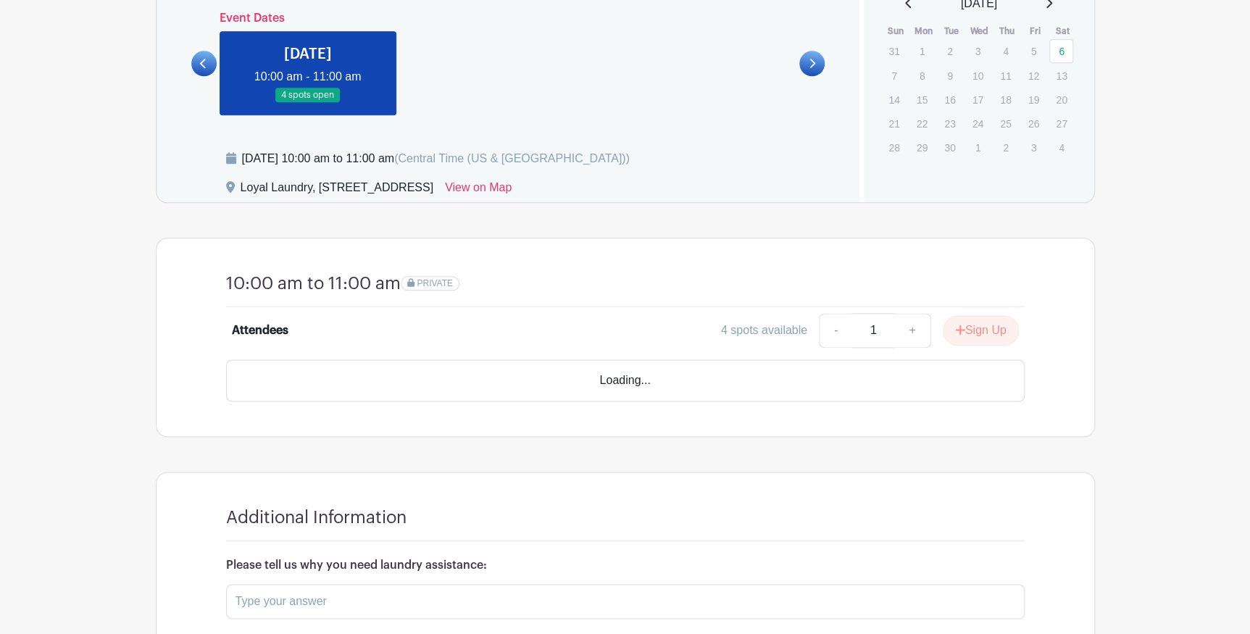
click at [308, 103] on link at bounding box center [308, 103] width 0 height 0
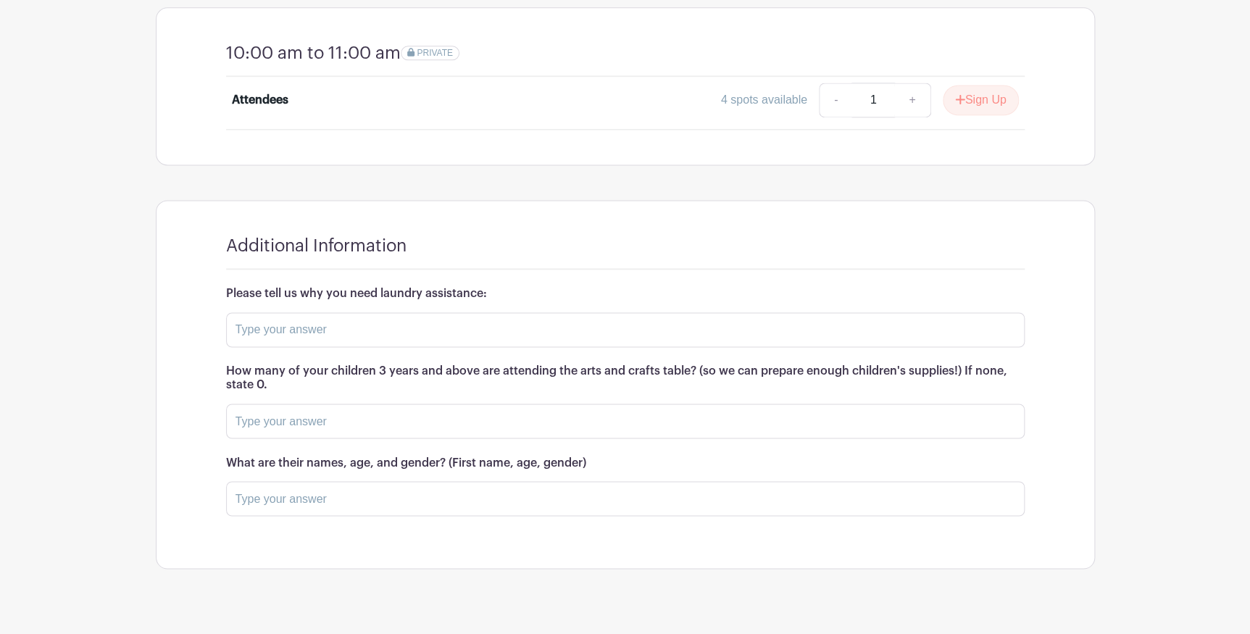
scroll to position [988, 0]
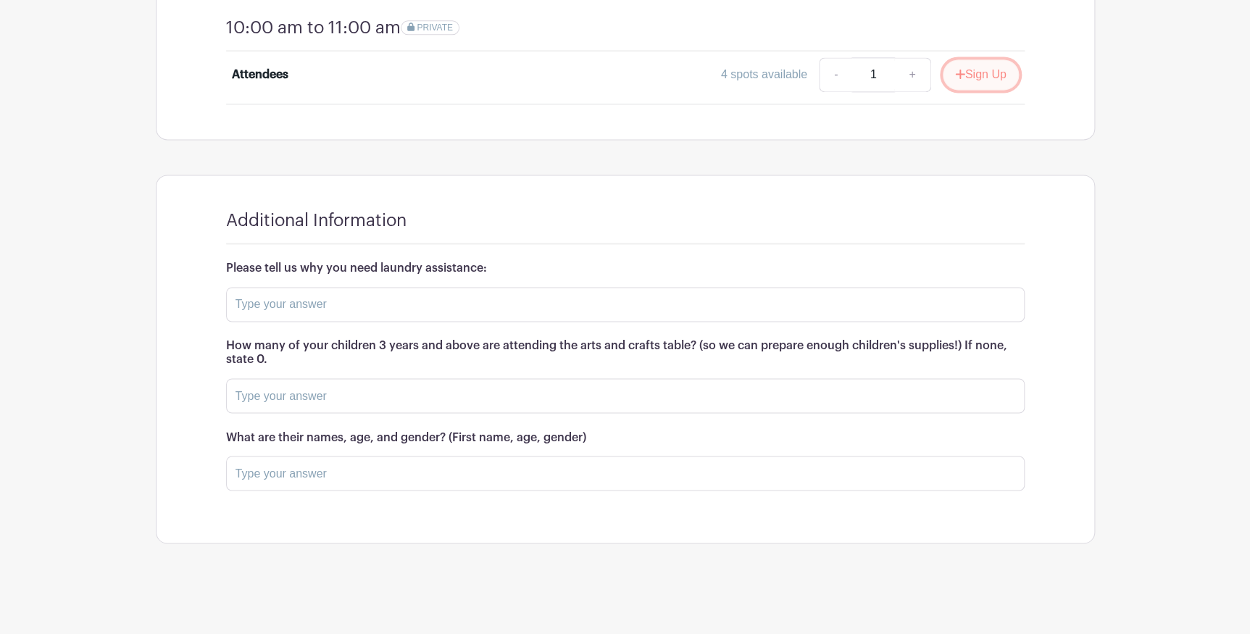
click at [943, 90] on button "Sign Up" at bounding box center [981, 74] width 76 height 30
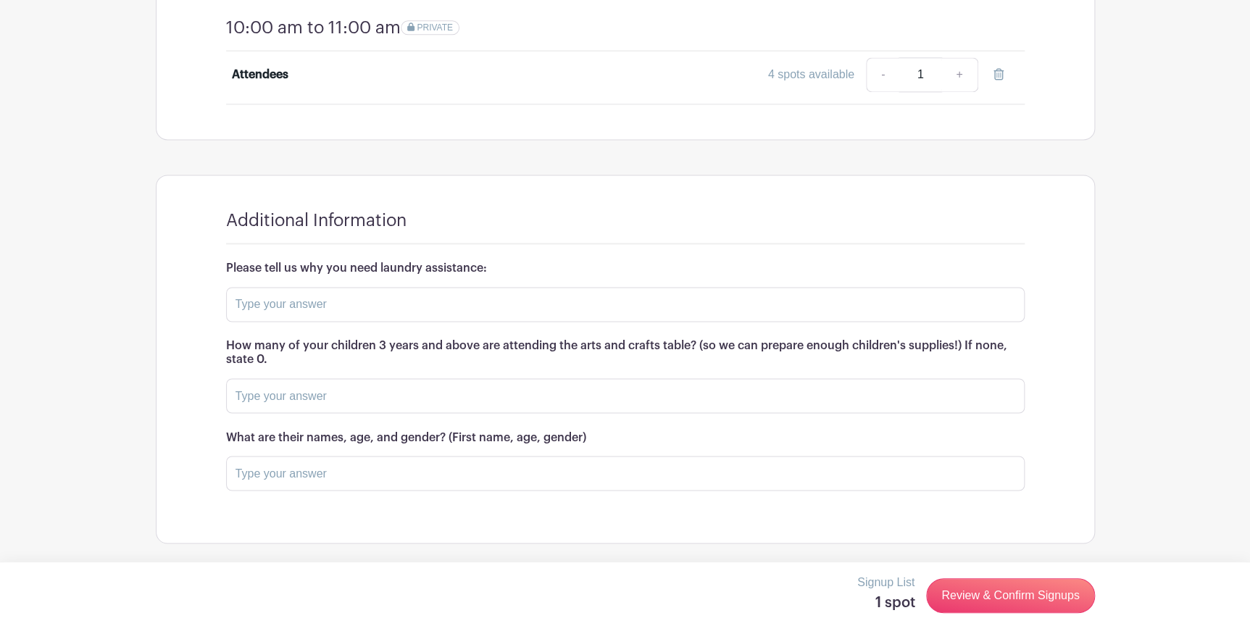
scroll to position [1317, 0]
click at [314, 310] on input "text" at bounding box center [625, 304] width 799 height 35
type input "Im currently looking for great customer service without having to ask everytime…"
type input "0"
type input "NA"
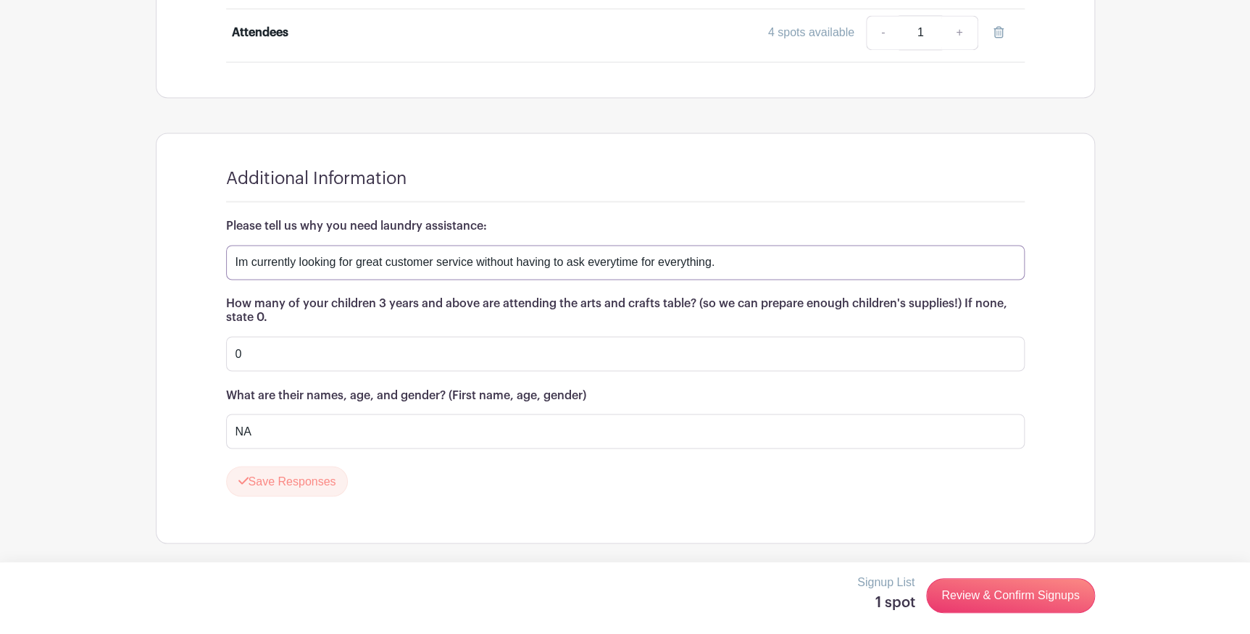
scroll to position [1428, 0]
click at [196, 453] on turbo-frame "Additional Information Please tell us why you need laundry assistance: Im curre…" at bounding box center [626, 338] width 938 height 410
click at [338, 466] on button "Save Responses" at bounding box center [287, 481] width 122 height 30
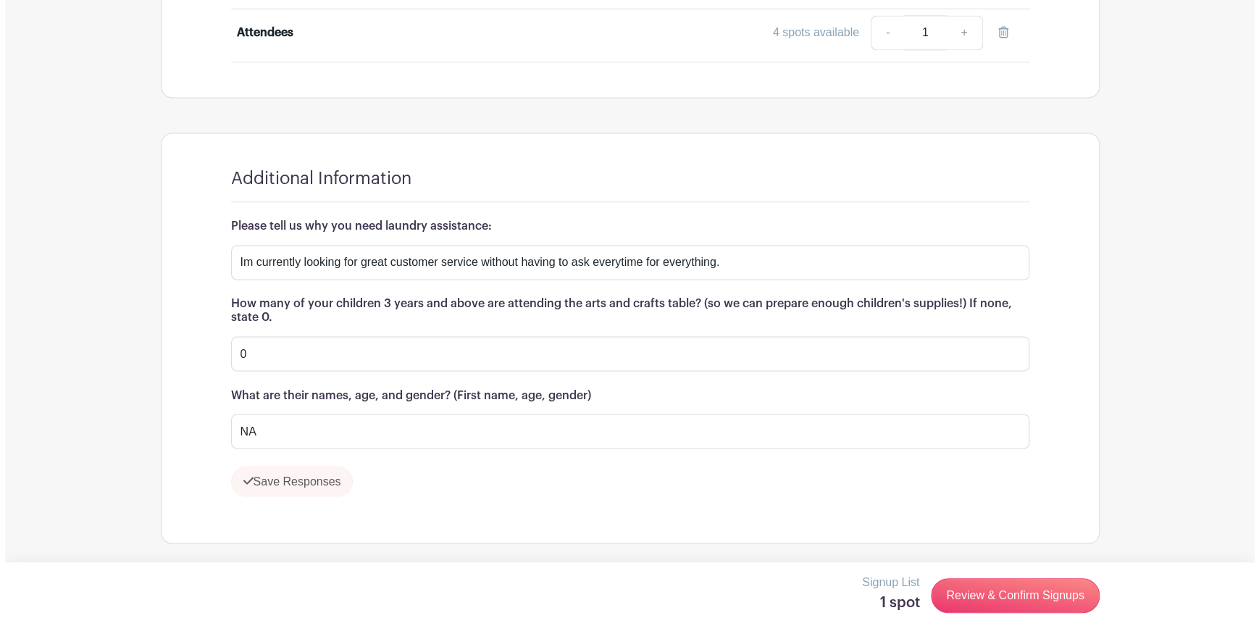
scroll to position [1375, 0]
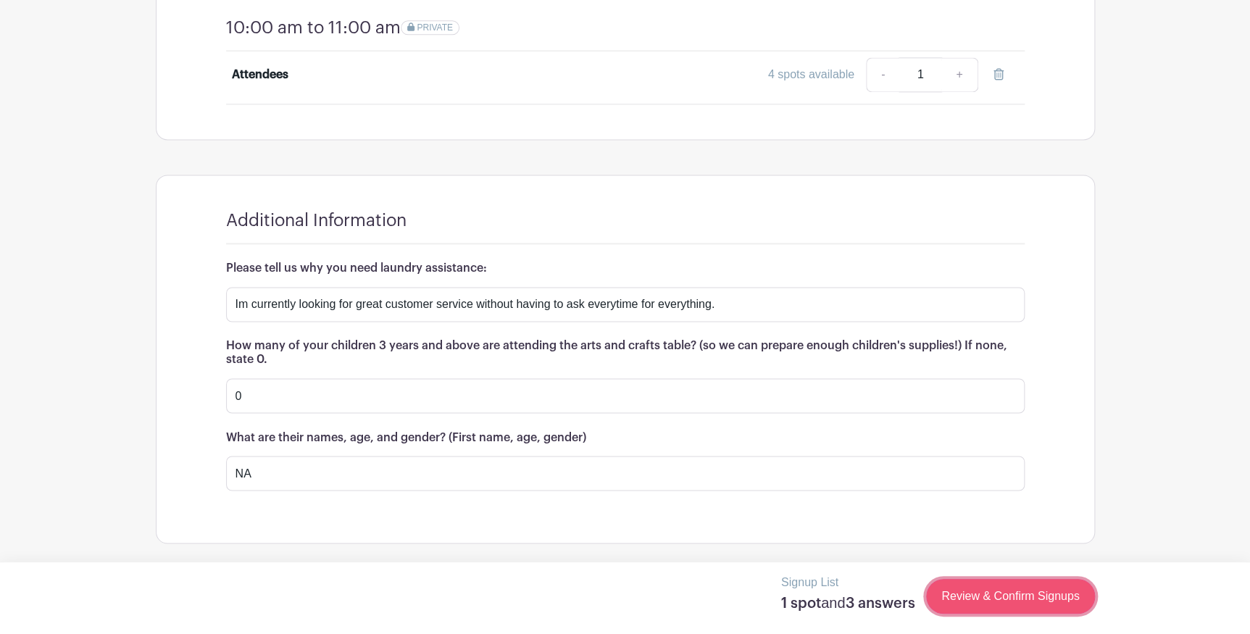
click at [996, 607] on link "Review & Confirm Signups" at bounding box center [1010, 596] width 168 height 35
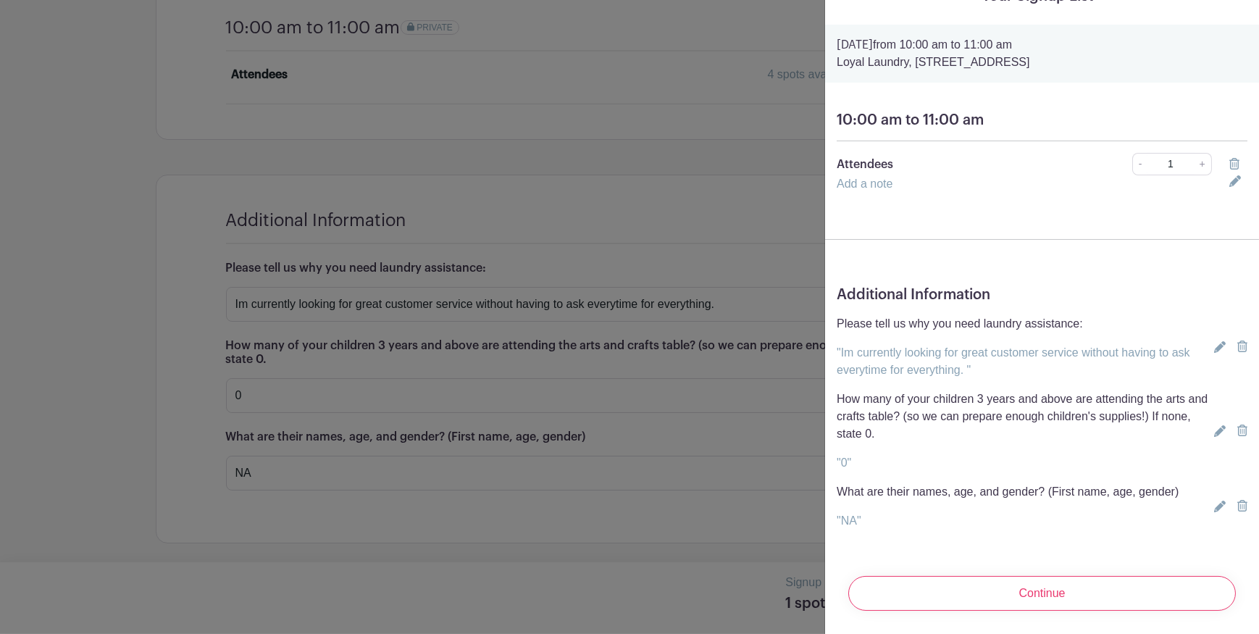
scroll to position [243, 0]
click at [1008, 576] on input "Continue" at bounding box center [1043, 593] width 388 height 35
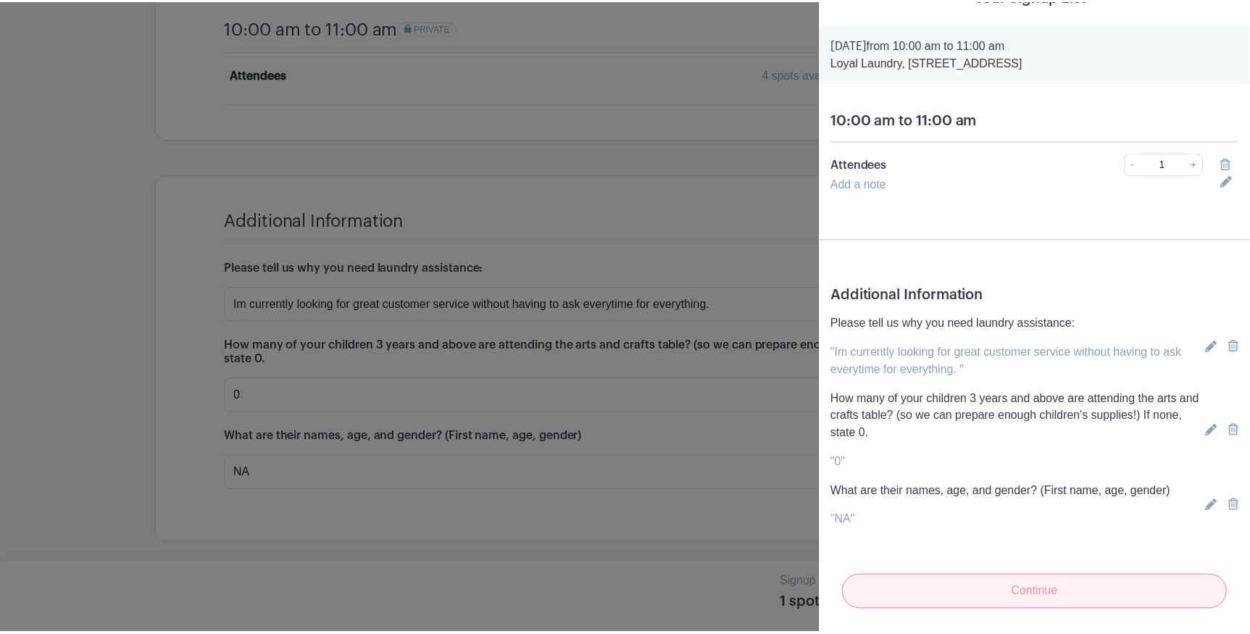
scroll to position [15, 0]
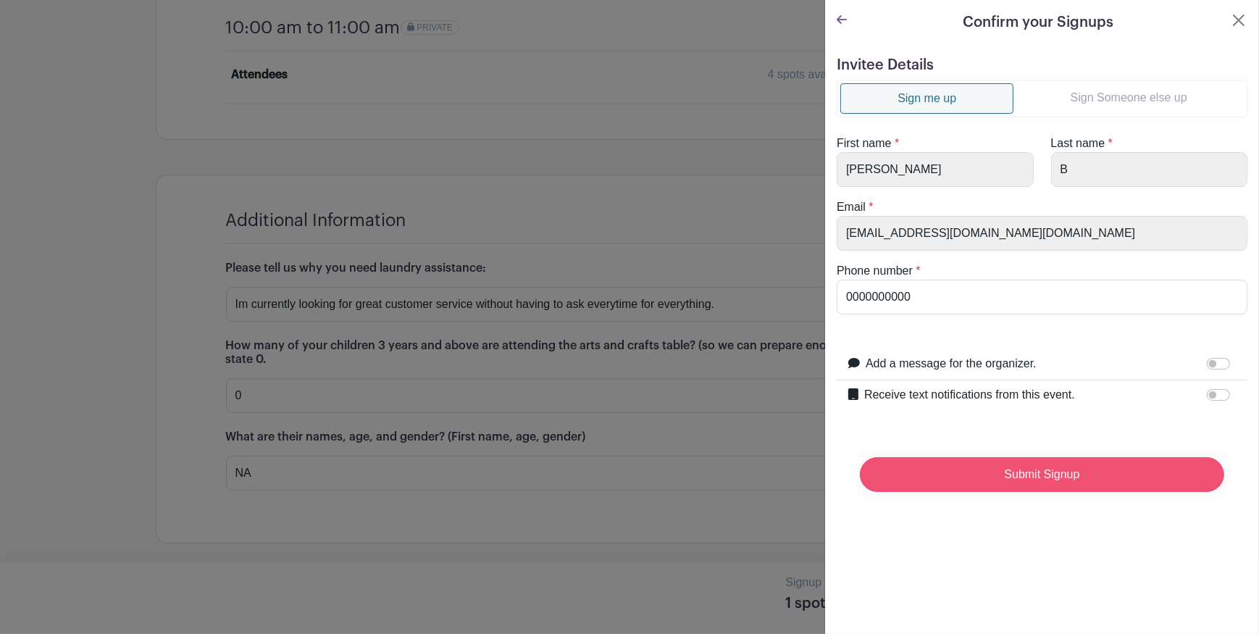
click at [971, 492] on input "Submit Signup" at bounding box center [1042, 474] width 364 height 35
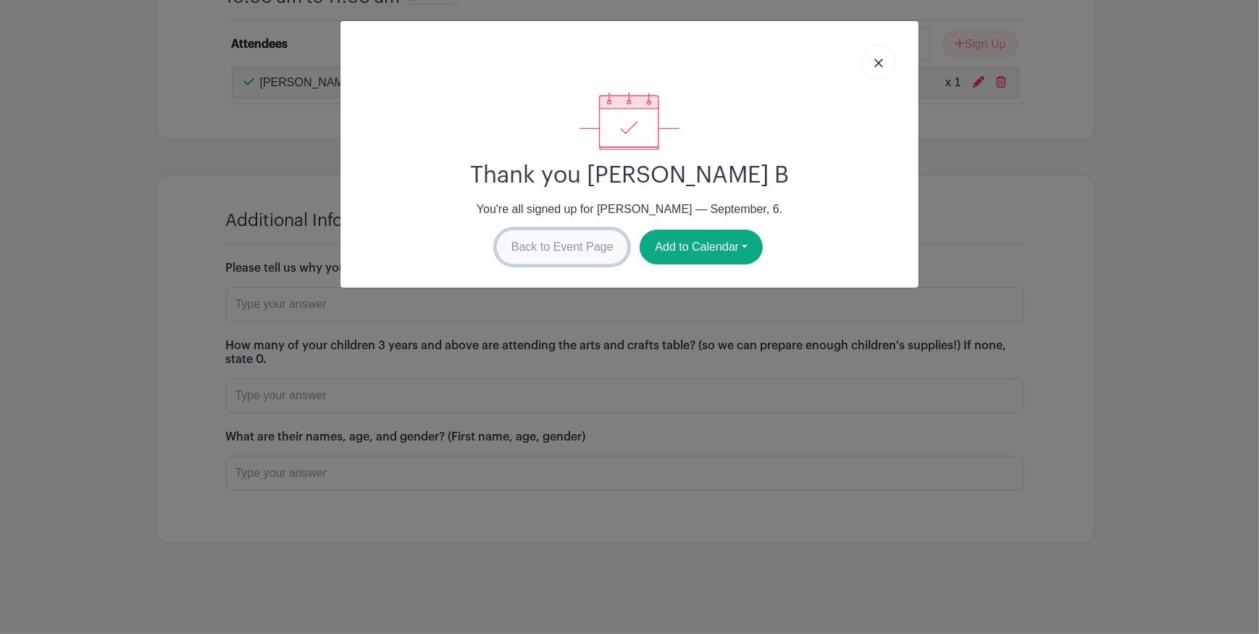
click at [555, 264] on link "Back to Event Page" at bounding box center [562, 247] width 133 height 35
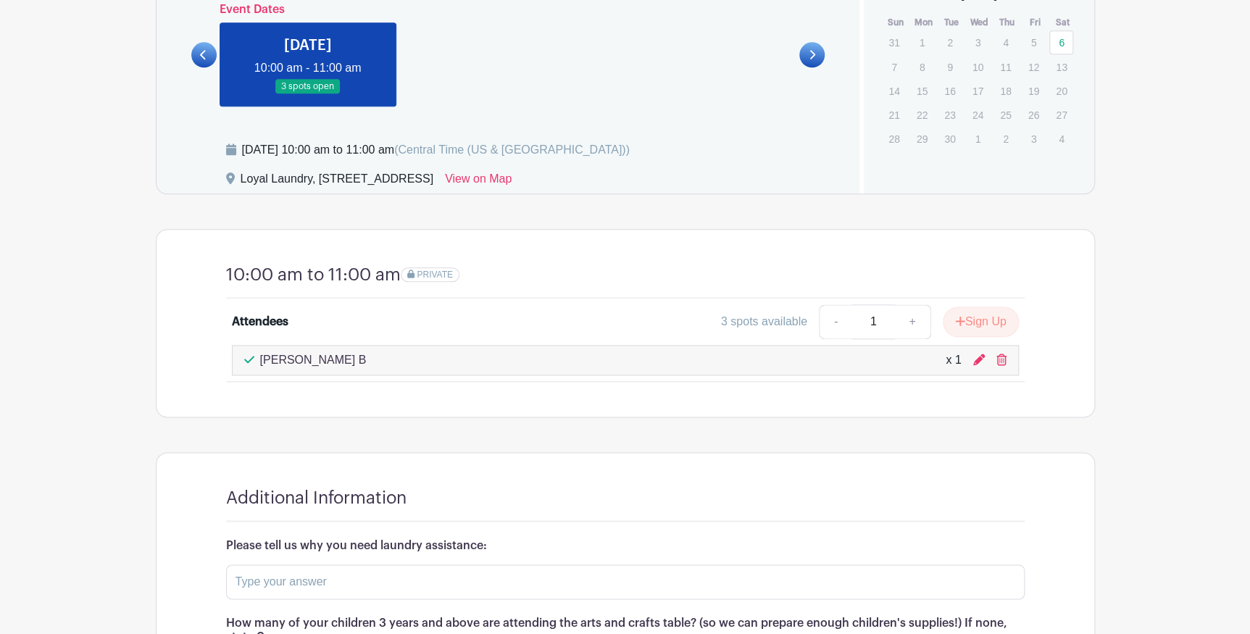
scroll to position [717, 0]
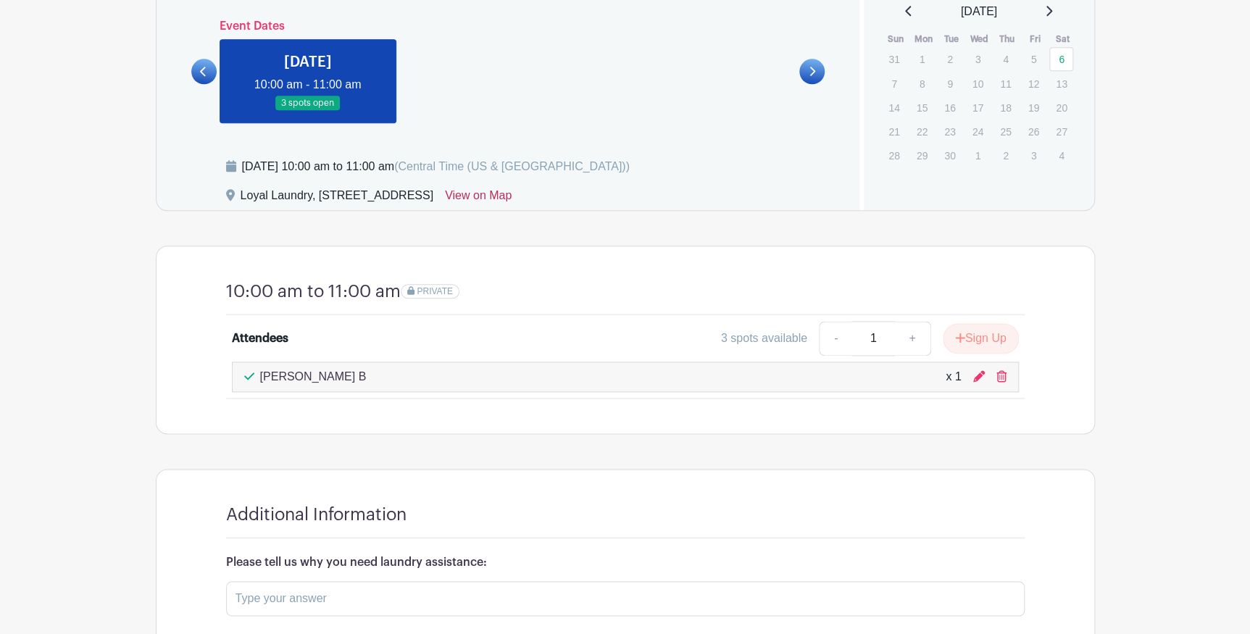
click at [512, 210] on link "View on Map" at bounding box center [478, 198] width 67 height 23
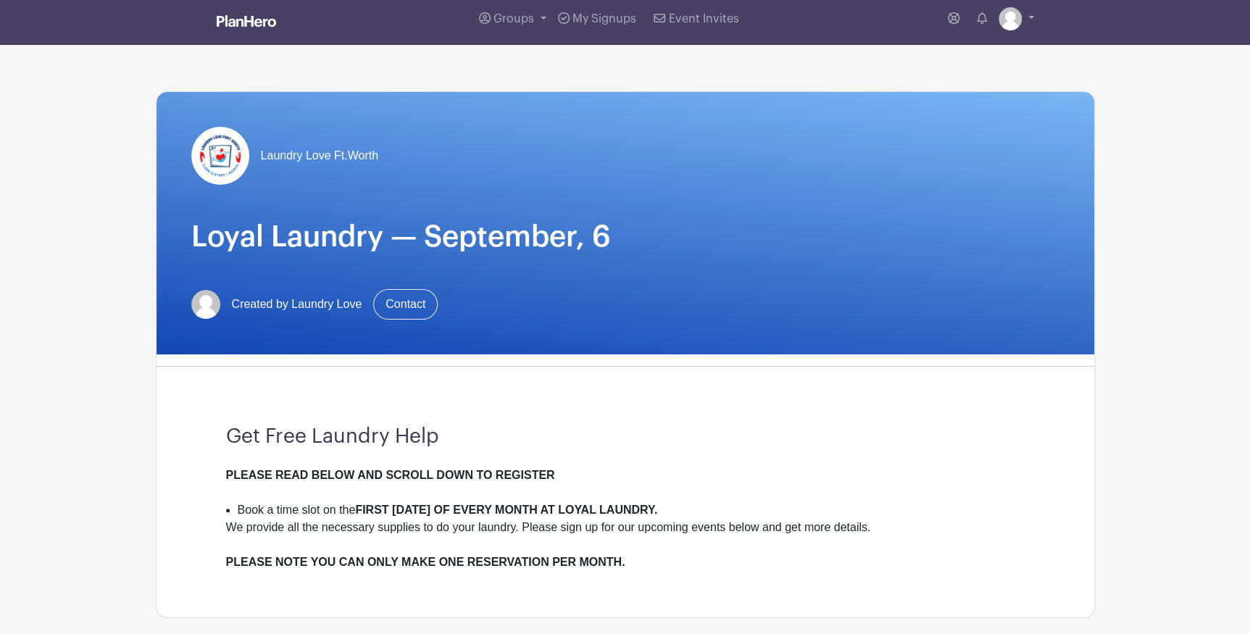
scroll to position [0, 0]
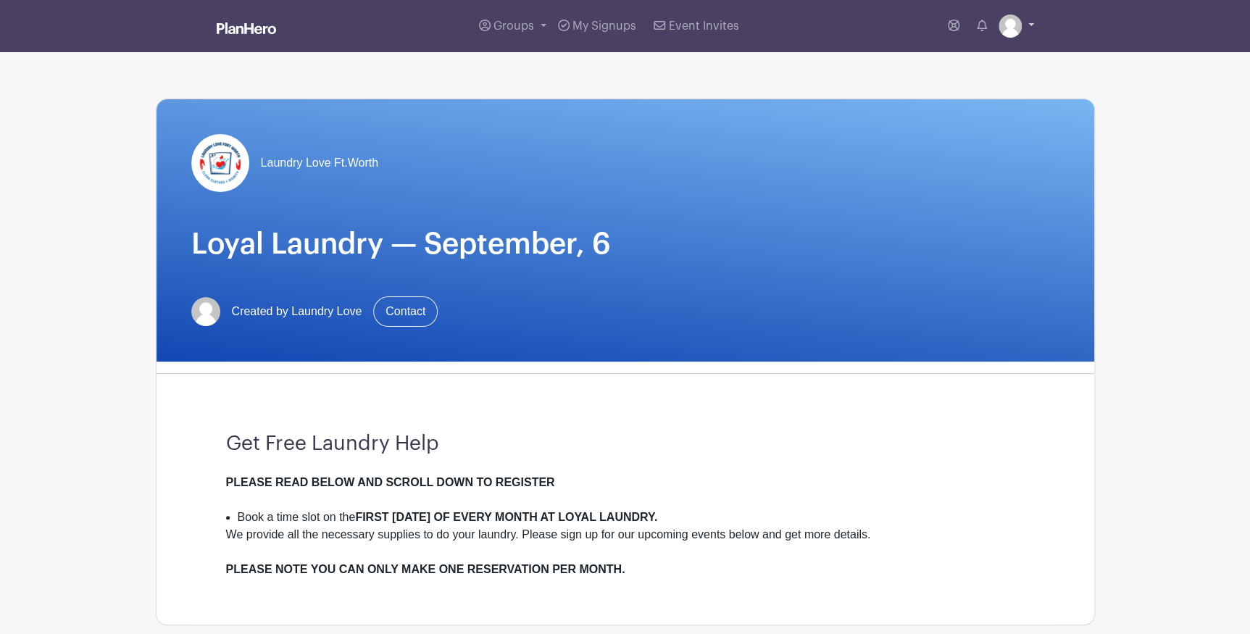
click at [1000, 36] on img at bounding box center [1010, 25] width 23 height 23
click at [951, 107] on link "Logout" at bounding box center [976, 95] width 114 height 23
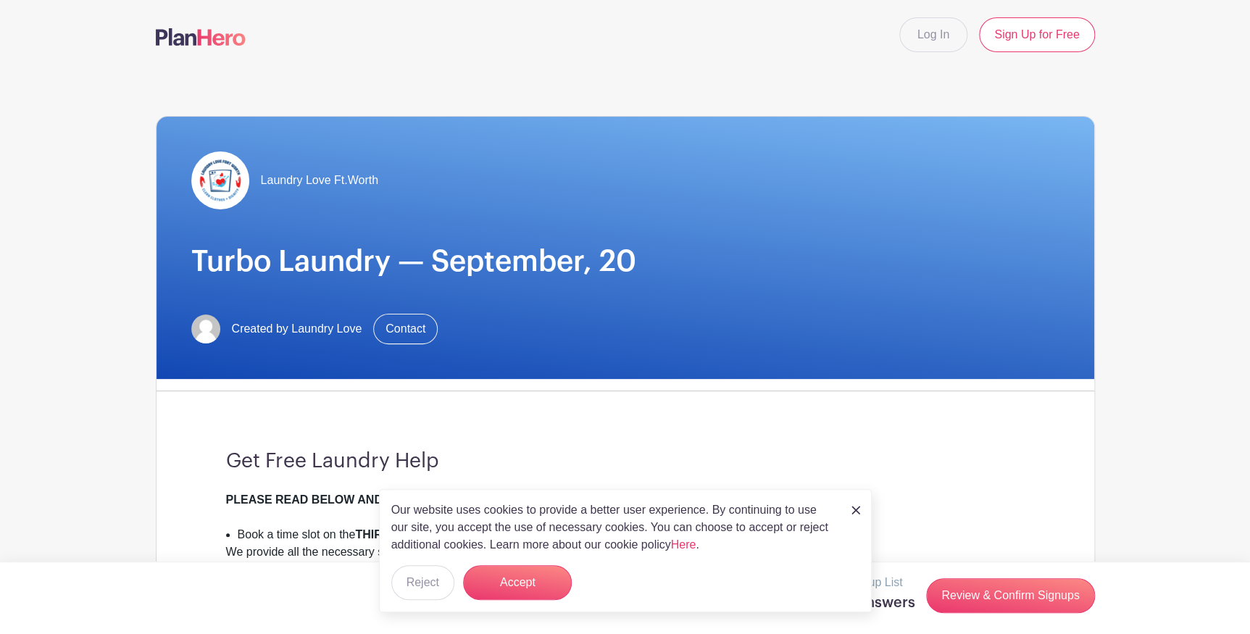
click at [854, 506] on img at bounding box center [855, 510] width 9 height 9
